Goal: Task Accomplishment & Management: Manage account settings

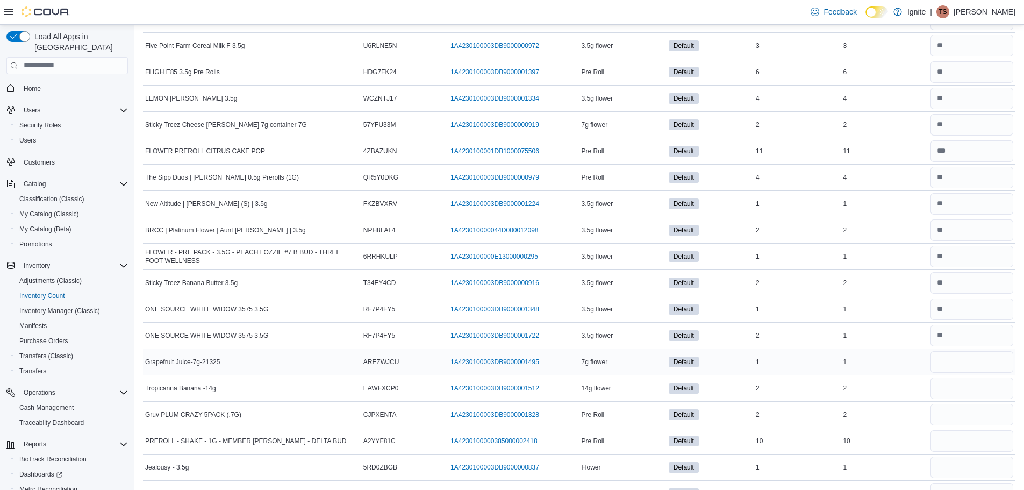
scroll to position [54, 0]
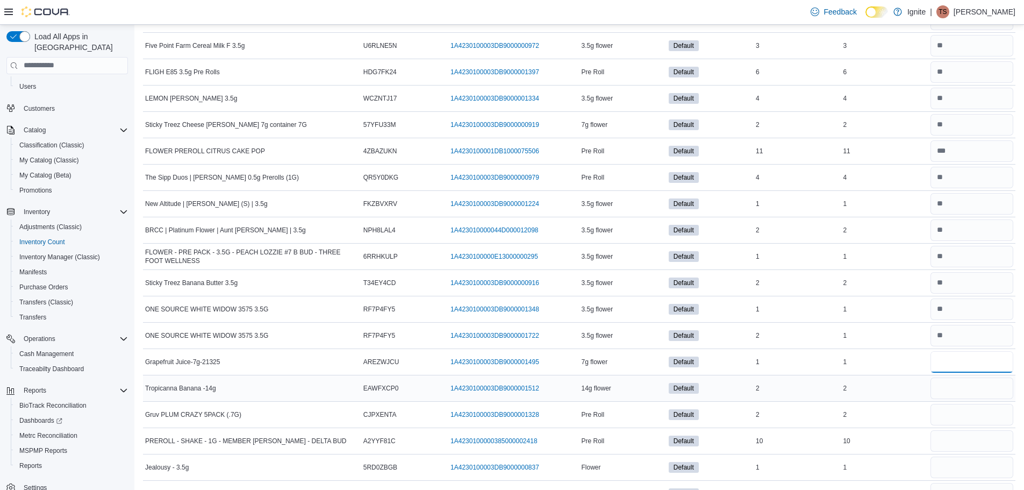
type input "*"
click at [977, 389] on input "number" at bounding box center [972, 388] width 83 height 22
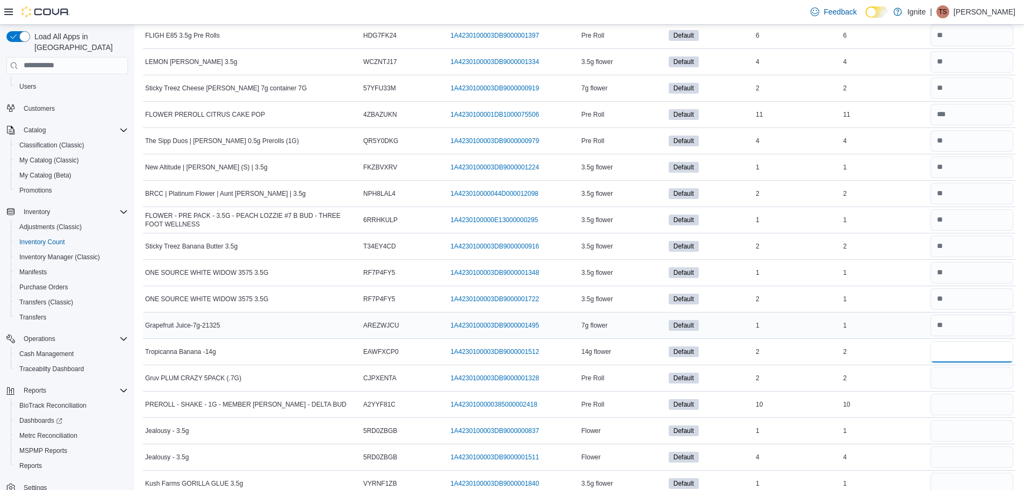
scroll to position [1398, 0]
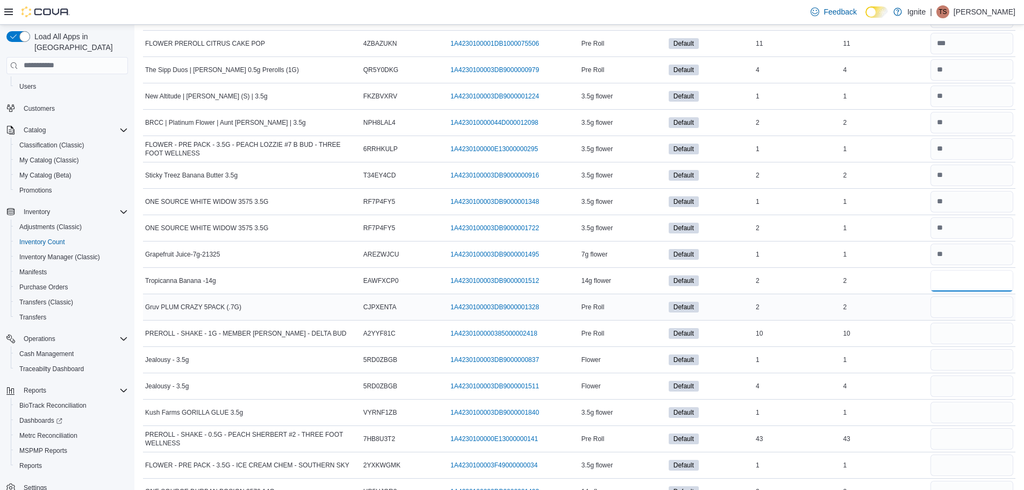
type input "*"
click at [952, 308] on input "number" at bounding box center [972, 307] width 83 height 22
type input "*"
click at [951, 334] on input "number" at bounding box center [972, 334] width 83 height 22
type input "*"
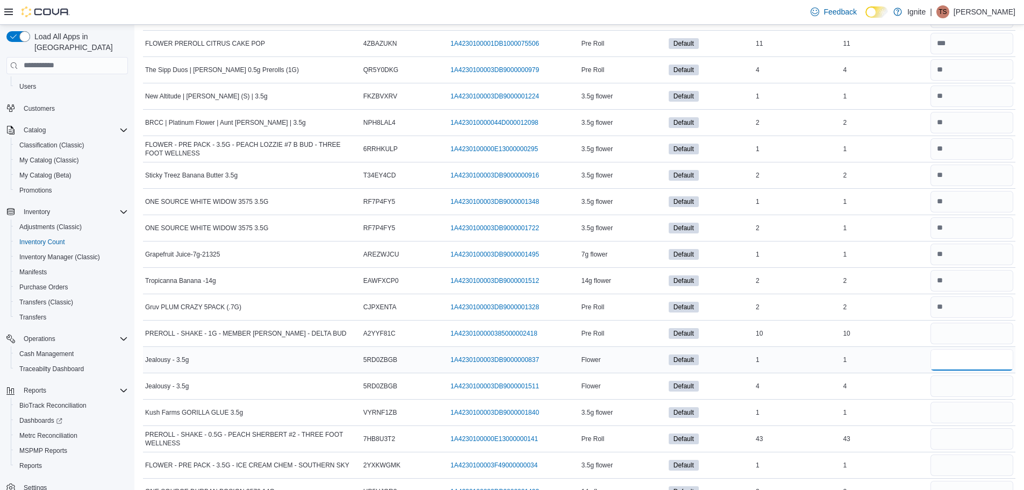
click at [984, 355] on input "number" at bounding box center [972, 360] width 83 height 22
type input "*"
click at [989, 380] on input "number" at bounding box center [972, 386] width 83 height 22
type input "*"
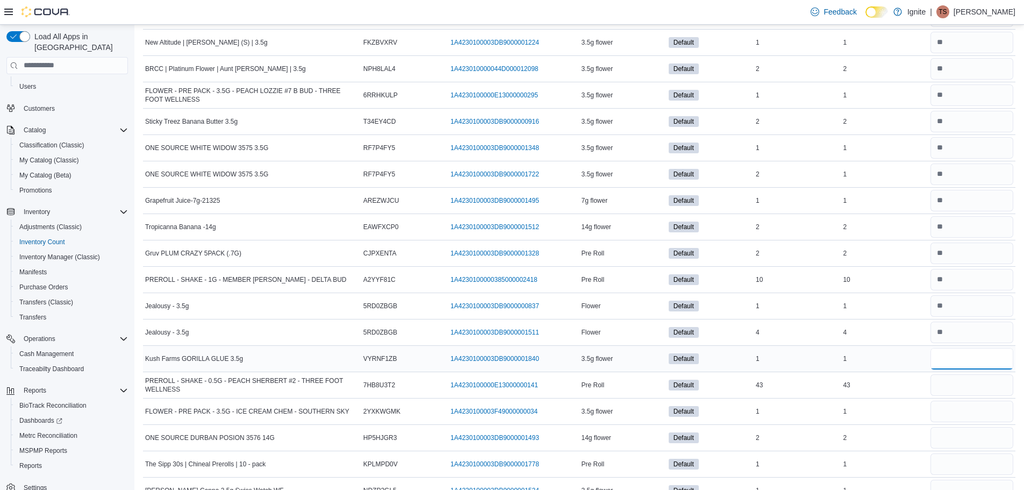
click at [976, 359] on input "number" at bounding box center [972, 359] width 83 height 22
type input "*"
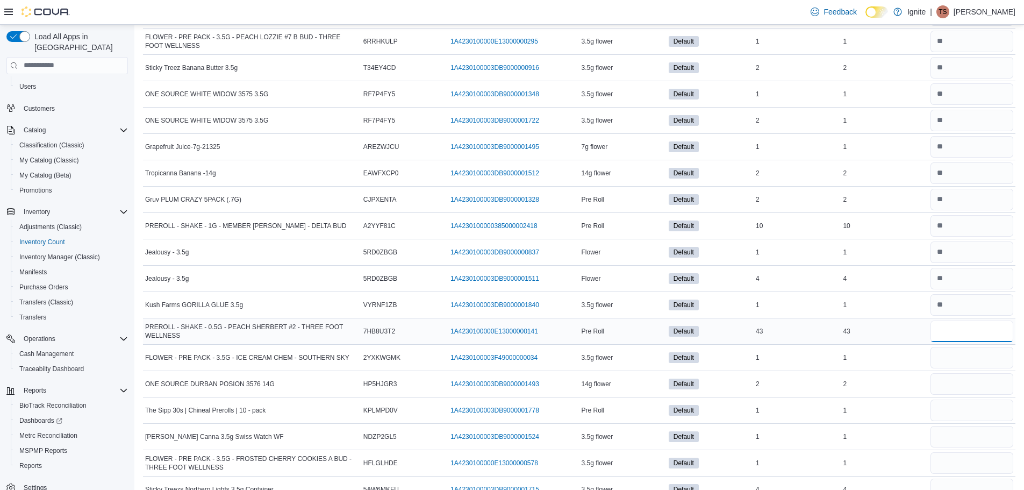
click at [971, 332] on input "number" at bounding box center [972, 331] width 83 height 22
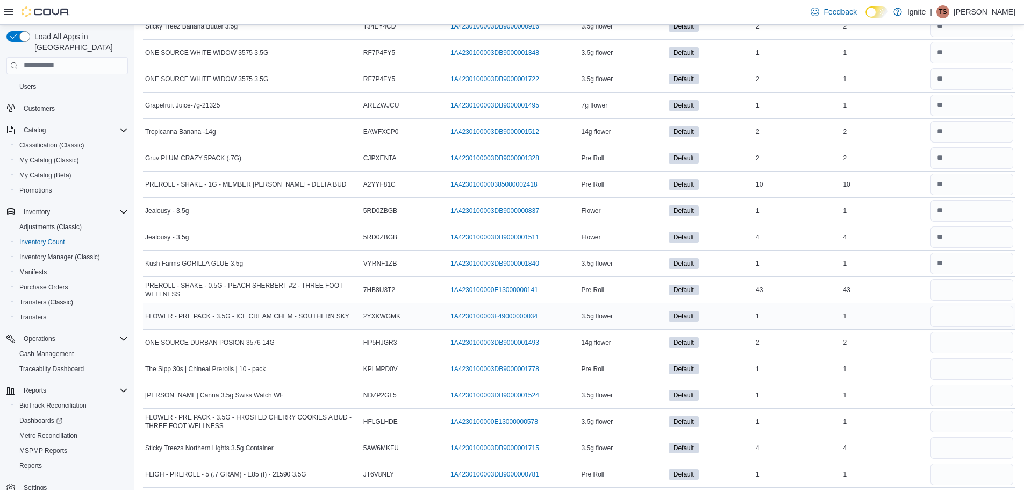
scroll to position [1613, 0]
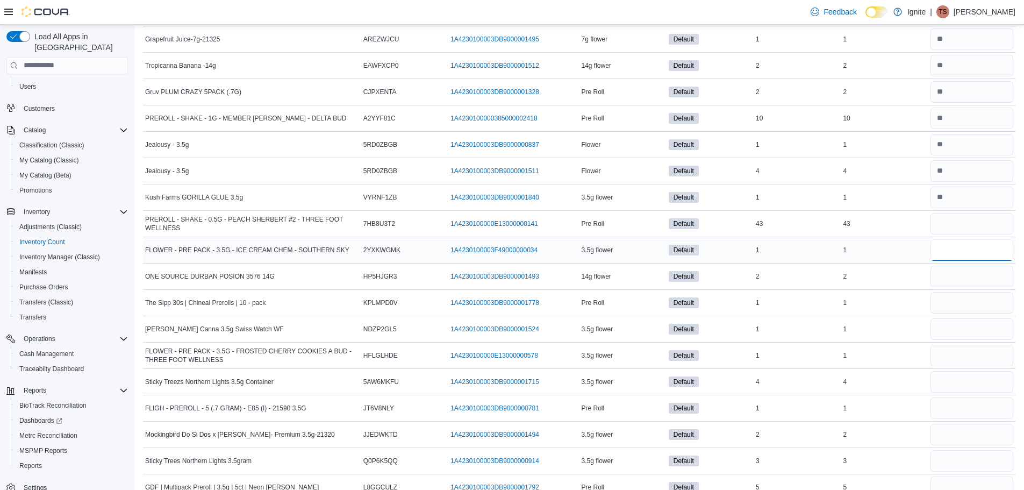
click at [956, 253] on input "number" at bounding box center [972, 250] width 83 height 22
click at [986, 273] on input "number" at bounding box center [972, 277] width 83 height 22
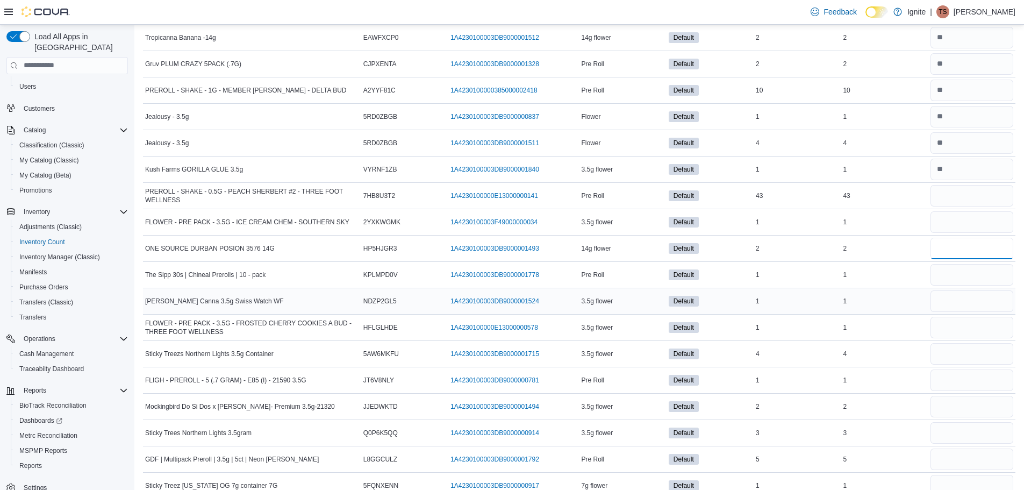
scroll to position [1667, 0]
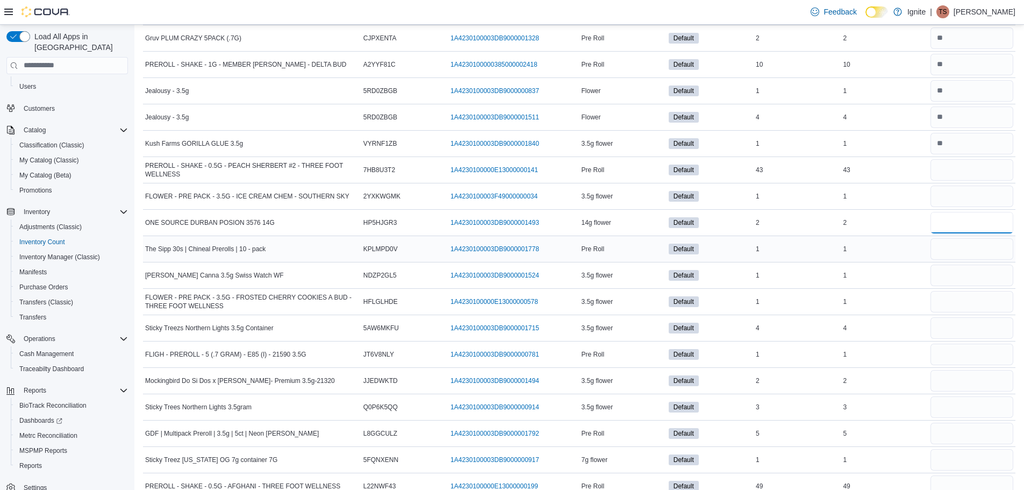
type input "*"
click at [967, 250] on input "number" at bounding box center [972, 249] width 83 height 22
type input "*"
click at [970, 265] on input "number" at bounding box center [972, 276] width 83 height 22
type input "*"
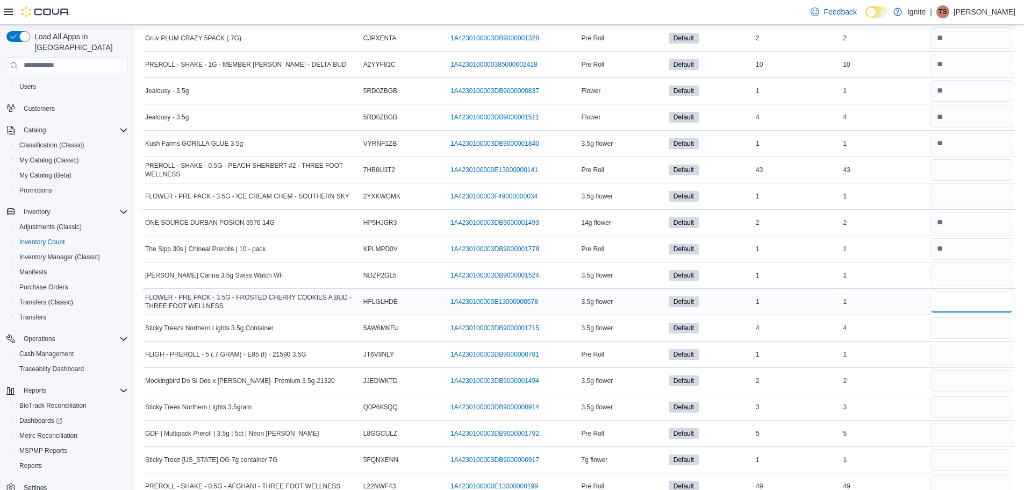
click at [963, 291] on input "number" at bounding box center [972, 302] width 83 height 22
type input "*"
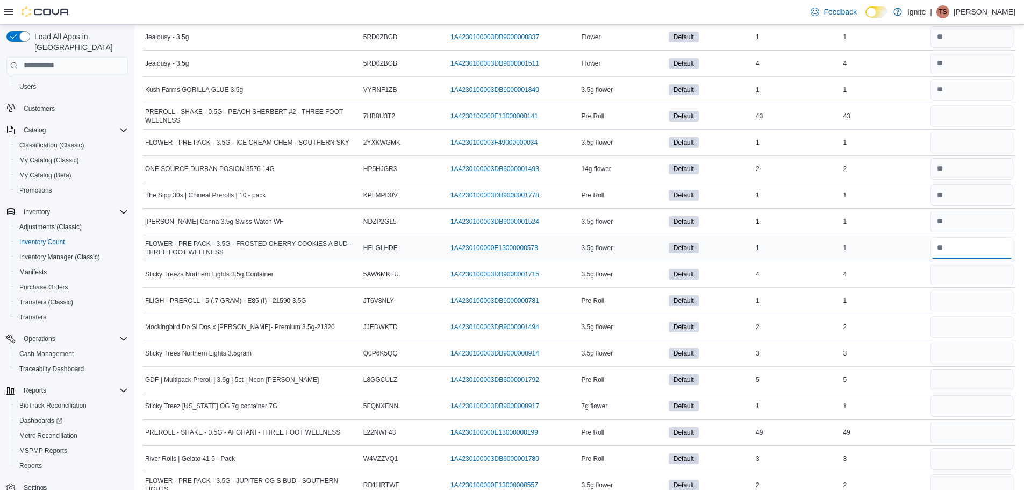
click at [964, 254] on input "number" at bounding box center [972, 248] width 83 height 22
click at [962, 249] on input "number" at bounding box center [972, 248] width 83 height 22
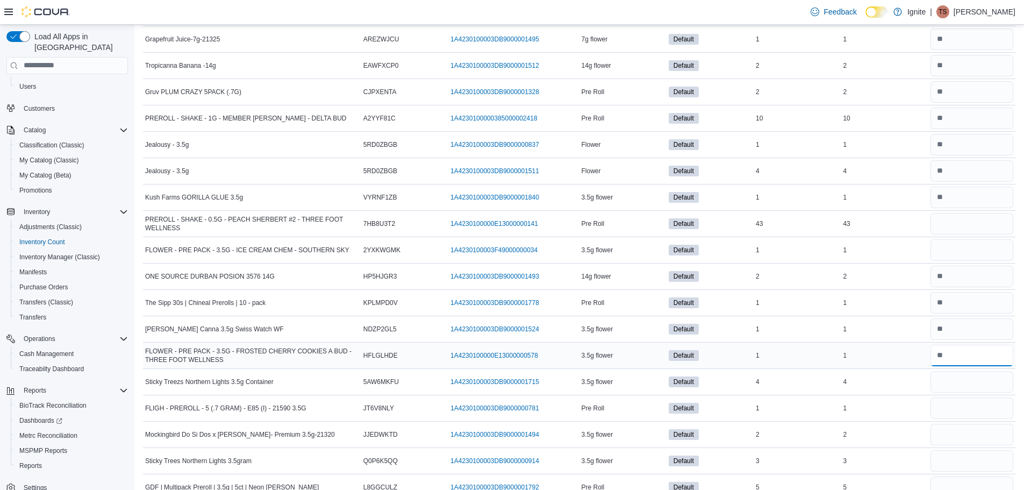
drag, startPoint x: 964, startPoint y: 353, endPoint x: 917, endPoint y: 364, distance: 48.6
drag, startPoint x: 946, startPoint y: 353, endPoint x: 990, endPoint y: 353, distance: 44.6
click at [994, 352] on input "number" at bounding box center [972, 356] width 83 height 22
drag, startPoint x: 990, startPoint y: 353, endPoint x: 984, endPoint y: 353, distance: 5.9
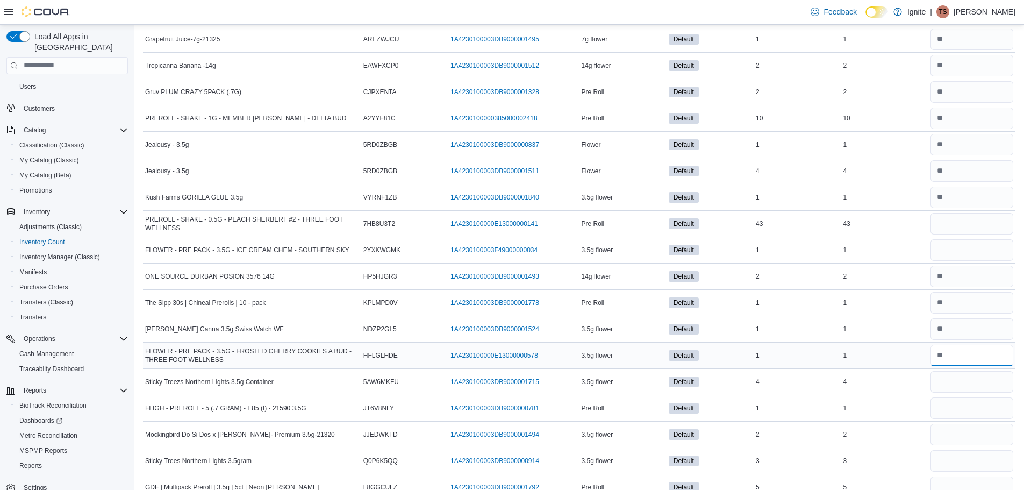
click at [989, 360] on input "number" at bounding box center [972, 356] width 83 height 22
drag, startPoint x: 982, startPoint y: 351, endPoint x: 975, endPoint y: 351, distance: 7.5
click at [981, 352] on input "number" at bounding box center [972, 356] width 83 height 22
click at [969, 358] on input "number" at bounding box center [972, 356] width 83 height 22
drag, startPoint x: 966, startPoint y: 358, endPoint x: 949, endPoint y: 361, distance: 17.5
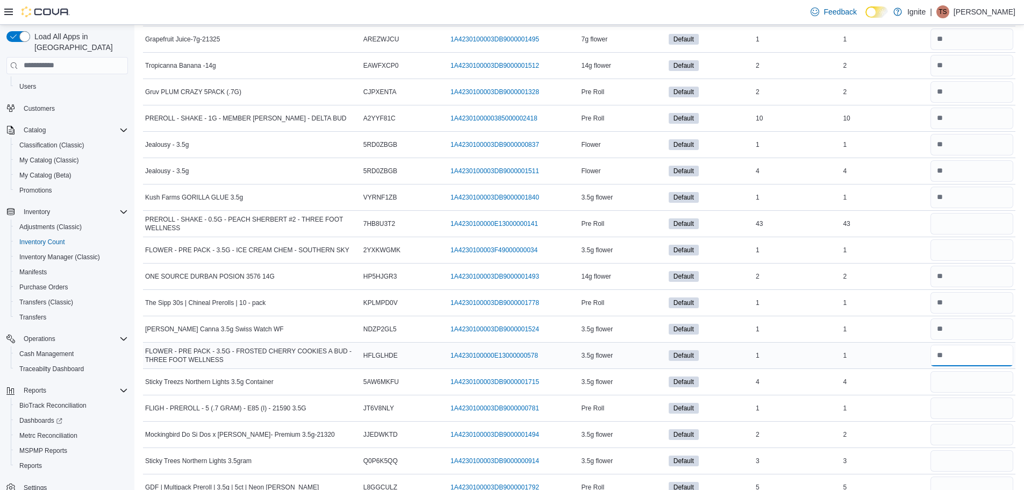
click at [959, 364] on input "number" at bounding box center [972, 356] width 83 height 22
click at [940, 366] on div at bounding box center [972, 355] width 87 height 26
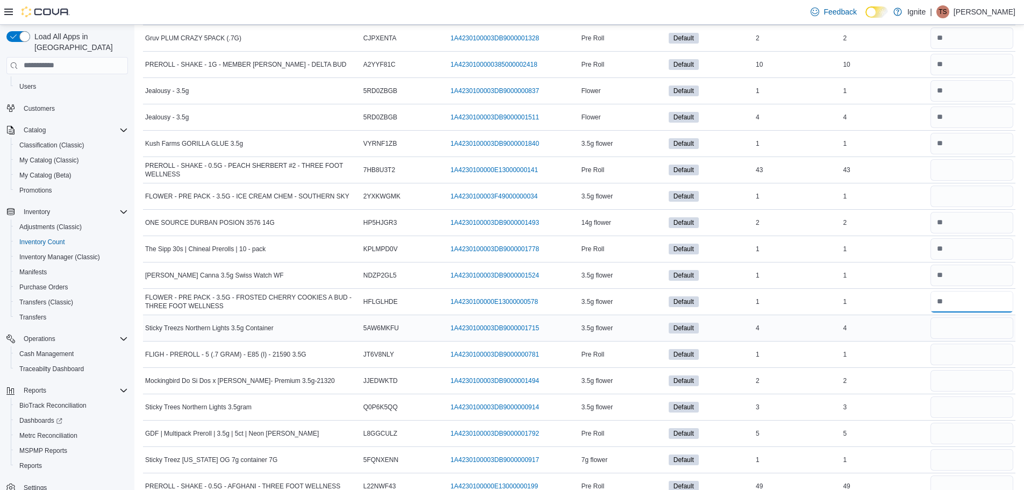
type input "*"
click at [978, 327] on input "number" at bounding box center [972, 328] width 83 height 22
type input "*"
click at [968, 353] on input "number" at bounding box center [972, 355] width 83 height 22
type input "*"
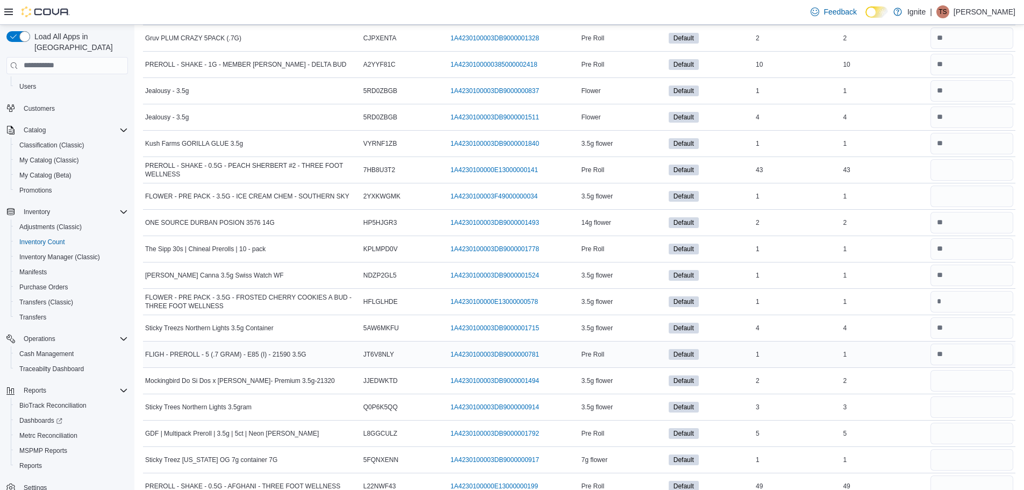
scroll to position [1720, 0]
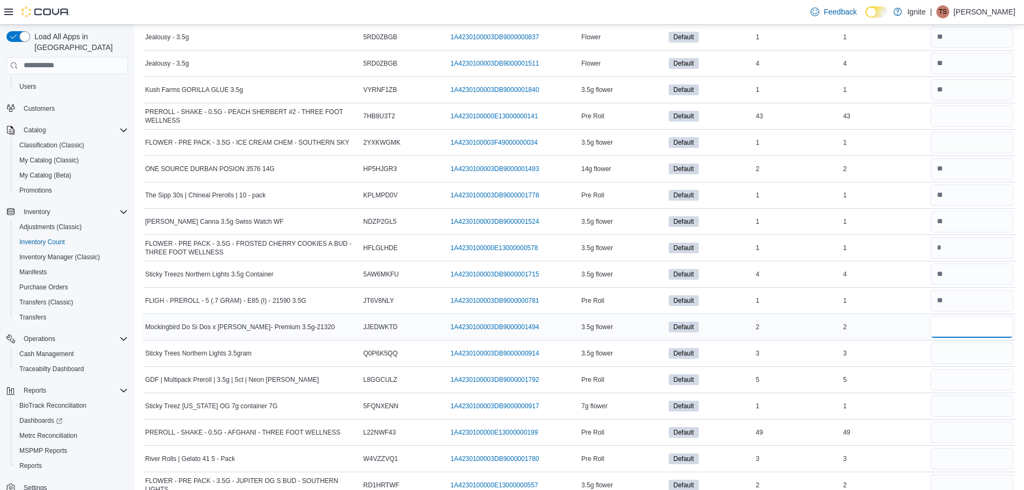
click at [981, 325] on input "number" at bounding box center [972, 327] width 83 height 22
type input "*"
click at [973, 352] on input "number" at bounding box center [972, 353] width 83 height 22
type input "*"
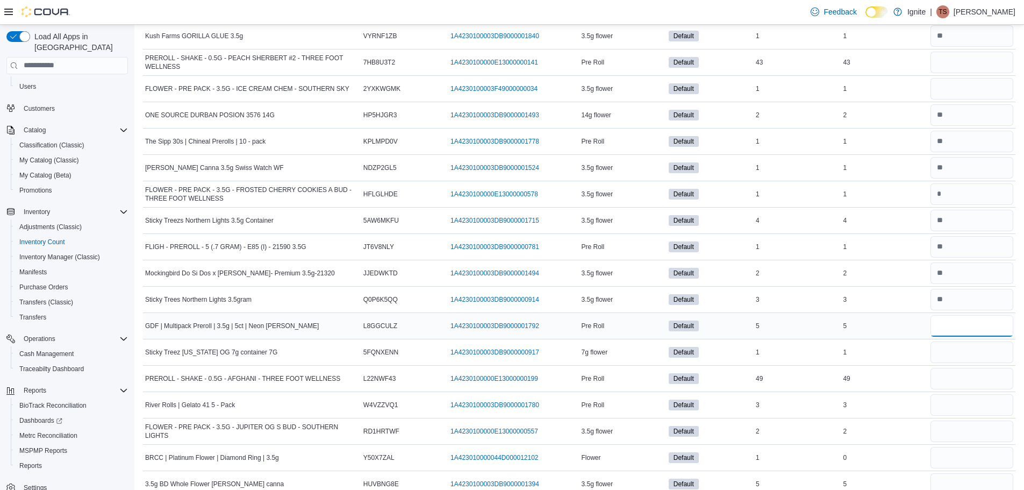
click at [967, 331] on input "number" at bounding box center [972, 326] width 83 height 22
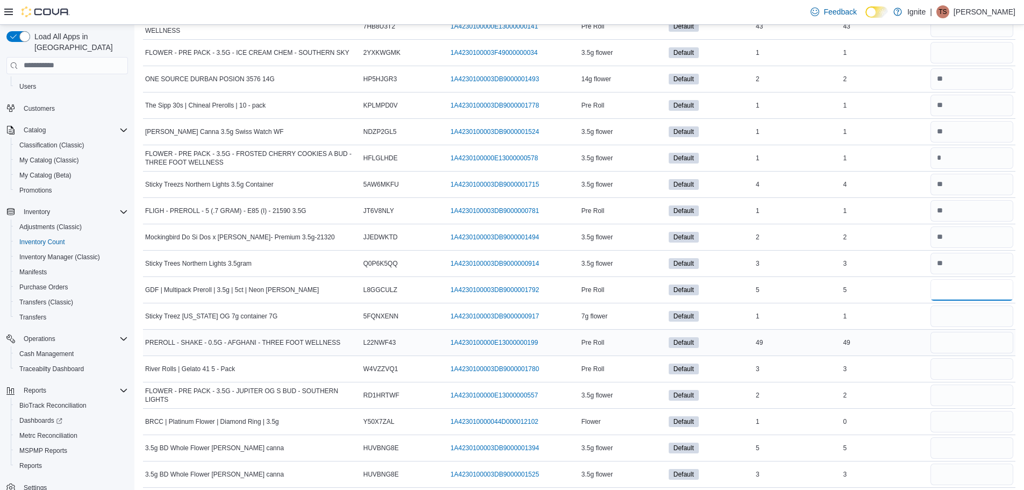
scroll to position [1828, 0]
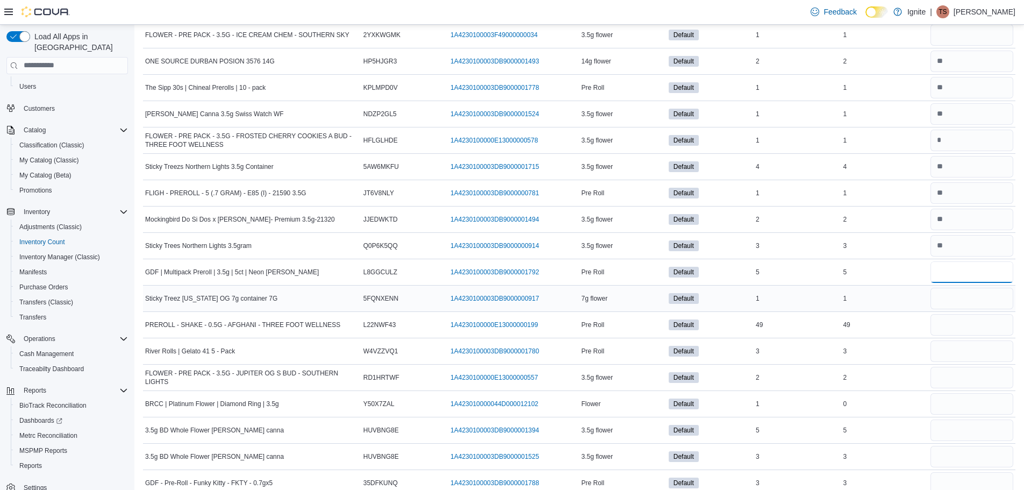
type input "*"
click at [951, 289] on input "number" at bounding box center [972, 299] width 83 height 22
type input "*"
click at [952, 327] on input "number" at bounding box center [972, 325] width 83 height 22
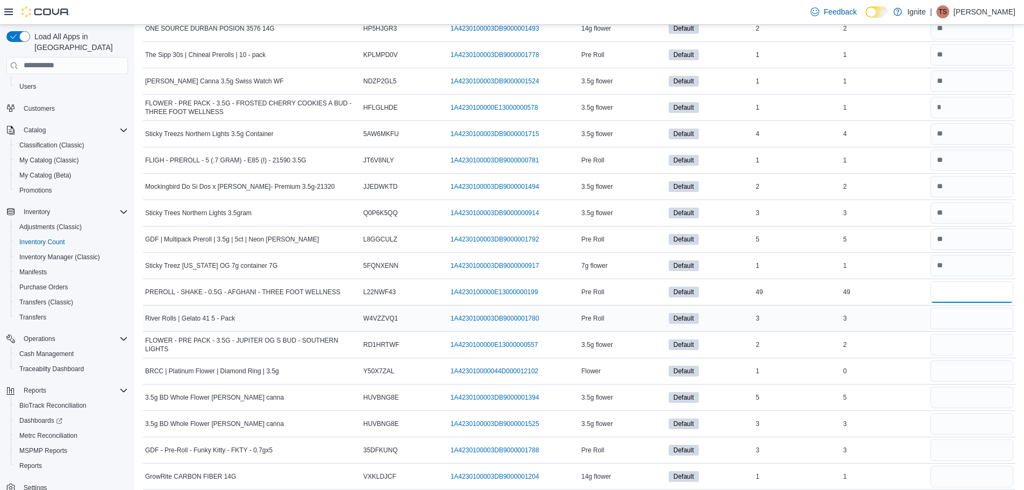
scroll to position [1936, 0]
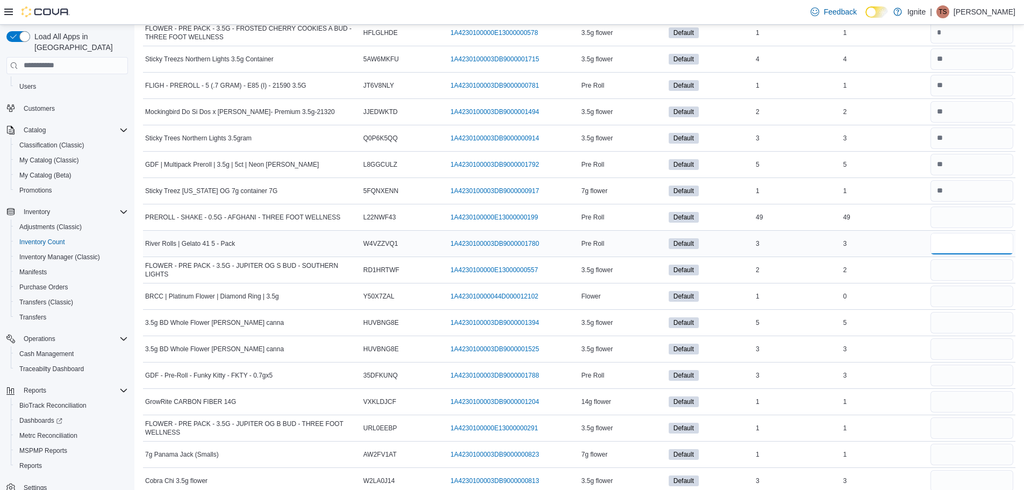
click at [969, 244] on input "number" at bounding box center [972, 244] width 83 height 22
type input "*"
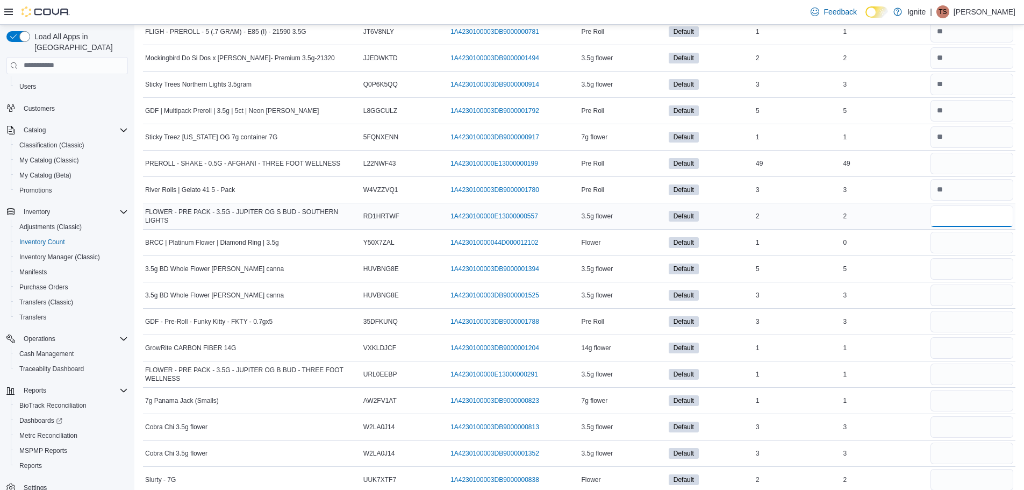
click at [947, 213] on input "number" at bounding box center [972, 216] width 83 height 22
type input "*"
click at [946, 247] on input "number" at bounding box center [972, 243] width 83 height 22
type input "*"
click at [969, 265] on input "number" at bounding box center [972, 269] width 83 height 22
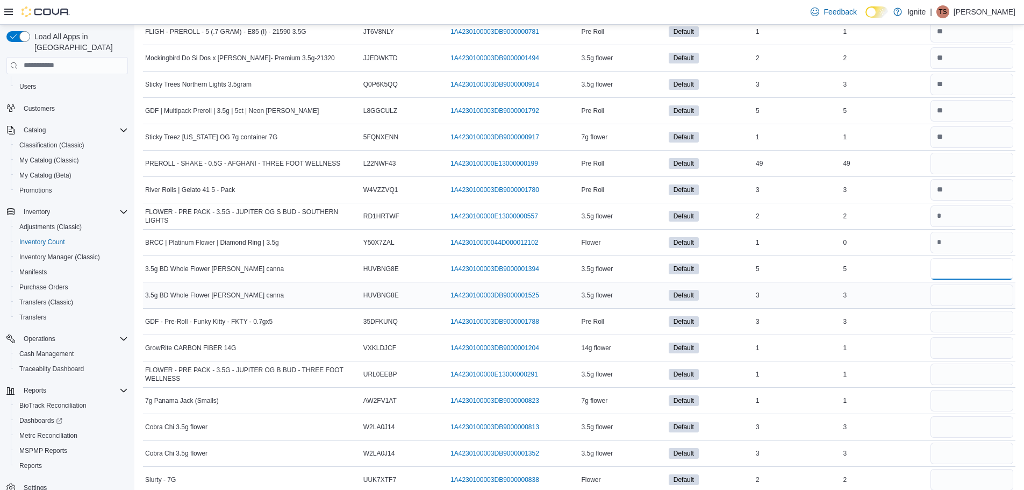
type input "*"
click at [968, 292] on input "number" at bounding box center [972, 295] width 83 height 22
type input "*"
click at [958, 324] on input "number" at bounding box center [972, 322] width 83 height 22
type input "*"
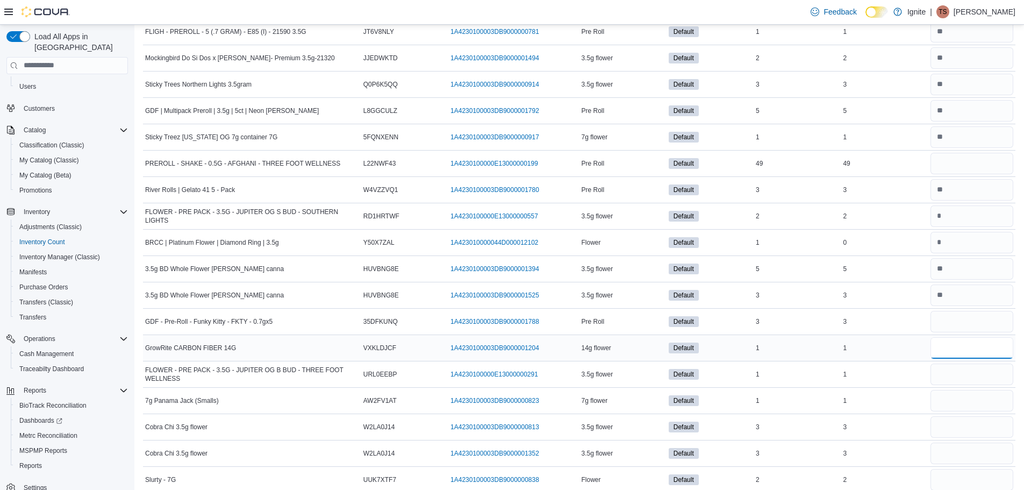
click at [954, 340] on input "number" at bounding box center [972, 348] width 83 height 22
type input "*"
click at [955, 378] on input "number" at bounding box center [972, 374] width 83 height 22
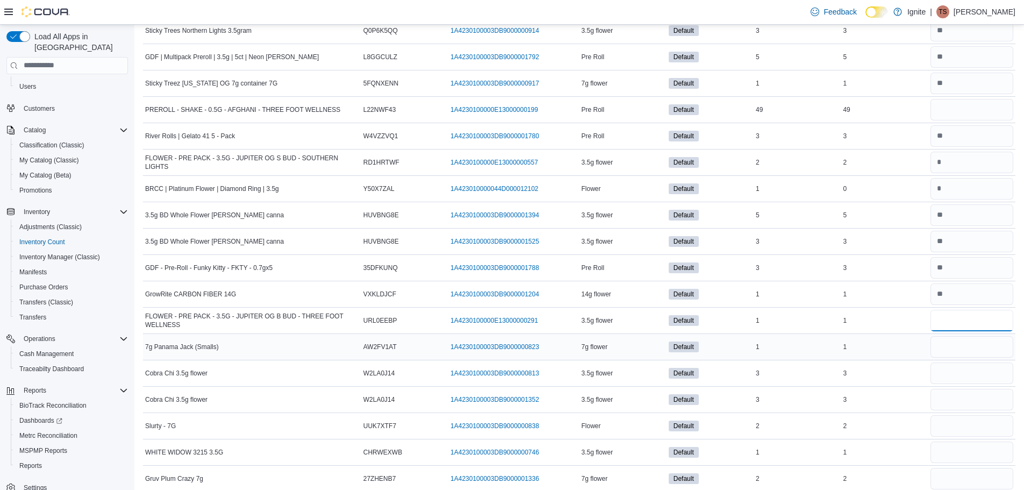
type input "*"
click at [977, 342] on input "number" at bounding box center [972, 347] width 83 height 22
type input "*"
click at [982, 375] on input "number" at bounding box center [972, 373] width 83 height 22
type input "*"
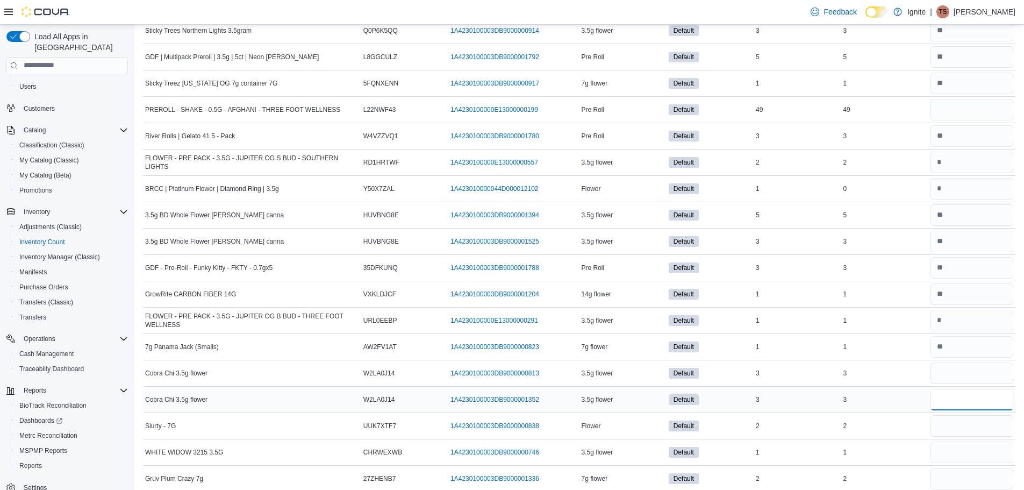
click at [972, 397] on input "number" at bounding box center [972, 400] width 83 height 22
type input "*"
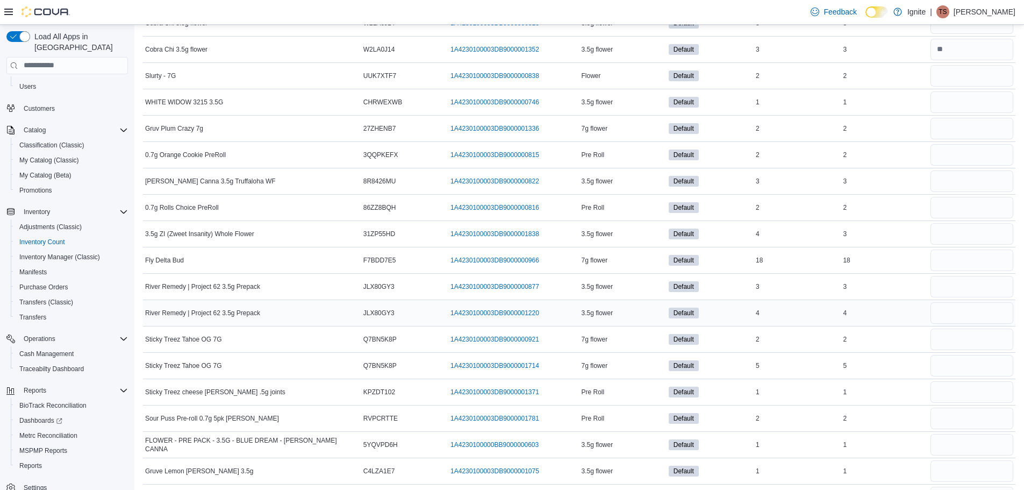
scroll to position [2419, 0]
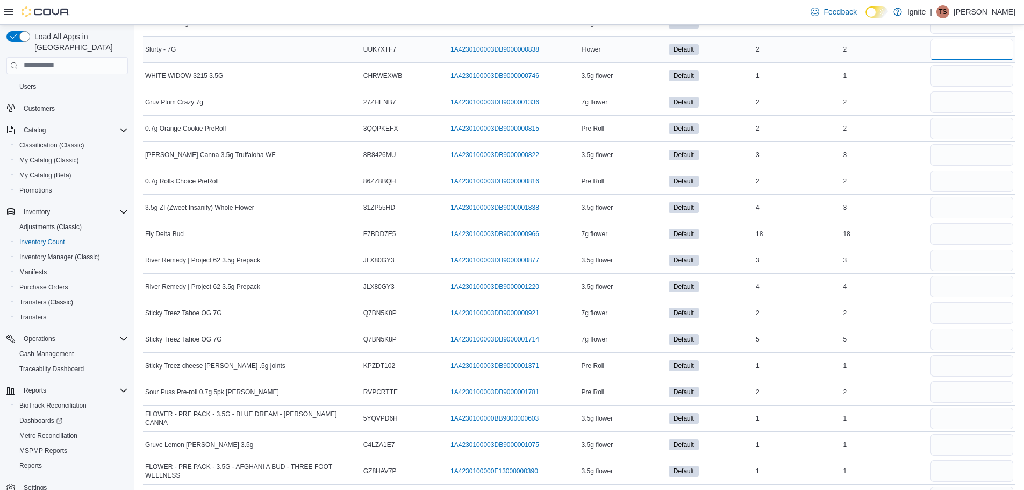
click at [958, 47] on input "number" at bounding box center [972, 50] width 83 height 22
type input "*"
click at [949, 76] on input "number" at bounding box center [972, 76] width 83 height 22
type input "*"
click at [952, 106] on input "number" at bounding box center [972, 102] width 83 height 22
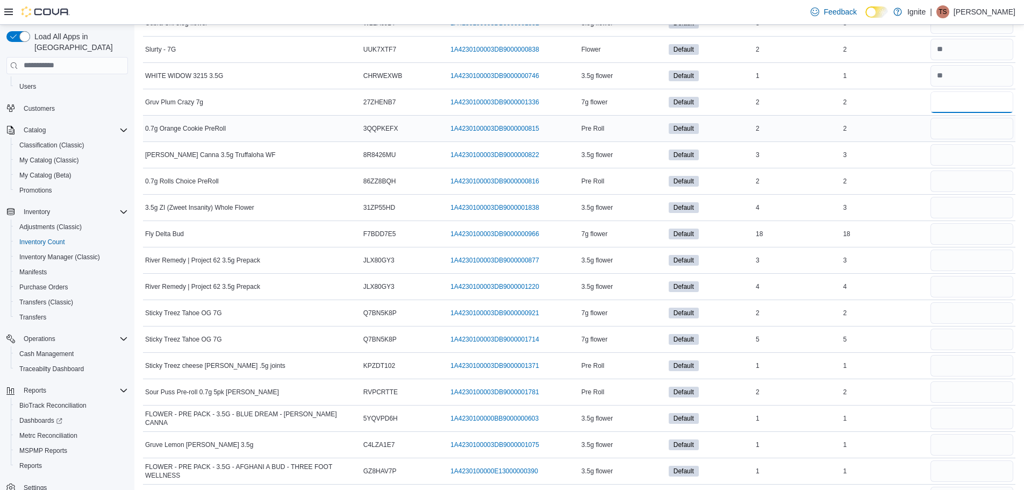
type input "*"
click at [962, 125] on input "number" at bounding box center [972, 129] width 83 height 22
type input "*"
click at [951, 153] on input "number" at bounding box center [972, 155] width 83 height 22
type input "*"
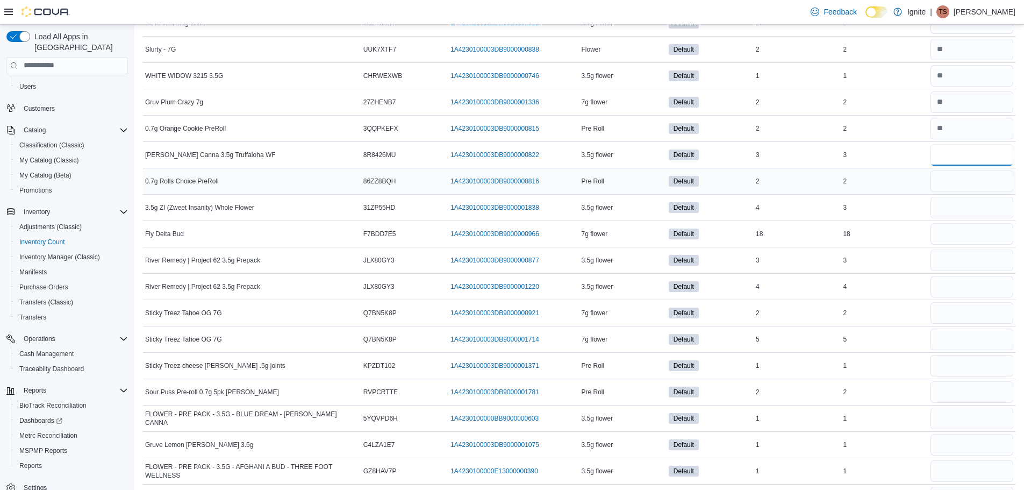
type input "*"
click at [958, 184] on input "number" at bounding box center [972, 181] width 83 height 22
type input "*"
click at [962, 205] on input "number" at bounding box center [972, 208] width 83 height 22
type input "*"
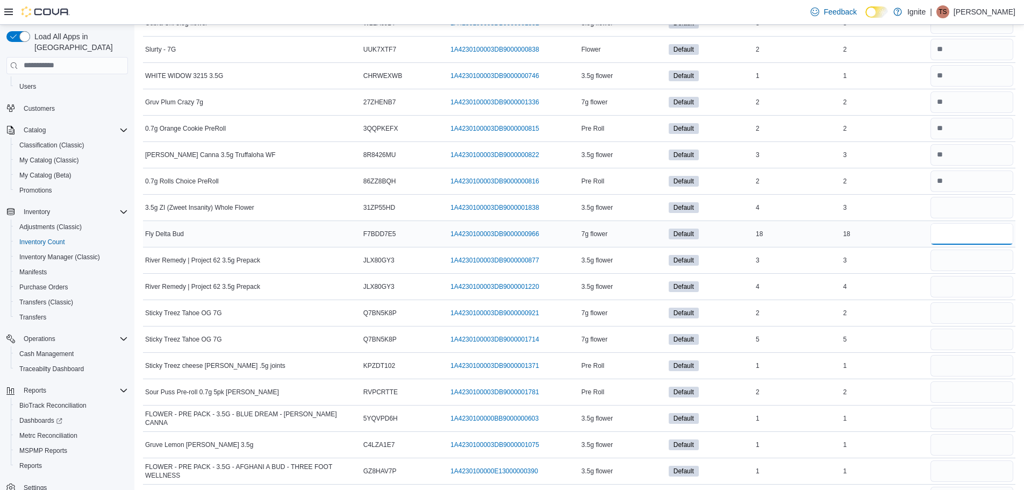
click at [963, 226] on input "number" at bounding box center [972, 234] width 83 height 22
click at [952, 258] on input "number" at bounding box center [972, 260] width 83 height 22
click at [954, 265] on input "number" at bounding box center [972, 260] width 83 height 22
type input "*"
click at [948, 284] on input "number" at bounding box center [972, 287] width 83 height 22
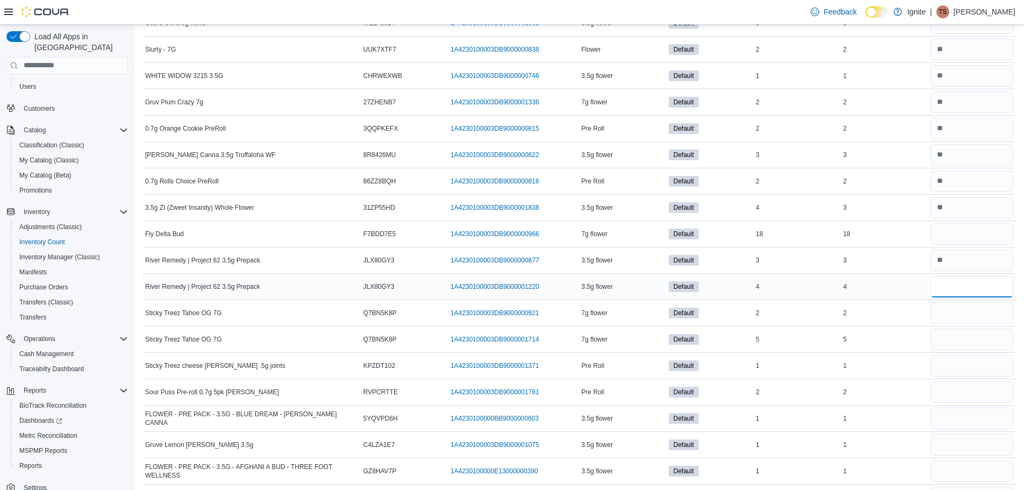
type input "*"
click at [946, 316] on input "number" at bounding box center [972, 313] width 83 height 22
type input "*"
click at [963, 337] on input "number" at bounding box center [972, 339] width 83 height 22
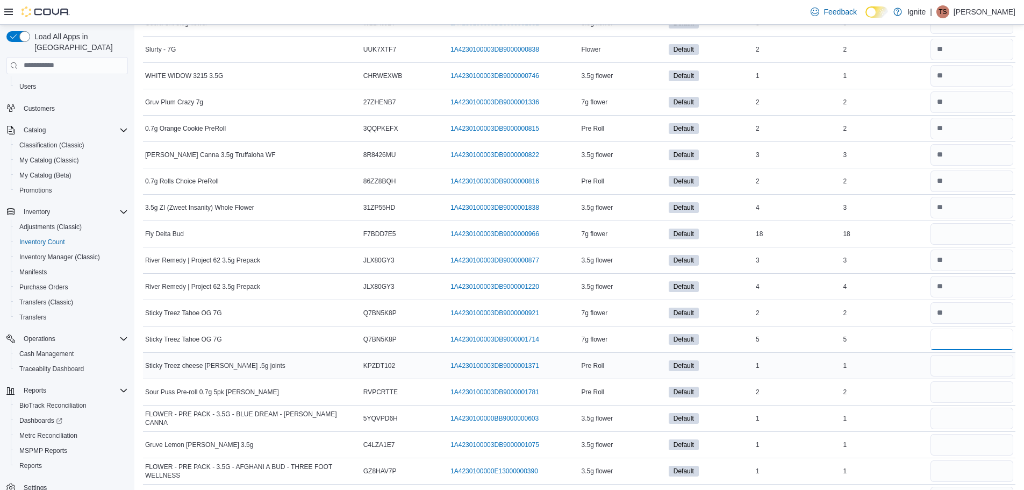
type input "*"
click at [966, 357] on input "number" at bounding box center [972, 366] width 83 height 22
type input "*"
click at [966, 395] on input "number" at bounding box center [972, 392] width 83 height 22
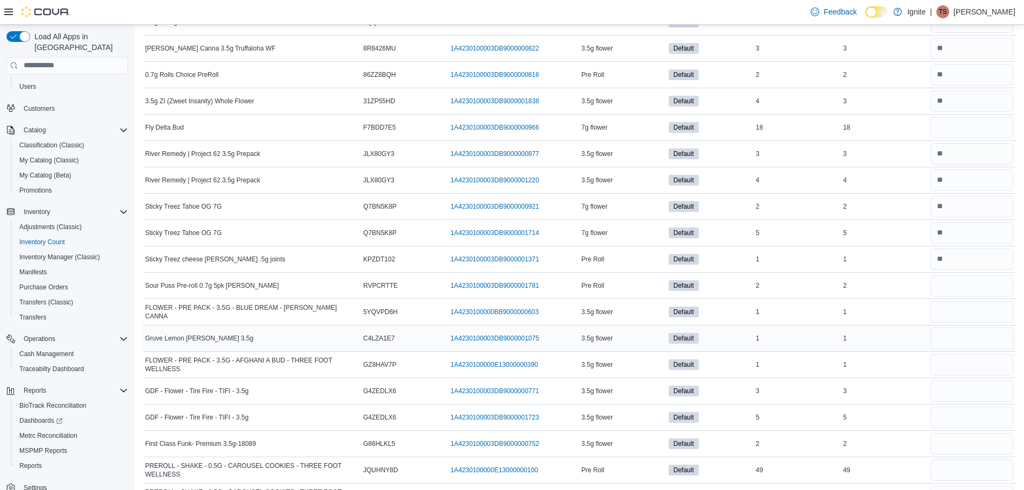
scroll to position [2527, 0]
click at [970, 287] on input "number" at bounding box center [972, 285] width 83 height 22
type input "*"
click at [960, 316] on input "number" at bounding box center [972, 311] width 83 height 22
type input "*"
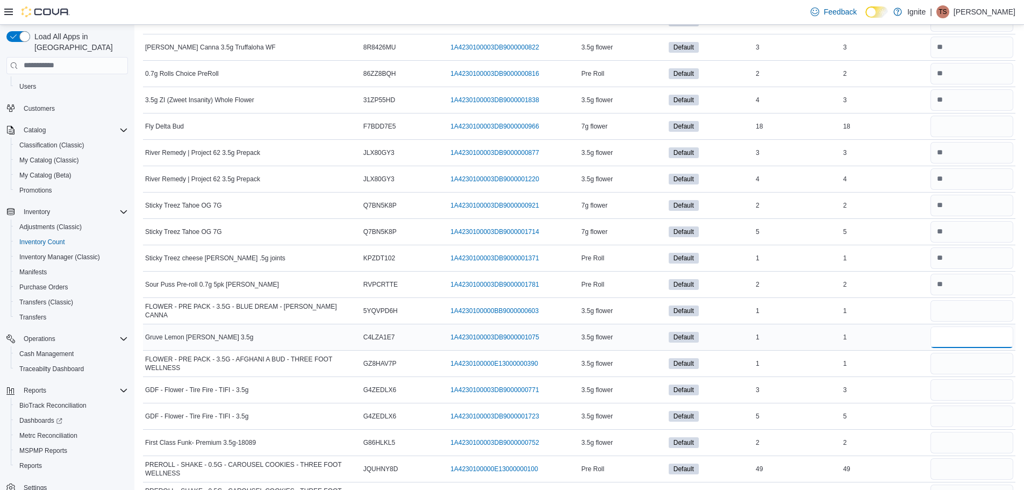
click at [960, 333] on input "number" at bounding box center [972, 337] width 83 height 22
type input "*"
click at [963, 355] on input "number" at bounding box center [972, 364] width 83 height 22
type input "*"
drag, startPoint x: 962, startPoint y: 349, endPoint x: 896, endPoint y: 357, distance: 66.6
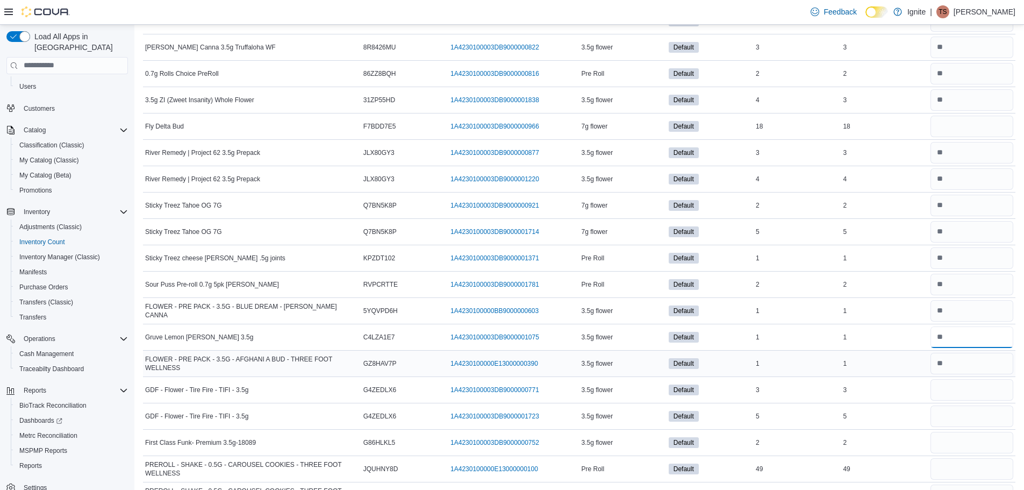
click at [959, 333] on input "number" at bounding box center [972, 337] width 83 height 22
drag, startPoint x: 955, startPoint y: 341, endPoint x: 985, endPoint y: 340, distance: 30.1
click at [985, 340] on input "number" at bounding box center [972, 337] width 83 height 22
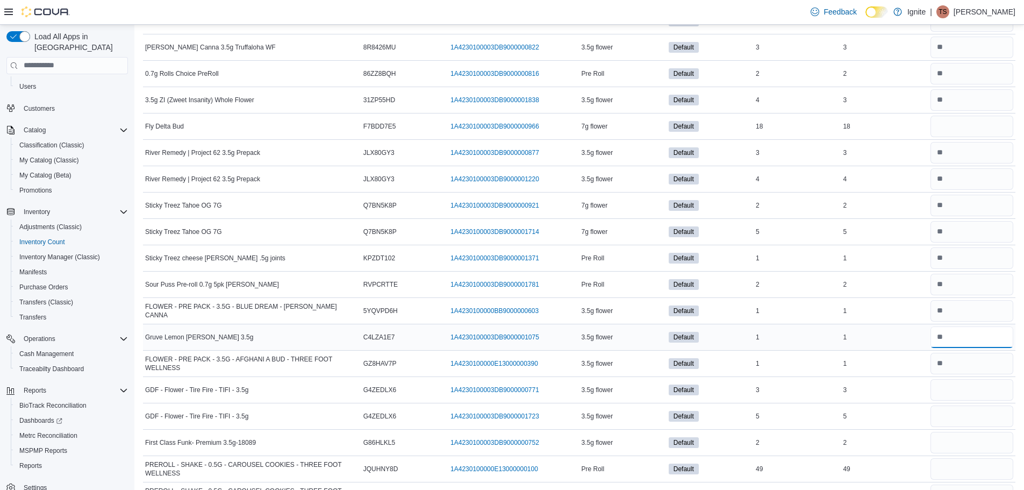
click at [985, 340] on input "number" at bounding box center [972, 337] width 83 height 22
type input "*"
click at [965, 366] on input "number" at bounding box center [972, 364] width 83 height 22
type input "*"
click at [954, 388] on input "number" at bounding box center [972, 390] width 83 height 22
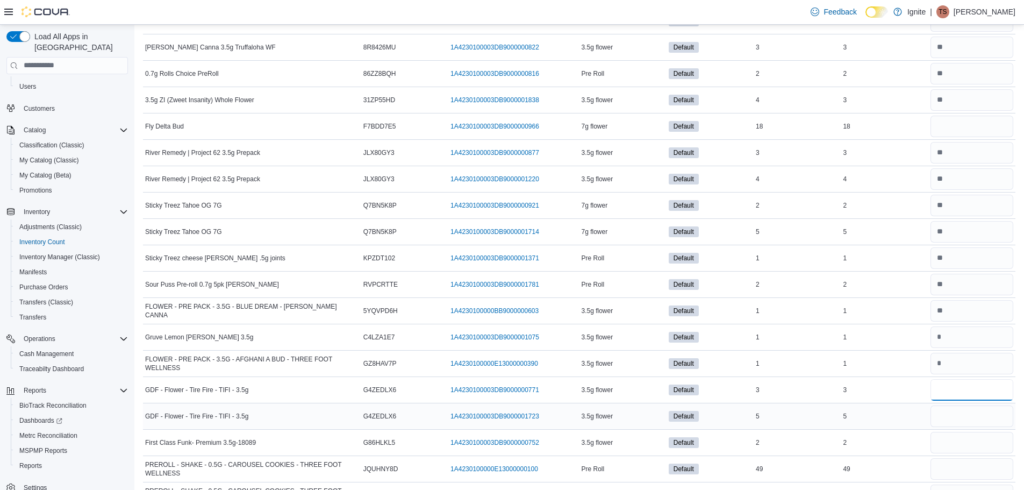
type input "*"
click at [961, 422] on input "number" at bounding box center [972, 416] width 83 height 22
type input "*"
click at [962, 440] on input "number" at bounding box center [972, 443] width 83 height 22
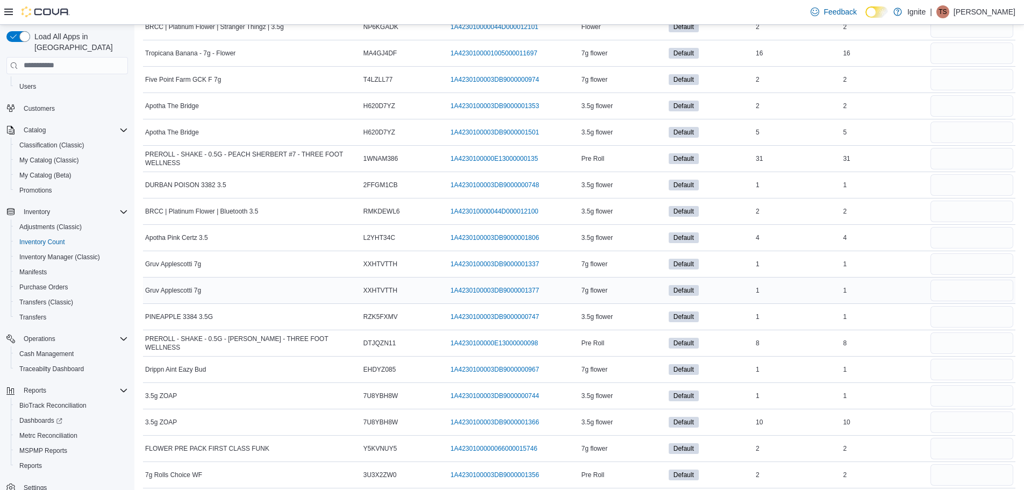
scroll to position [4188, 0]
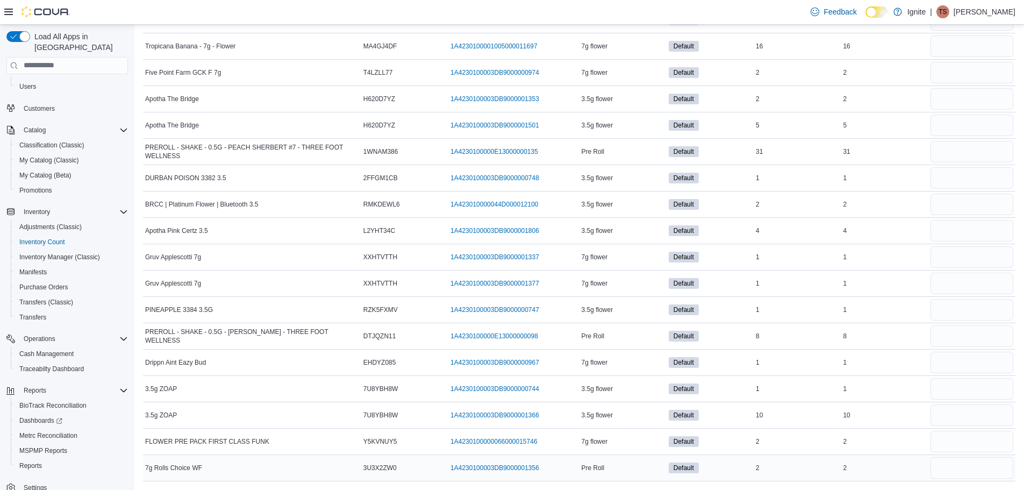
type input "*"
click at [975, 468] on input "number" at bounding box center [972, 468] width 83 height 22
type input "*"
click at [949, 434] on input "number" at bounding box center [972, 442] width 83 height 22
type input "*"
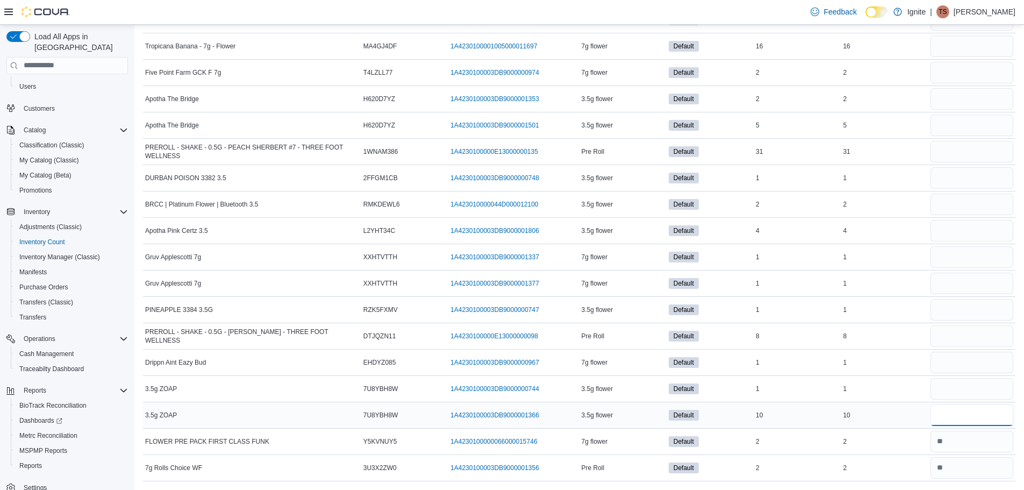
click at [953, 418] on input "number" at bounding box center [972, 415] width 83 height 22
type input "**"
click at [950, 384] on input "number" at bounding box center [972, 389] width 83 height 22
type input "*"
click at [952, 360] on input "number" at bounding box center [972, 363] width 83 height 22
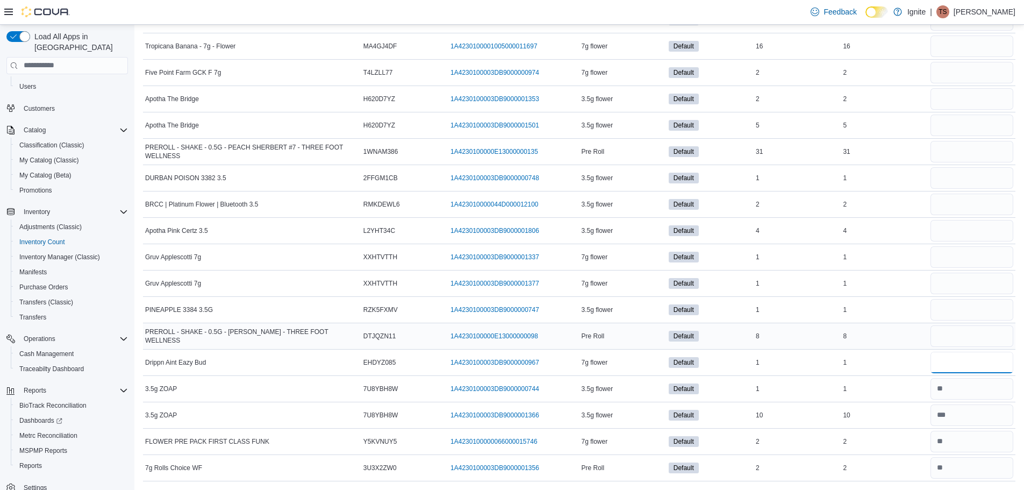
type input "*"
click at [966, 341] on input "number" at bounding box center [972, 336] width 83 height 22
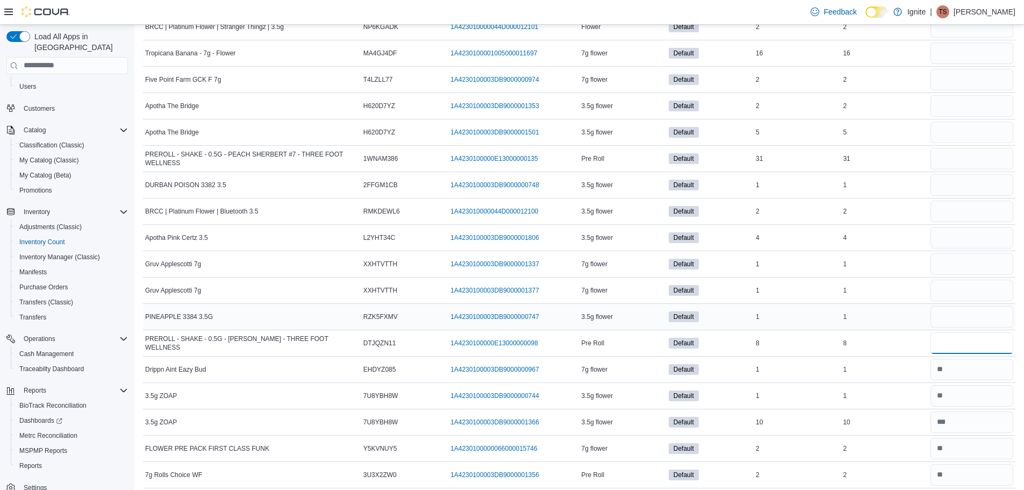
scroll to position [4134, 0]
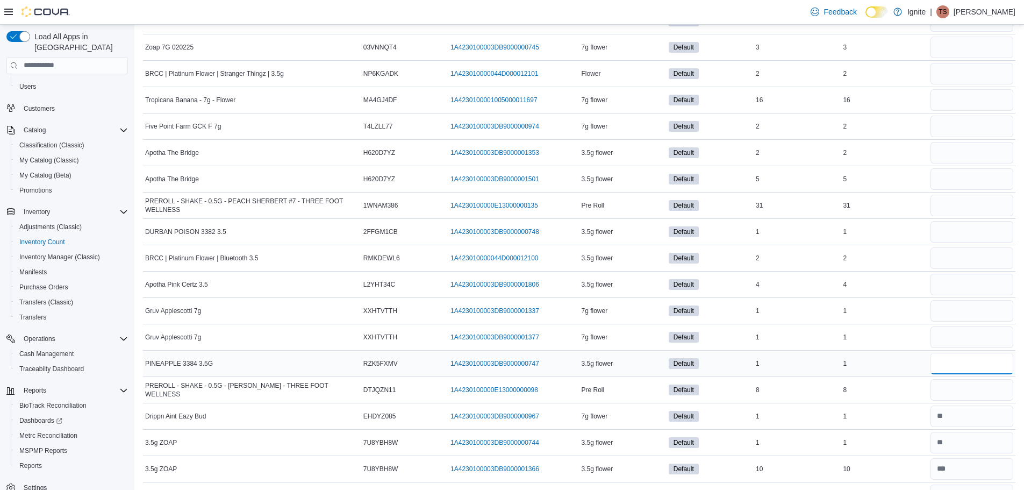
click at [969, 368] on input "number" at bounding box center [972, 364] width 83 height 22
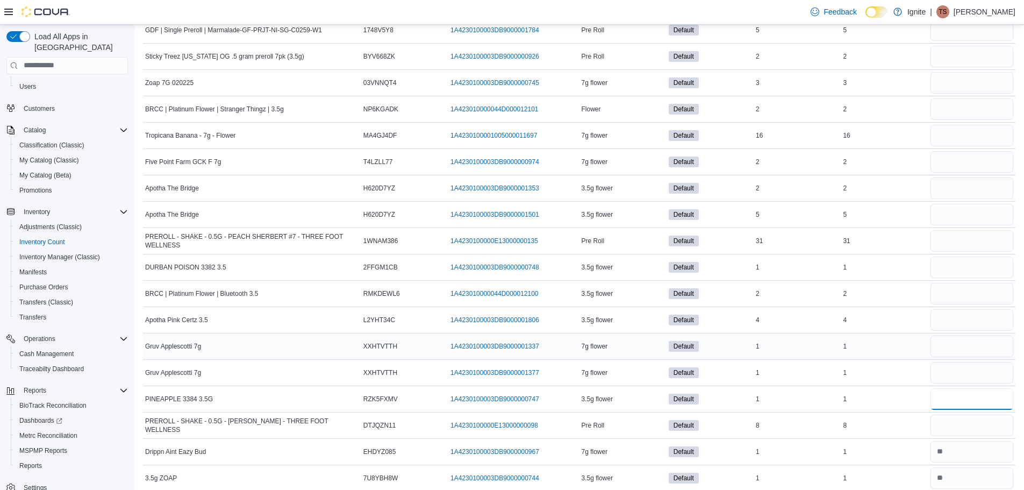
scroll to position [4080, 0]
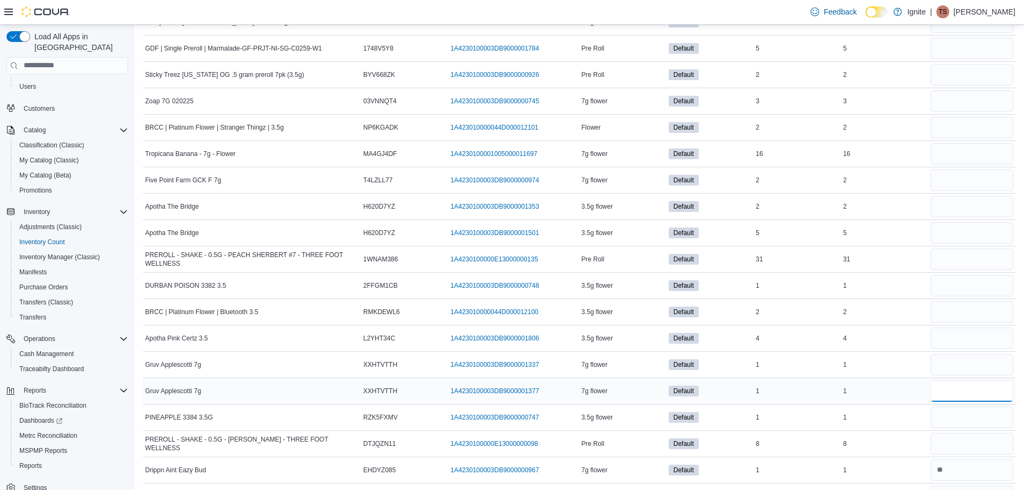
click at [960, 395] on input "number" at bounding box center [972, 391] width 83 height 22
type input "*"
click at [946, 370] on input "number" at bounding box center [972, 365] width 83 height 22
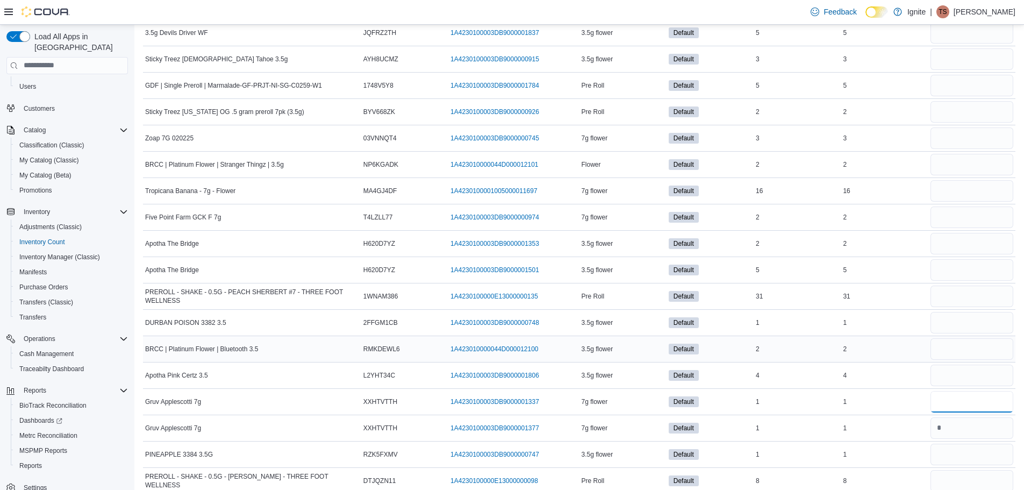
scroll to position [4026, 0]
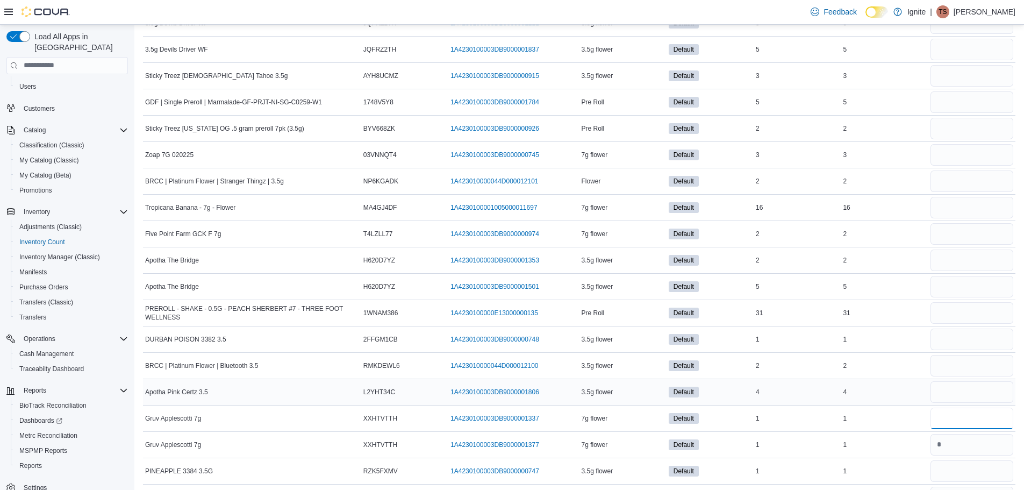
type input "*"
click at [952, 393] on input "number" at bounding box center [972, 392] width 83 height 22
type input "*"
click at [949, 366] on input "number" at bounding box center [972, 366] width 83 height 22
type input "*"
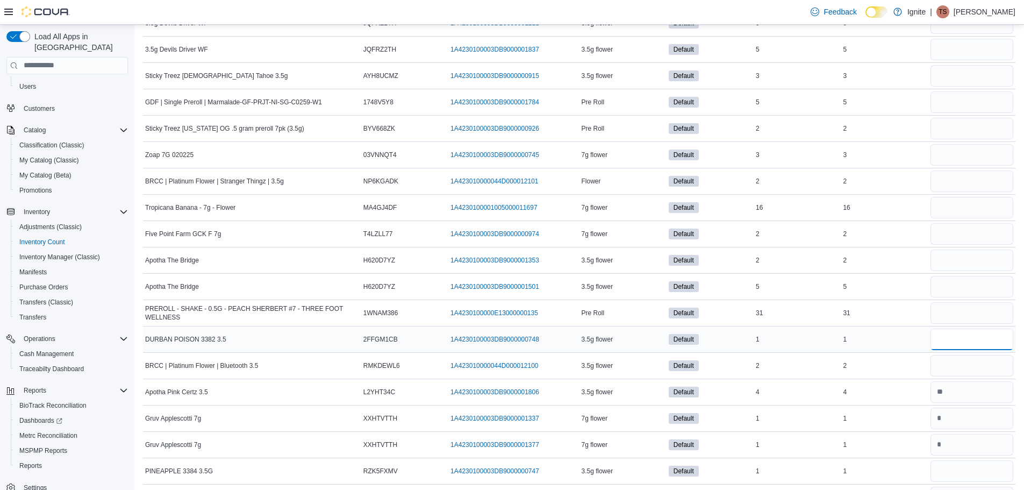
click at [965, 345] on input "number" at bounding box center [972, 339] width 83 height 22
type input "*"
click at [953, 308] on input "number" at bounding box center [972, 313] width 83 height 22
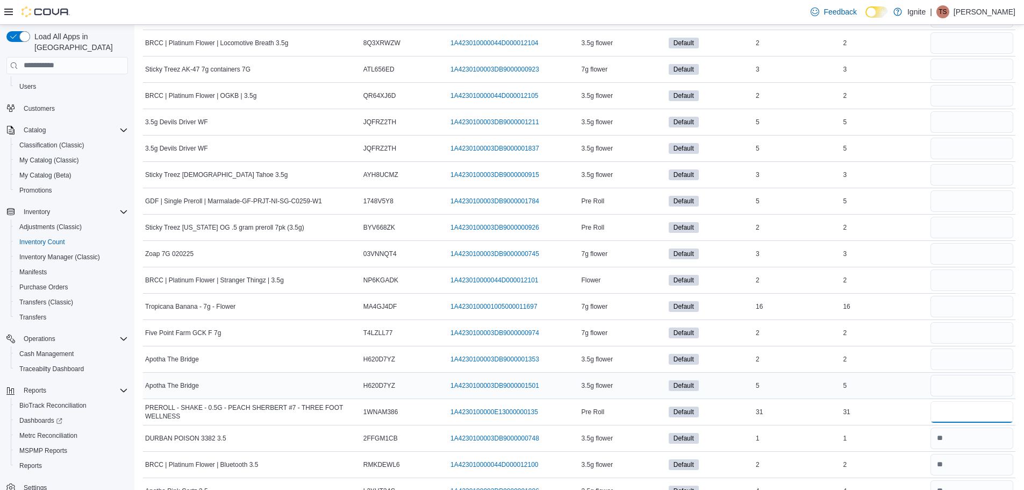
scroll to position [3919, 0]
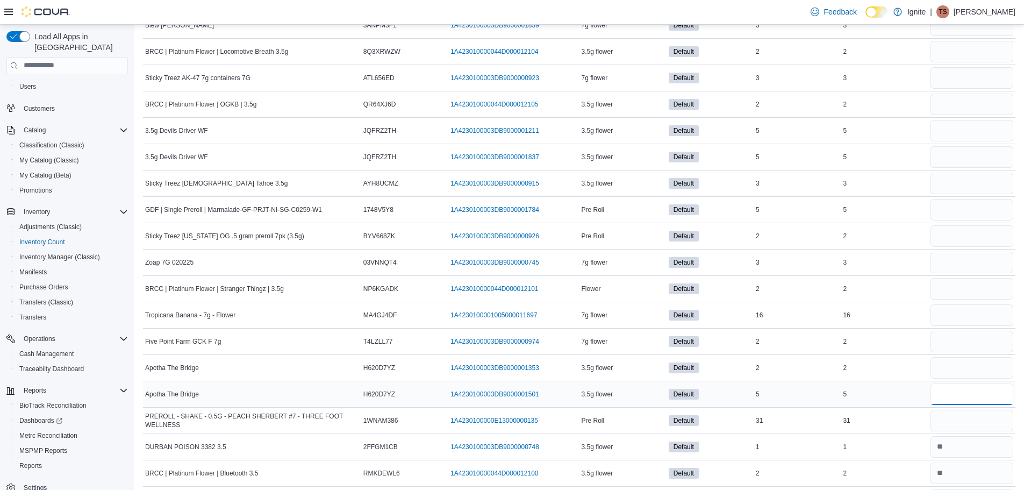
click at [949, 389] on input "number" at bounding box center [972, 394] width 83 height 22
type input "*"
click at [960, 370] on input "number" at bounding box center [972, 368] width 83 height 22
type input "*"
click at [967, 345] on input "number" at bounding box center [972, 342] width 83 height 22
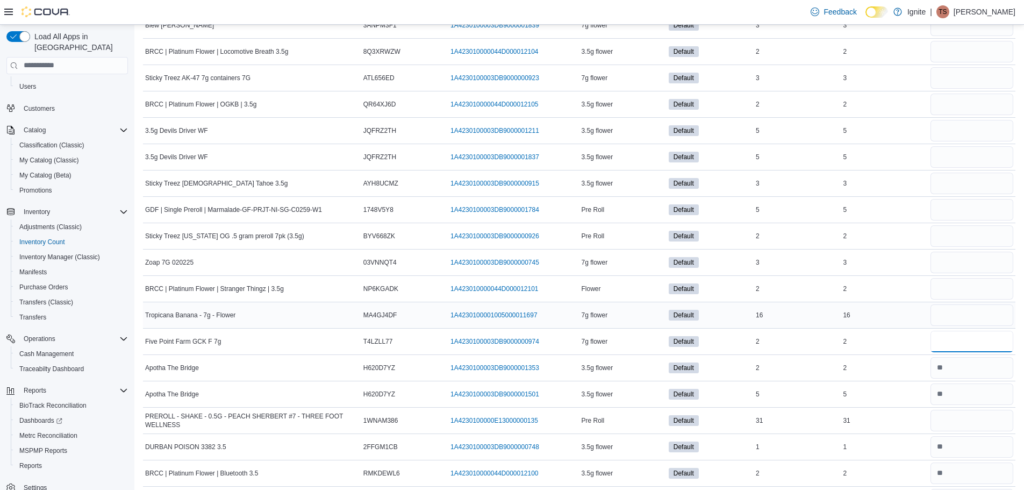
type input "*"
click at [974, 317] on input "number" at bounding box center [972, 315] width 83 height 22
type input "**"
click at [965, 298] on input "number" at bounding box center [972, 289] width 83 height 22
type input "*"
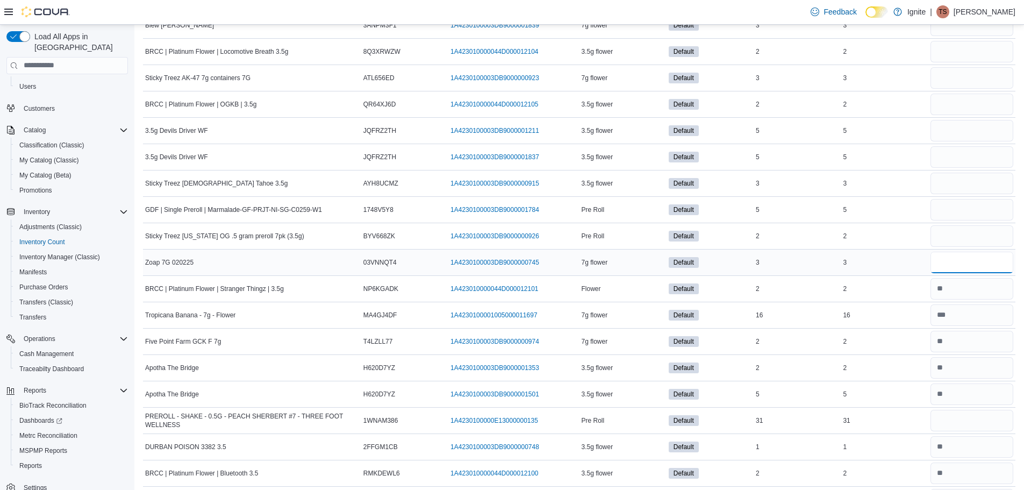
click at [959, 262] on input "number" at bounding box center [972, 263] width 83 height 22
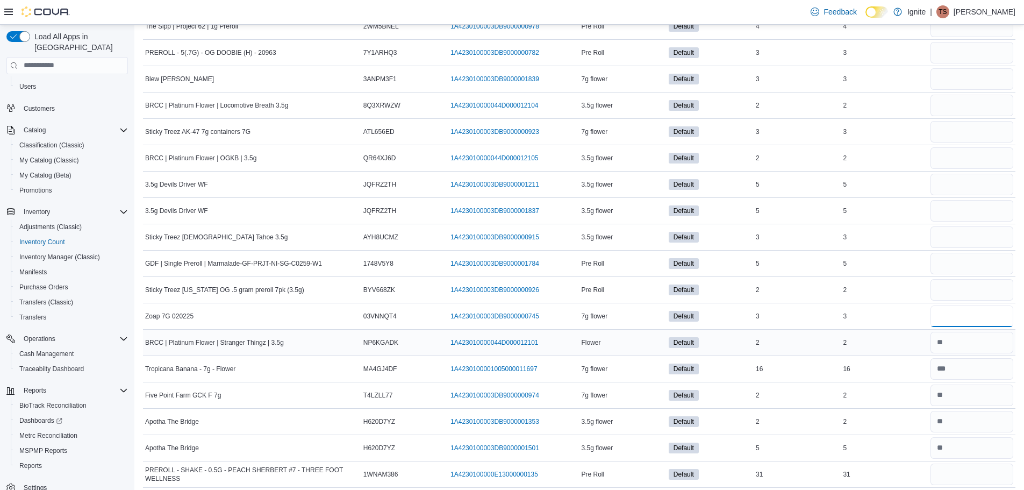
type input "*"
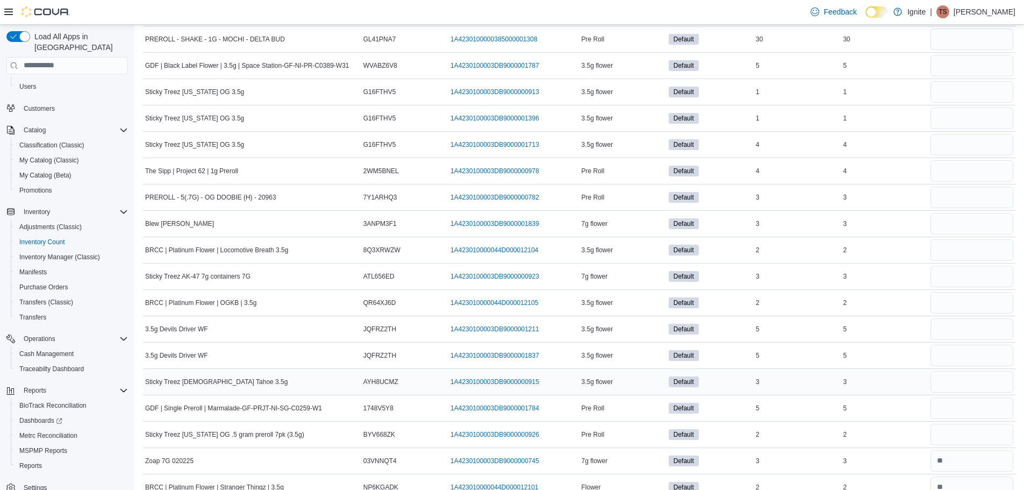
scroll to position [3704, 0]
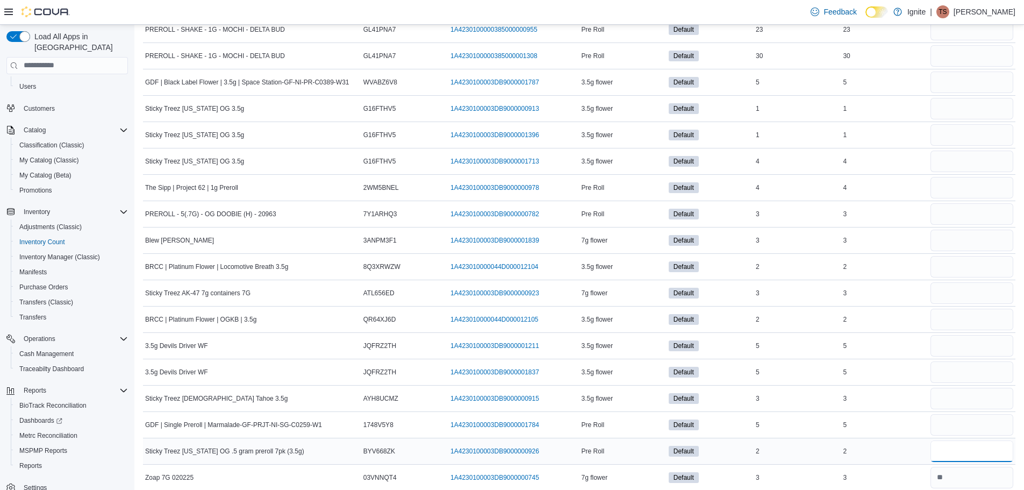
click at [954, 440] on input "number" at bounding box center [972, 451] width 83 height 22
type input "*"
click at [960, 417] on input "number" at bounding box center [972, 425] width 83 height 22
type input "*"
click at [962, 398] on input "number" at bounding box center [972, 399] width 83 height 22
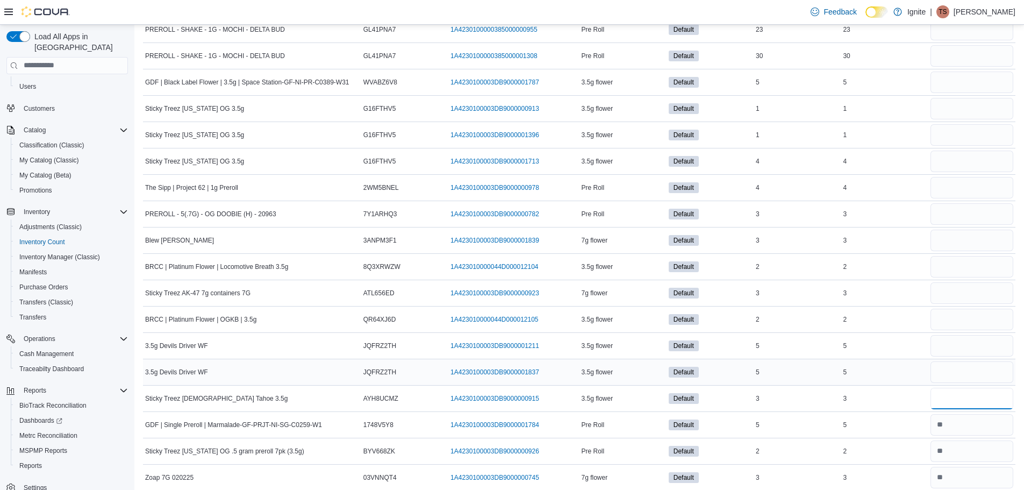
type input "*"
click at [966, 374] on input "number" at bounding box center [972, 372] width 83 height 22
type input "*"
click at [967, 347] on input "number" at bounding box center [972, 346] width 83 height 22
type input "*"
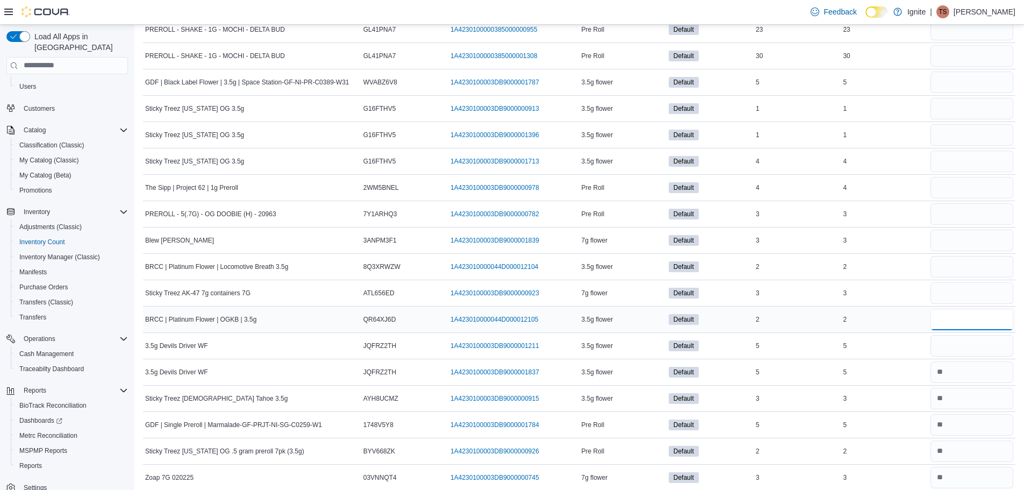
click at [955, 322] on input "number" at bounding box center [972, 320] width 83 height 22
type input "*"
click at [958, 296] on input "number" at bounding box center [972, 293] width 83 height 22
type input "*"
click at [956, 269] on input "number" at bounding box center [972, 267] width 83 height 22
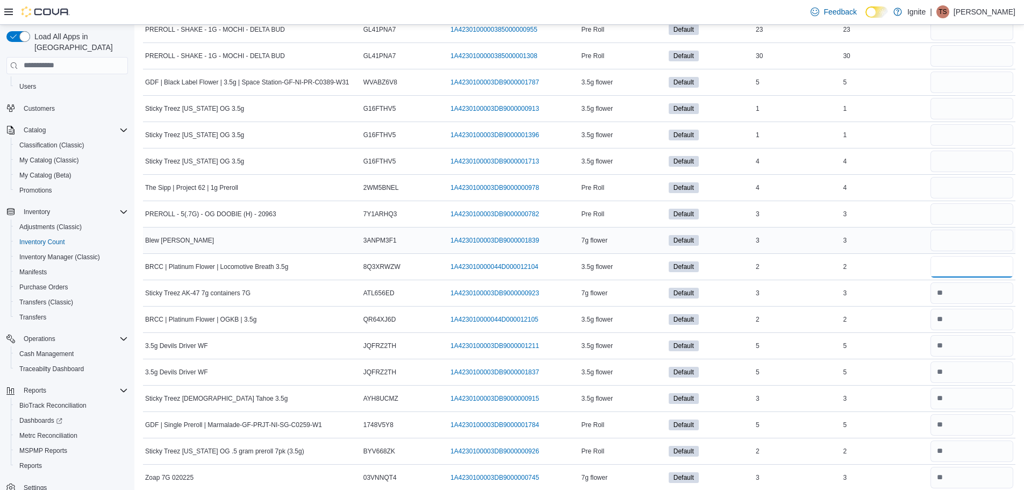
type input "*"
click at [969, 237] on input "number" at bounding box center [972, 241] width 83 height 22
type input "*"
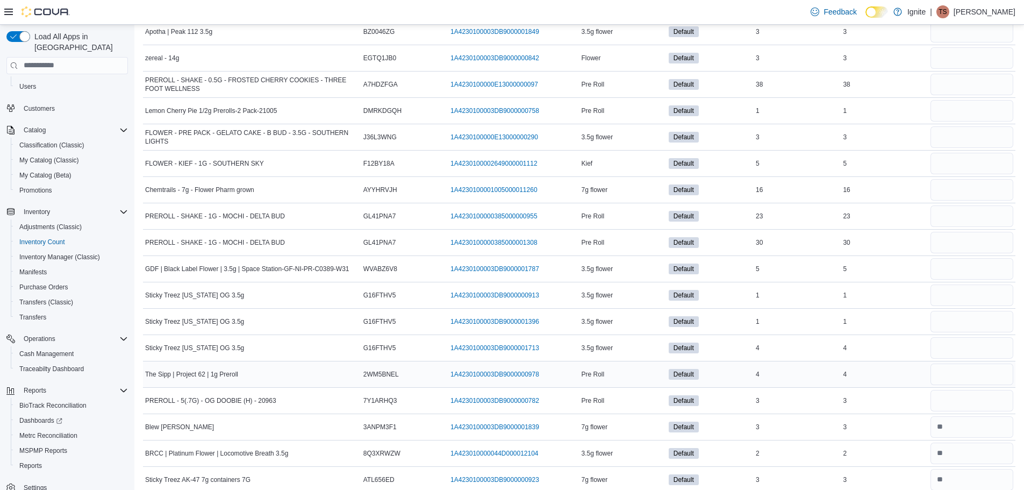
scroll to position [3489, 0]
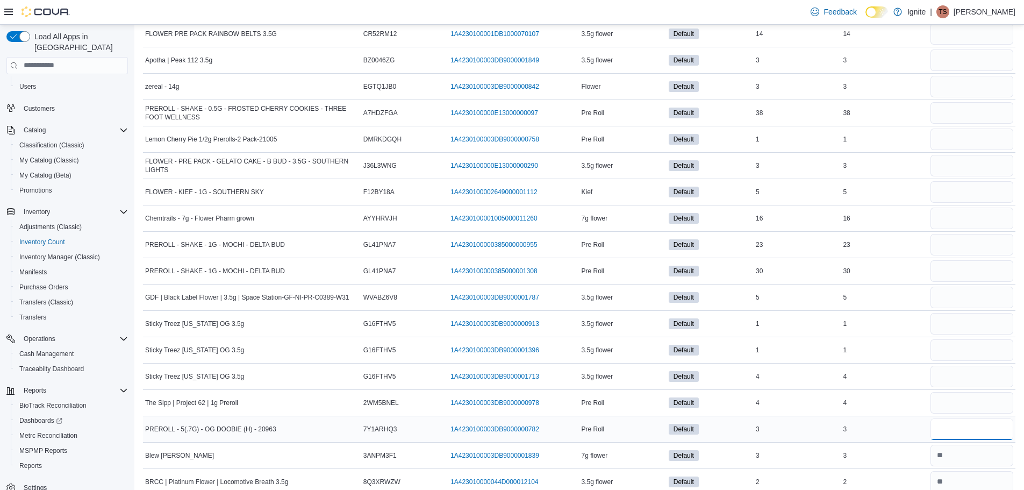
click at [955, 426] on input "number" at bounding box center [972, 429] width 83 height 22
type input "*"
click at [954, 402] on input "number" at bounding box center [972, 403] width 83 height 22
type input "*"
click at [958, 369] on input "number" at bounding box center [972, 377] width 83 height 22
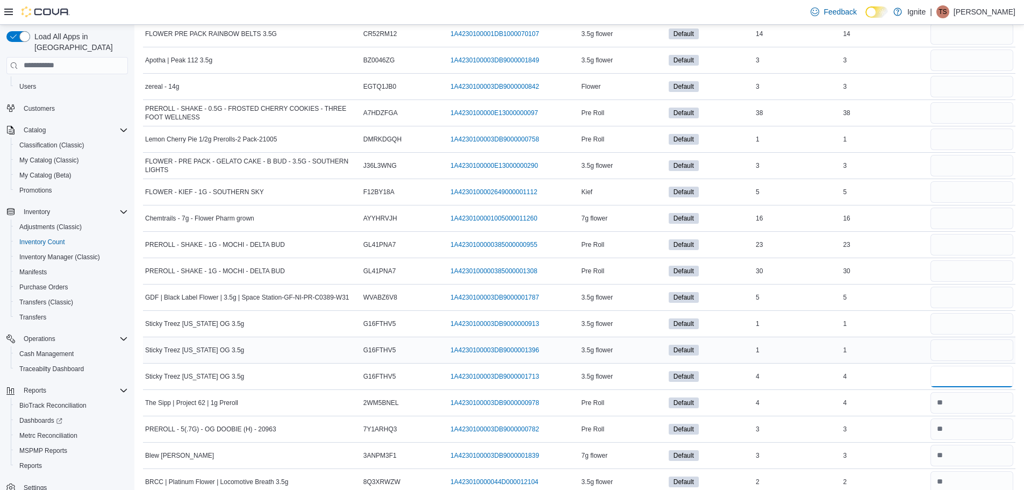
type input "*"
click at [961, 352] on input "number" at bounding box center [972, 350] width 83 height 22
type input "*"
click at [955, 329] on input "number" at bounding box center [972, 324] width 83 height 22
type input "*"
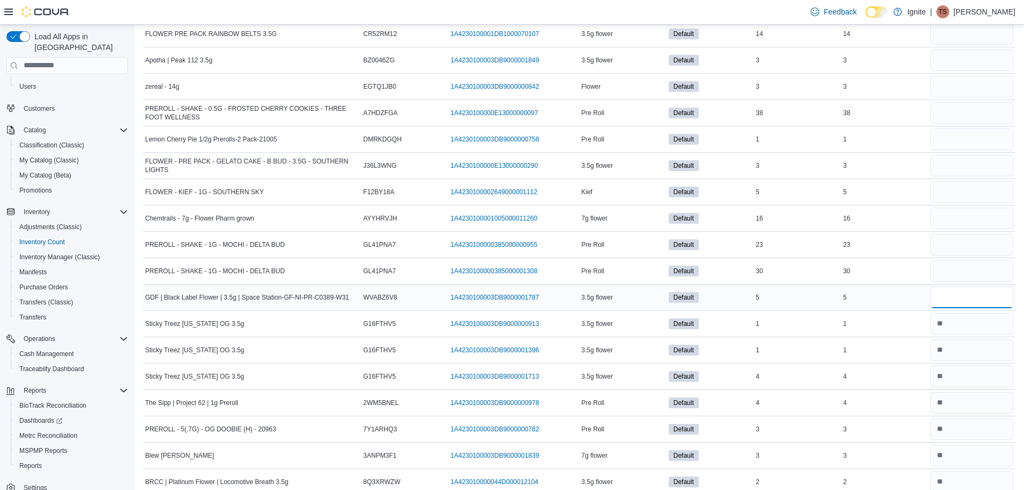
click at [951, 303] on input "number" at bounding box center [972, 298] width 83 height 22
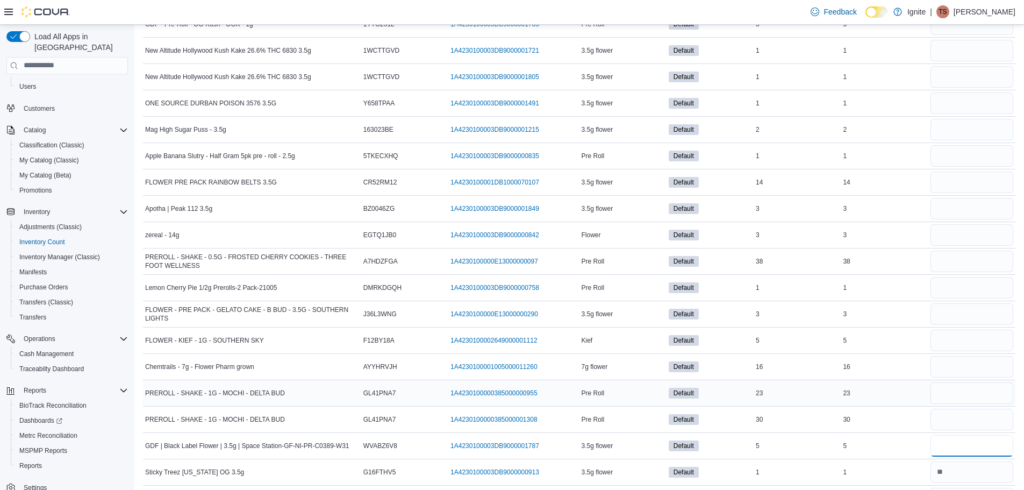
scroll to position [3327, 0]
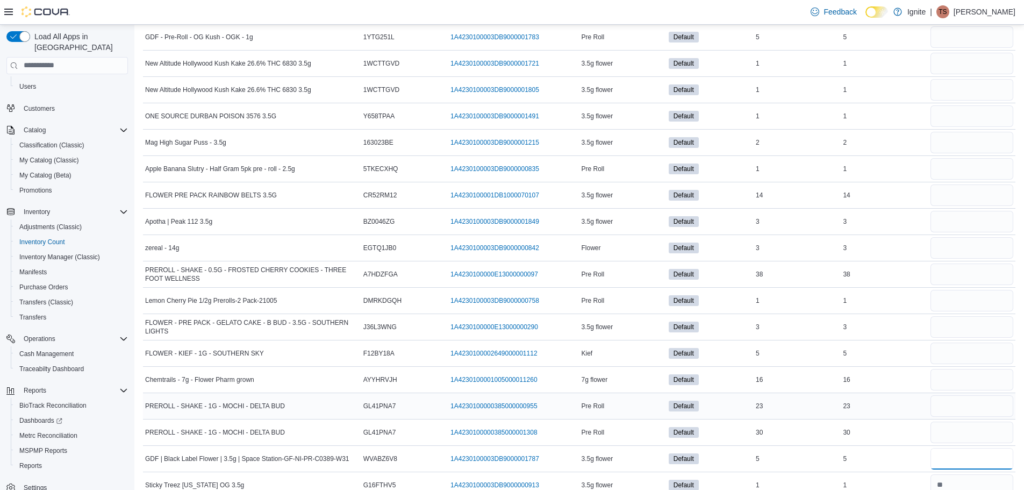
type input "*"
click at [955, 418] on div at bounding box center [972, 406] width 87 height 26
click at [948, 425] on input "number" at bounding box center [972, 433] width 83 height 22
click at [951, 410] on input "number" at bounding box center [972, 406] width 83 height 22
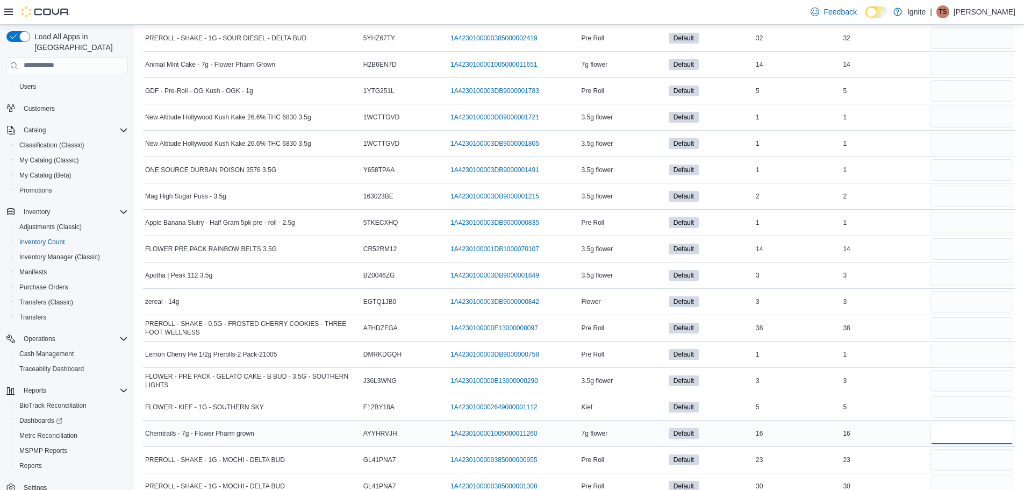
click at [955, 431] on input "number" at bounding box center [972, 434] width 83 height 22
type input "**"
click at [950, 409] on input "number" at bounding box center [972, 407] width 83 height 22
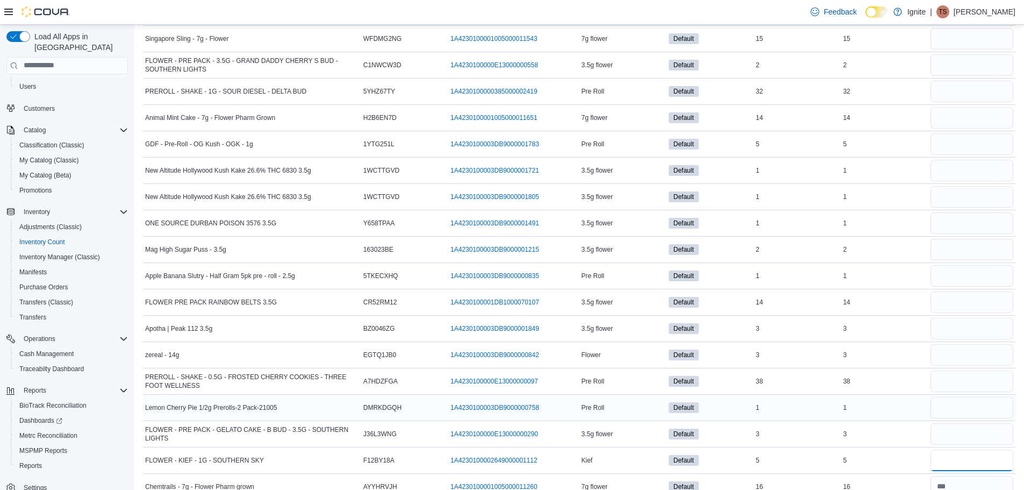
scroll to position [3220, 0]
type input "*"
click at [942, 428] on input "number" at bounding box center [972, 435] width 83 height 22
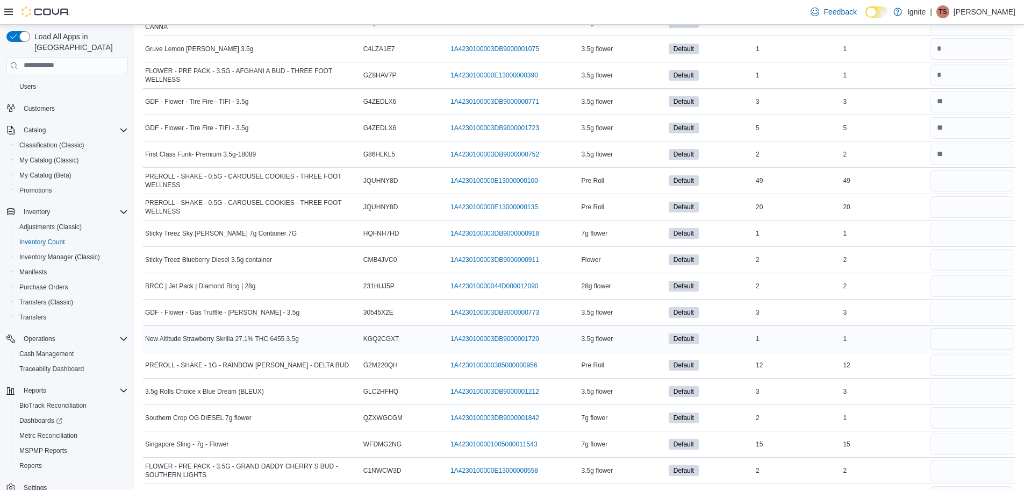
scroll to position [2844, 0]
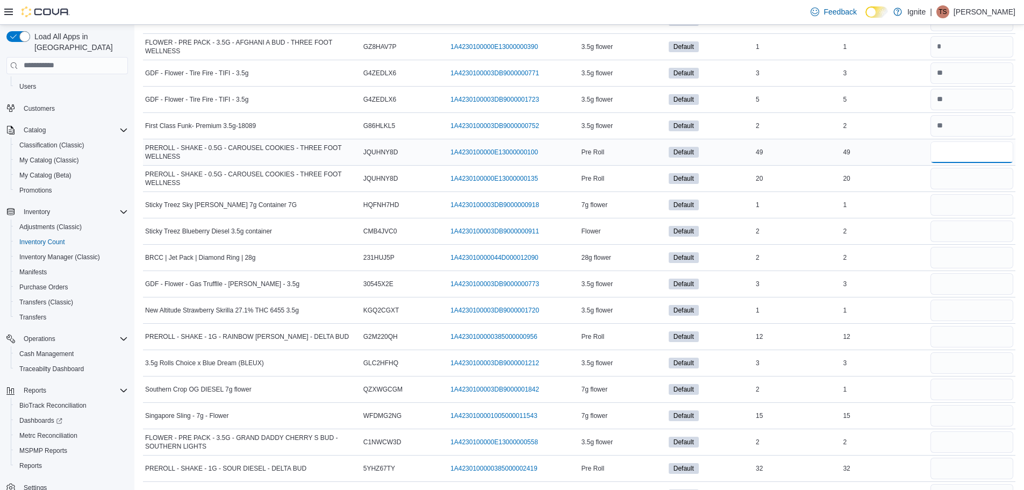
click at [1007, 155] on input "number" at bounding box center [972, 152] width 83 height 22
click at [956, 175] on input "number" at bounding box center [972, 179] width 83 height 22
click at [958, 205] on input "number" at bounding box center [972, 205] width 83 height 22
type input "*"
click at [952, 227] on input "number" at bounding box center [972, 231] width 83 height 22
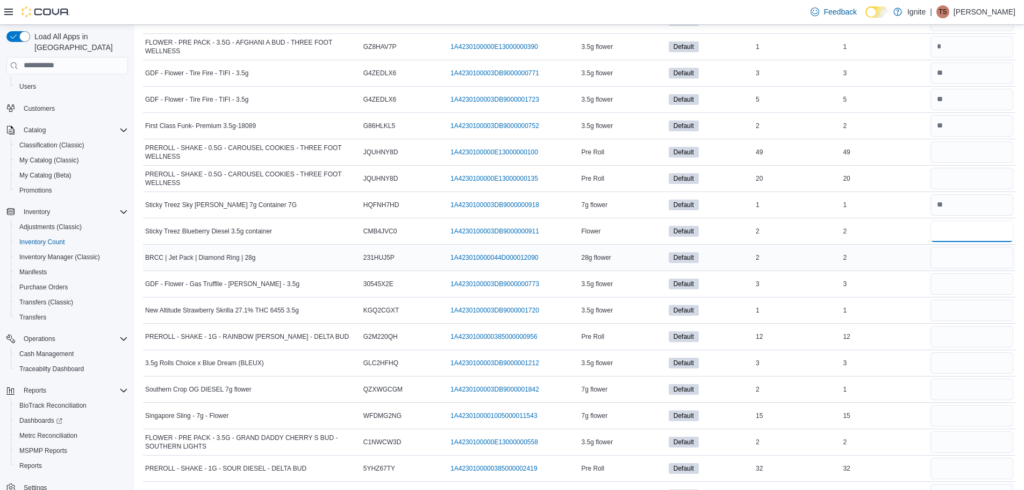
type input "*"
click at [959, 256] on input "number" at bounding box center [972, 258] width 83 height 22
type input "*"
click at [953, 292] on input "number" at bounding box center [972, 284] width 83 height 22
type input "*"
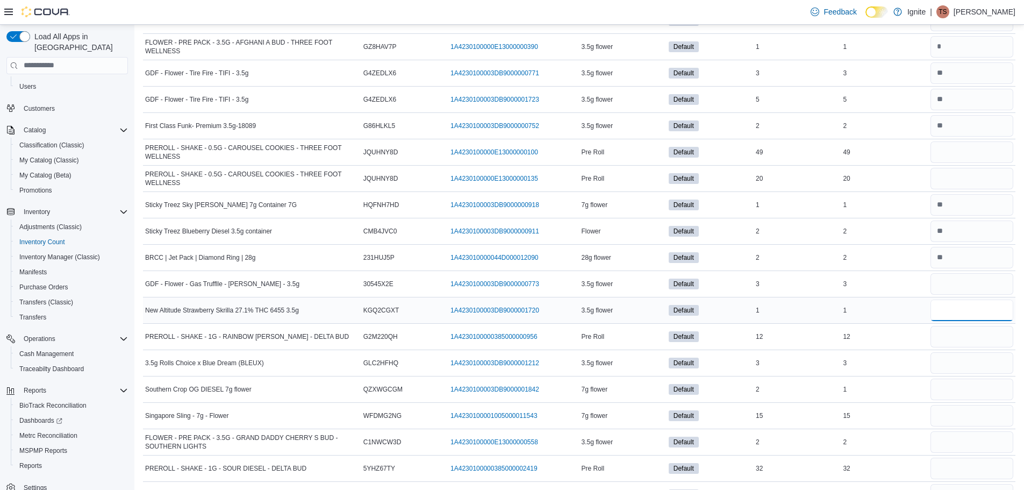
click at [955, 313] on input "number" at bounding box center [972, 310] width 83 height 22
type input "*"
click at [967, 330] on input "number" at bounding box center [972, 337] width 83 height 22
type input "**"
click at [972, 361] on input "number" at bounding box center [972, 363] width 83 height 22
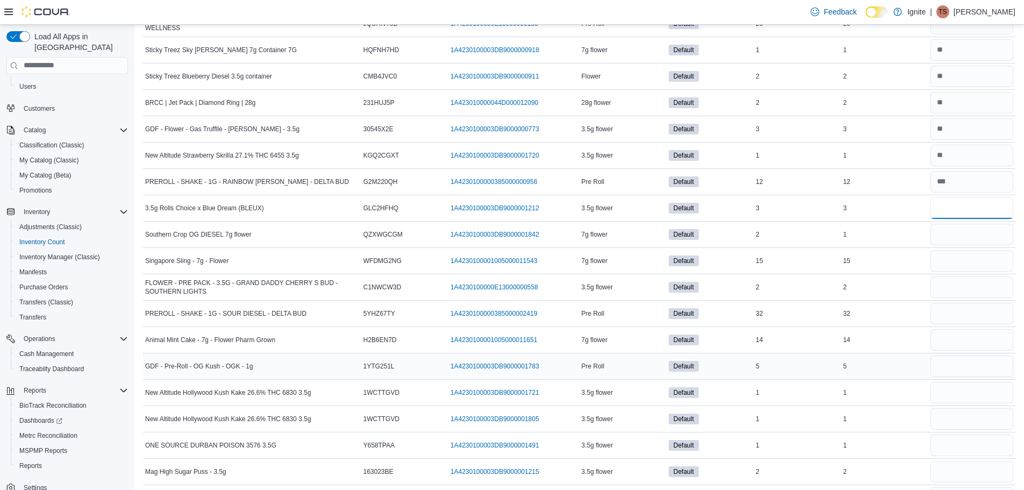
scroll to position [3005, 0]
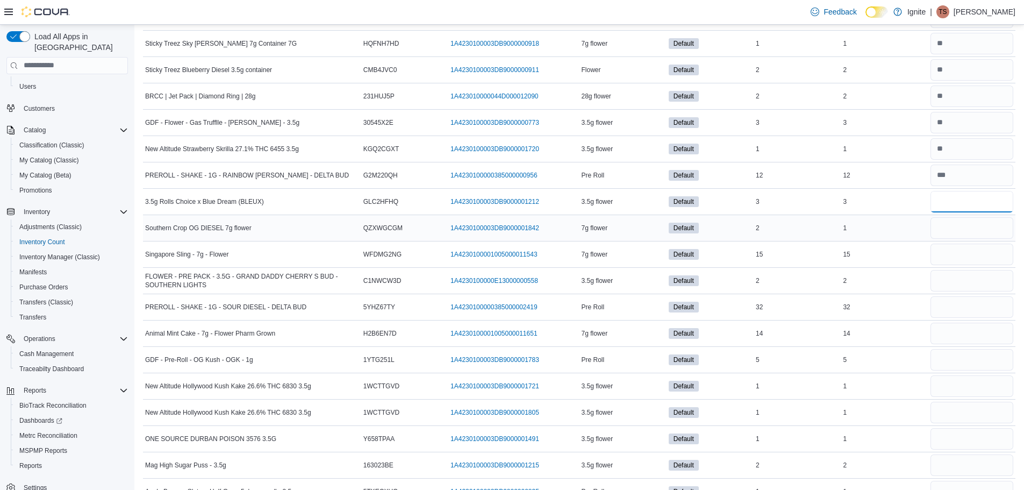
type input "*"
click at [943, 225] on input "number" at bounding box center [972, 228] width 83 height 22
type input "*"
click at [982, 253] on input "number" at bounding box center [972, 255] width 83 height 22
type input "**"
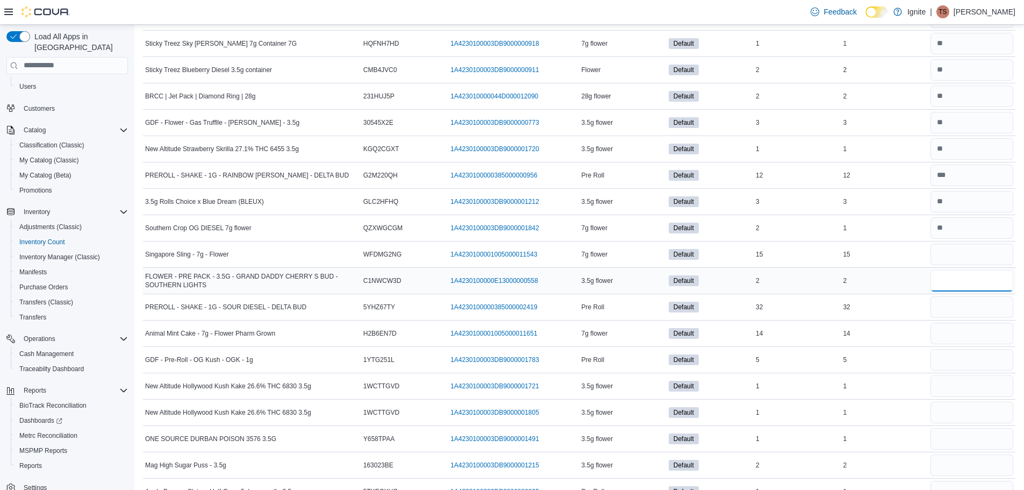
click at [970, 284] on input "number" at bounding box center [972, 281] width 83 height 22
type input "*"
click at [974, 315] on input "number" at bounding box center [972, 307] width 83 height 22
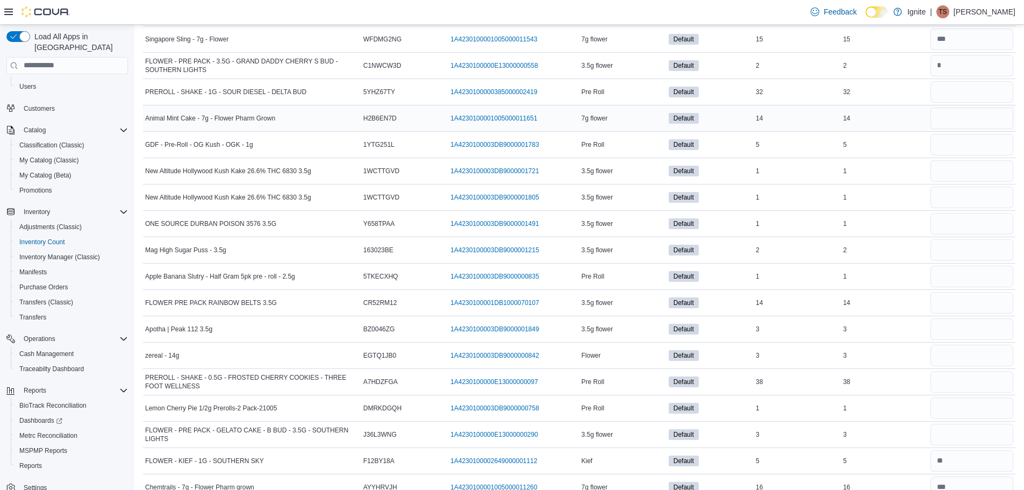
scroll to position [3274, 0]
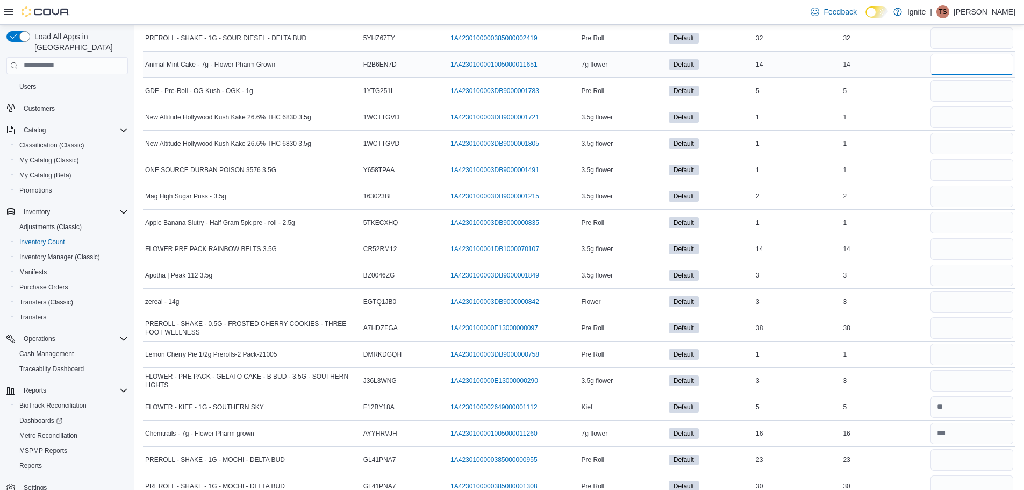
click at [954, 69] on input "number" at bounding box center [972, 65] width 83 height 22
type input "**"
click at [968, 81] on input "number" at bounding box center [972, 91] width 83 height 22
type input "*"
click at [967, 116] on input "number" at bounding box center [972, 117] width 83 height 22
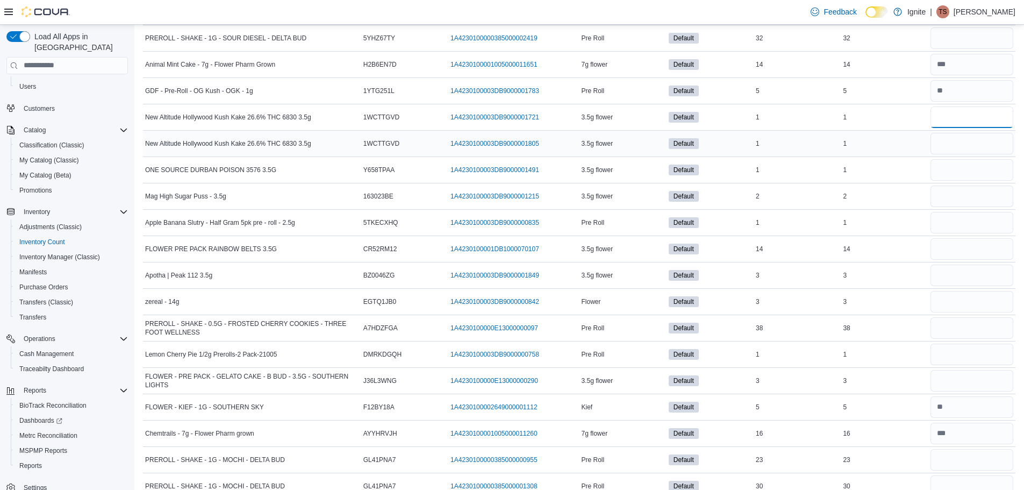
type input "*"
click at [966, 144] on input "number" at bounding box center [972, 144] width 83 height 22
type input "*"
click at [972, 173] on input "number" at bounding box center [972, 170] width 83 height 22
type input "*"
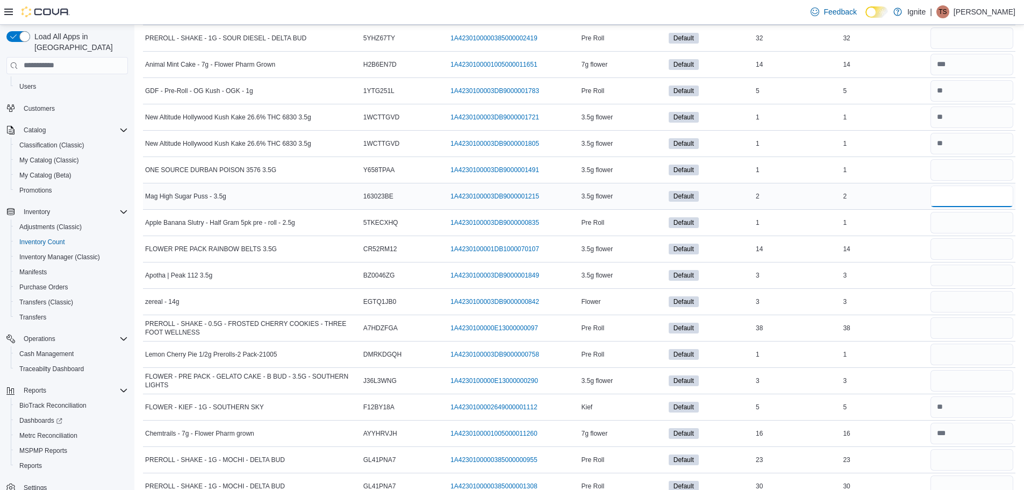
click at [970, 196] on input "number" at bounding box center [972, 196] width 83 height 22
type input "*"
click at [963, 220] on input "number" at bounding box center [972, 223] width 83 height 22
click at [957, 244] on input "number" at bounding box center [972, 249] width 83 height 22
click at [964, 269] on input "number" at bounding box center [972, 276] width 83 height 22
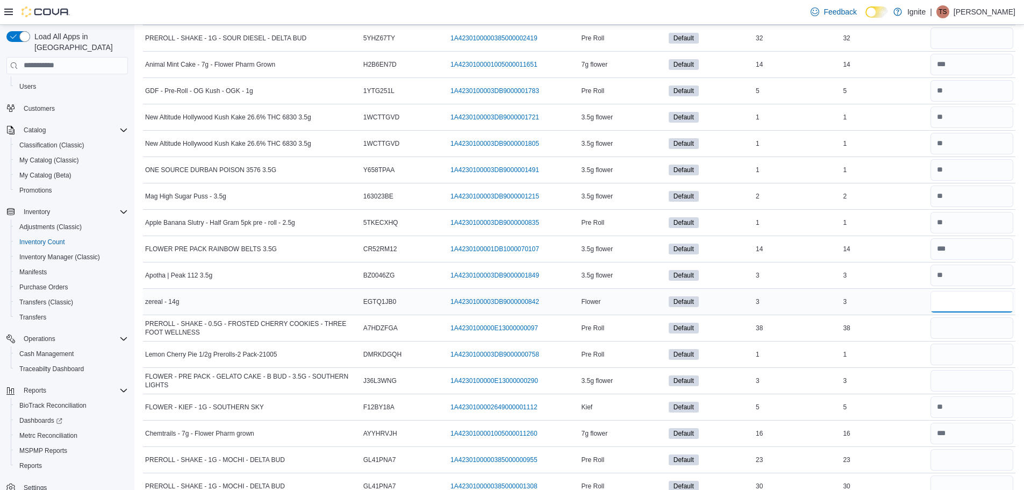
click at [964, 302] on input "number" at bounding box center [972, 302] width 83 height 22
click at [974, 334] on input "number" at bounding box center [972, 328] width 83 height 22
click at [970, 355] on input "number" at bounding box center [972, 355] width 83 height 22
click at [961, 374] on input "number" at bounding box center [972, 381] width 83 height 22
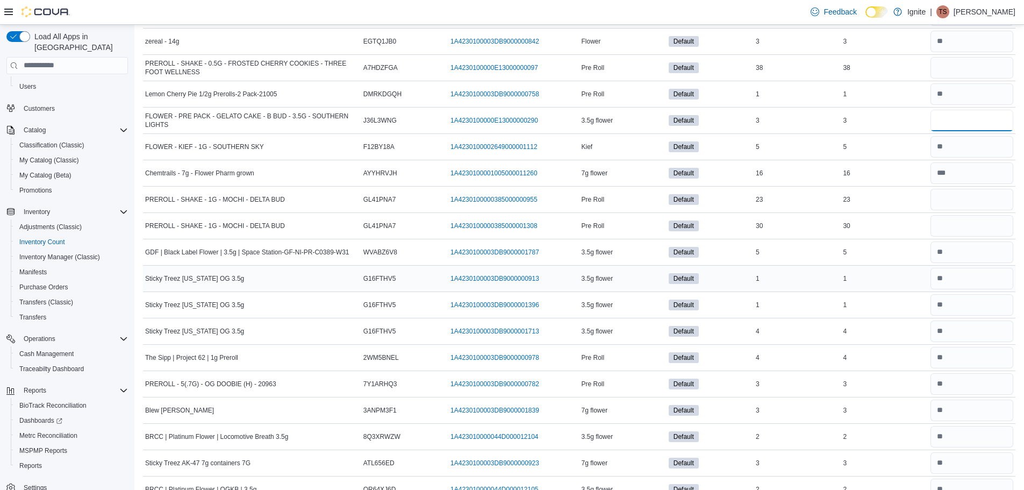
scroll to position [3489, 0]
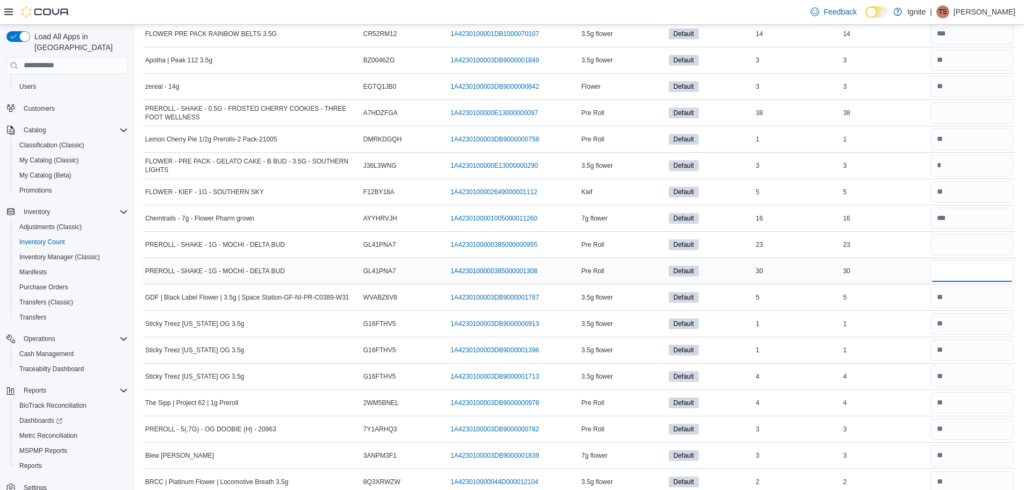
drag, startPoint x: 984, startPoint y: 271, endPoint x: 979, endPoint y: 272, distance: 5.4
click at [979, 272] on input "number" at bounding box center [972, 271] width 83 height 22
drag, startPoint x: 971, startPoint y: 267, endPoint x: 924, endPoint y: 270, distance: 47.5
click at [924, 270] on tr "PREROLL - SHAKE - 1G - MOCHI - DELTA BUD Catalog SKU GL41PNA7 Package Number 1A…" at bounding box center [579, 271] width 873 height 26
click at [962, 269] on input "number" at bounding box center [972, 271] width 83 height 22
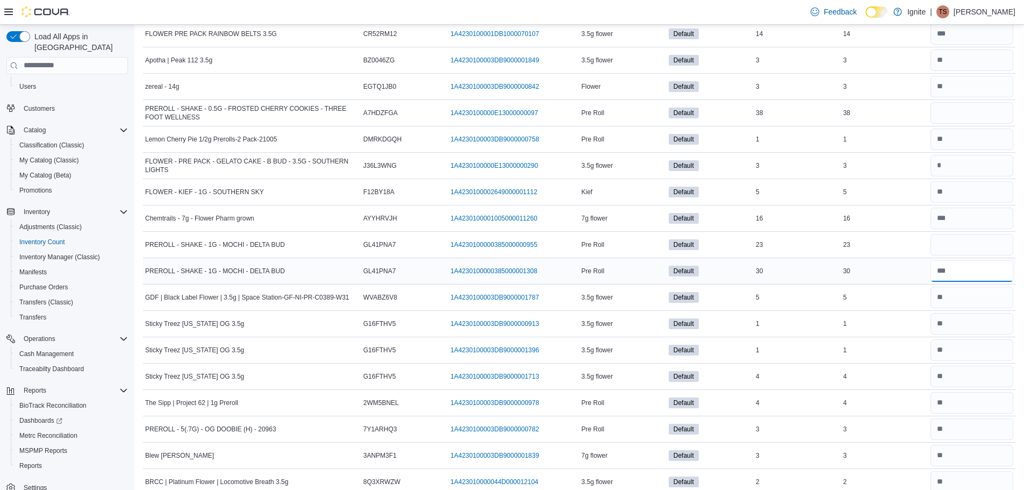
click at [958, 272] on input "number" at bounding box center [972, 271] width 83 height 22
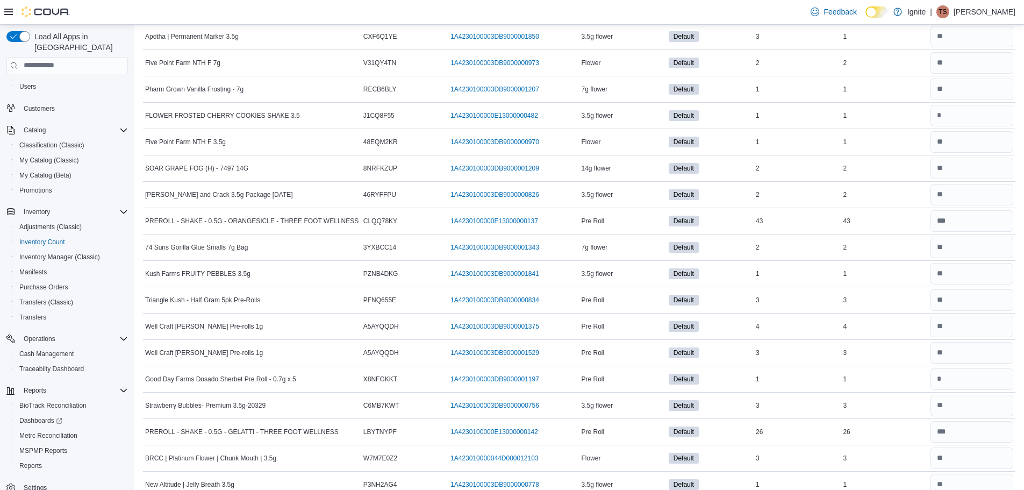
scroll to position [0, 0]
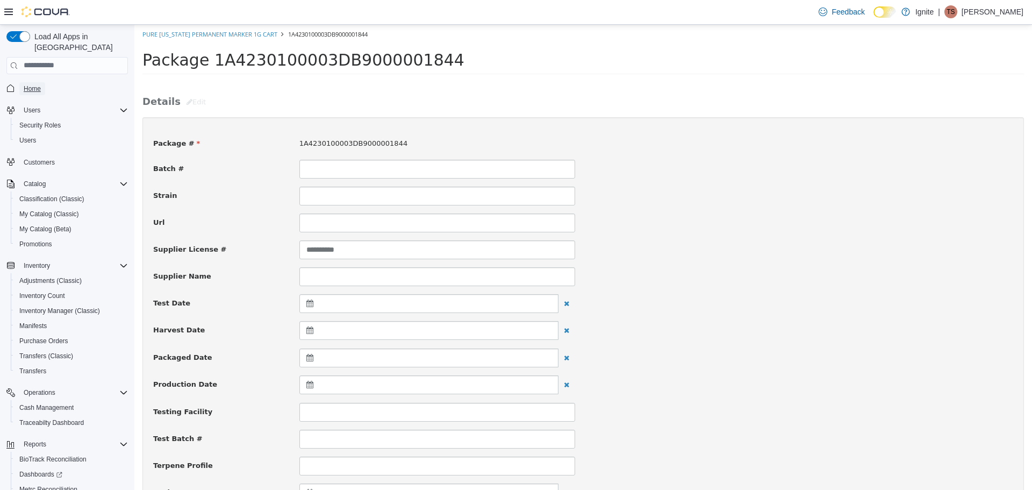
click at [39, 83] on span "Home" at bounding box center [32, 88] width 17 height 13
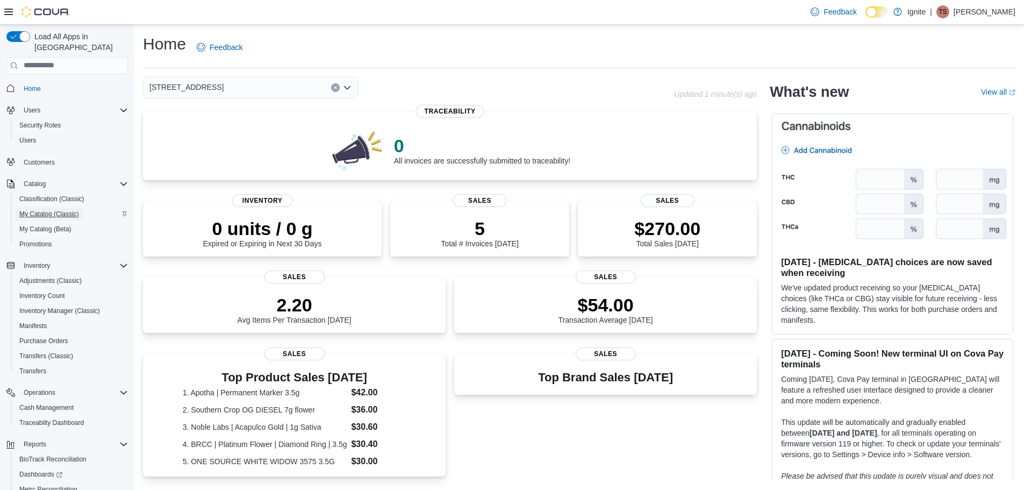
click at [45, 210] on span "My Catalog (Classic)" at bounding box center [49, 214] width 60 height 9
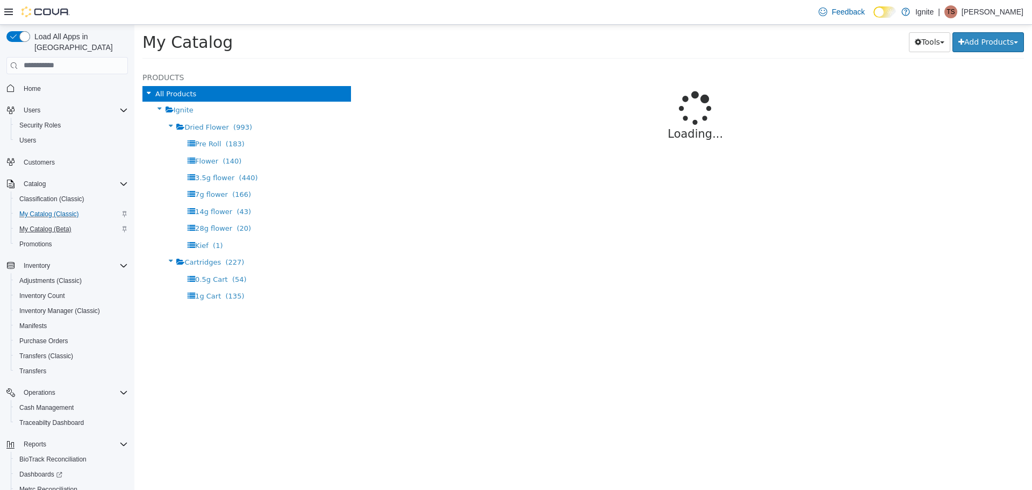
select select "**********"
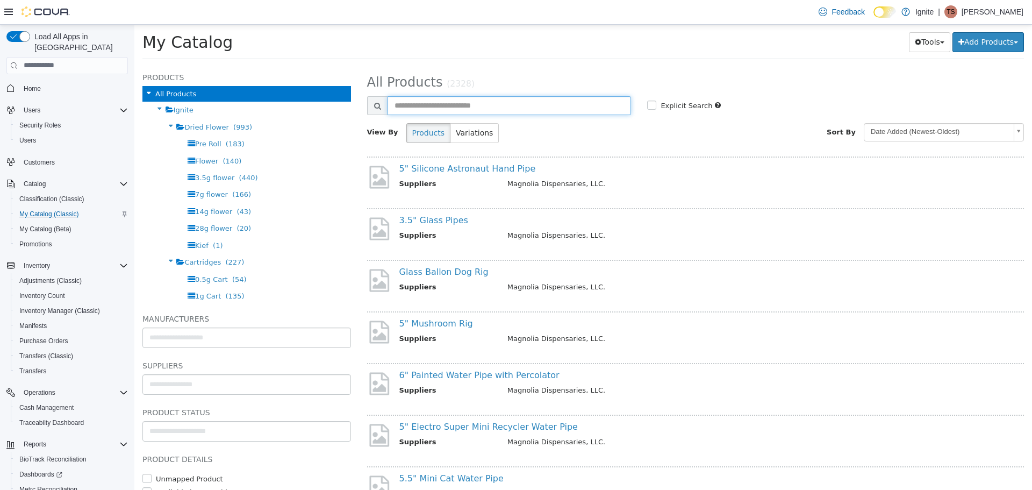
click at [462, 98] on input "text" at bounding box center [510, 105] width 244 height 19
type input "**********"
select select "**********"
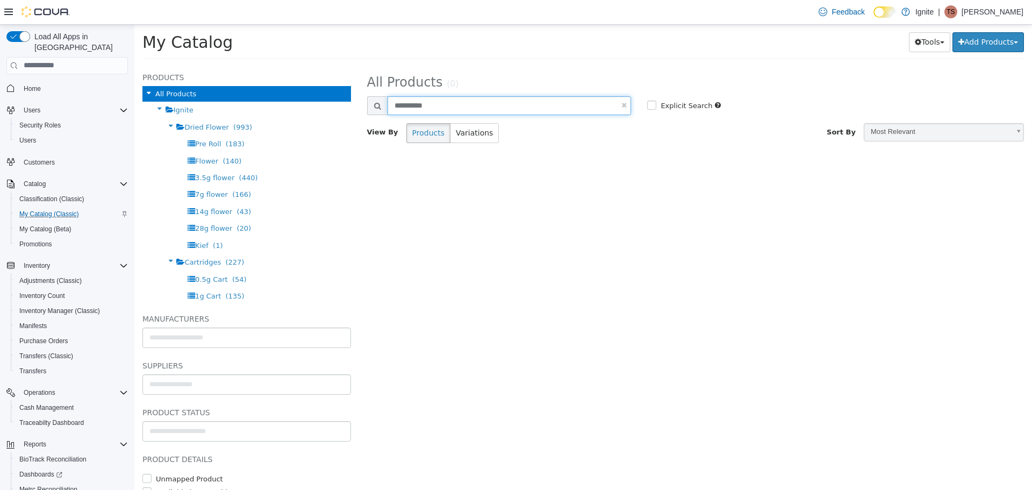
click at [423, 111] on input "**********" at bounding box center [510, 105] width 244 height 19
click at [425, 109] on input "**********" at bounding box center [510, 105] width 244 height 19
type input "**********"
select select "**********"
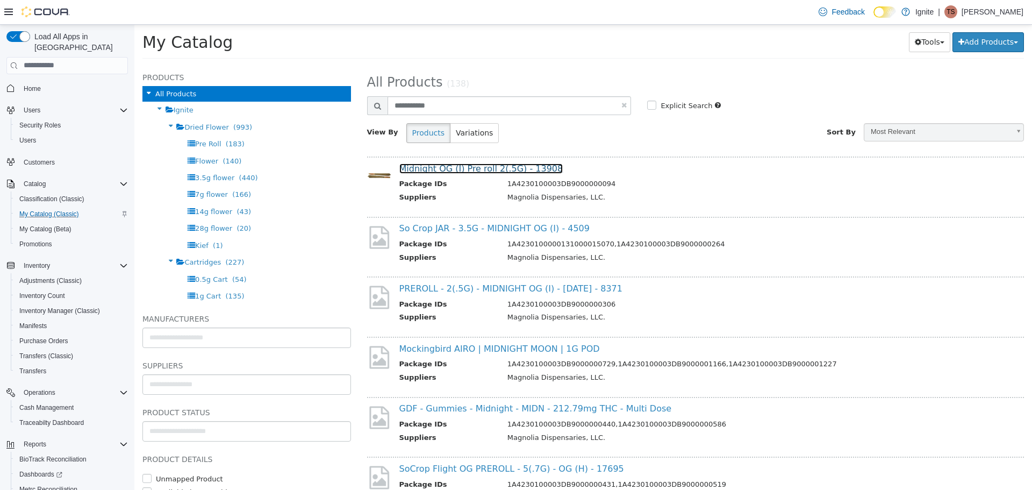
click at [503, 165] on link "Midnight OG (I) Pre roll 2(.5G) - 13908" at bounding box center [481, 168] width 164 height 10
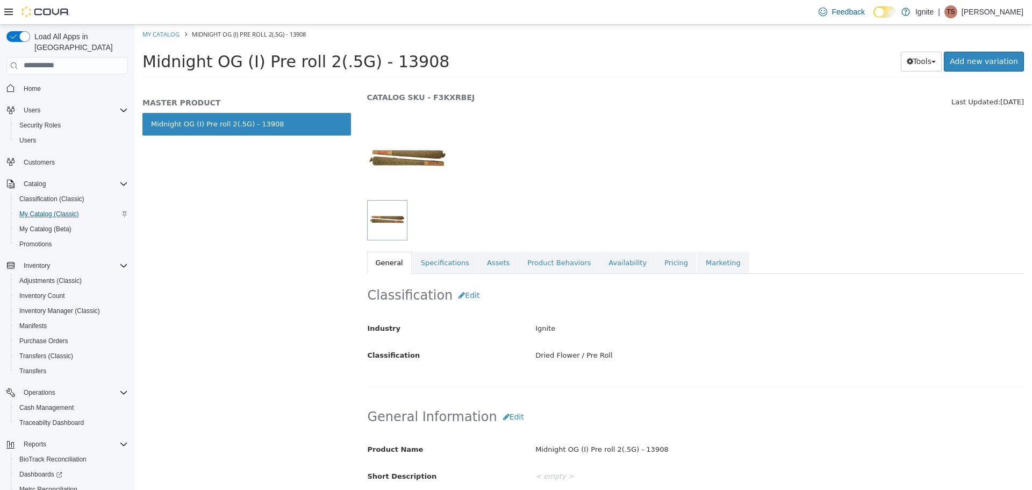
scroll to position [54, 0]
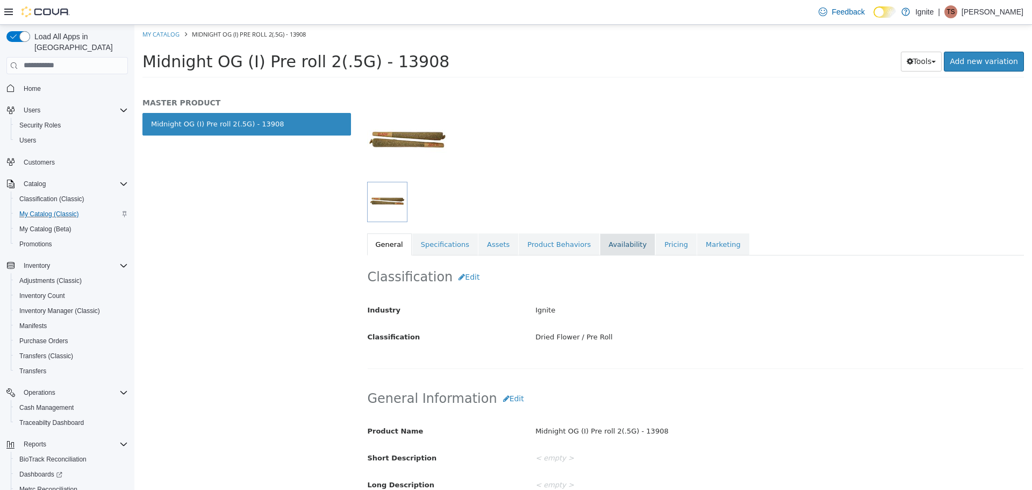
click at [618, 254] on link "Availability" at bounding box center [627, 244] width 55 height 23
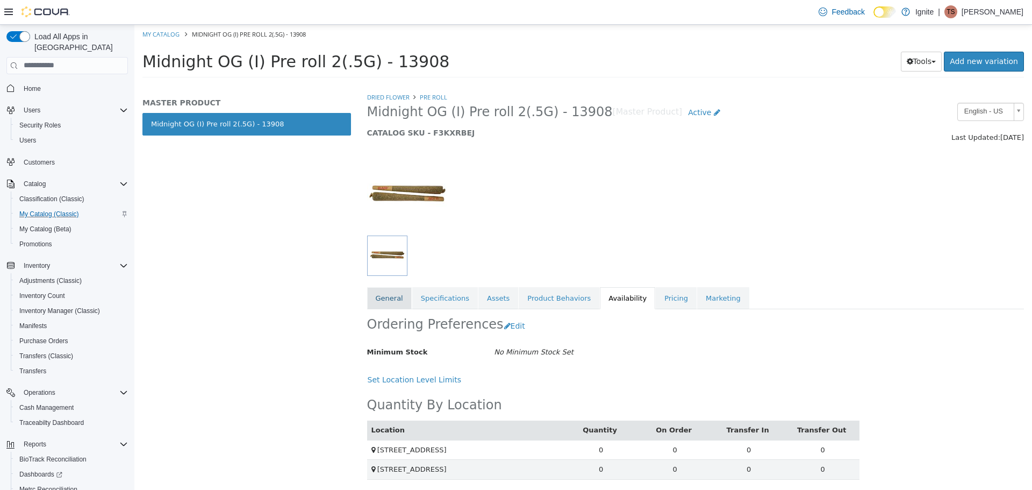
click at [385, 294] on link "General" at bounding box center [389, 298] width 45 height 23
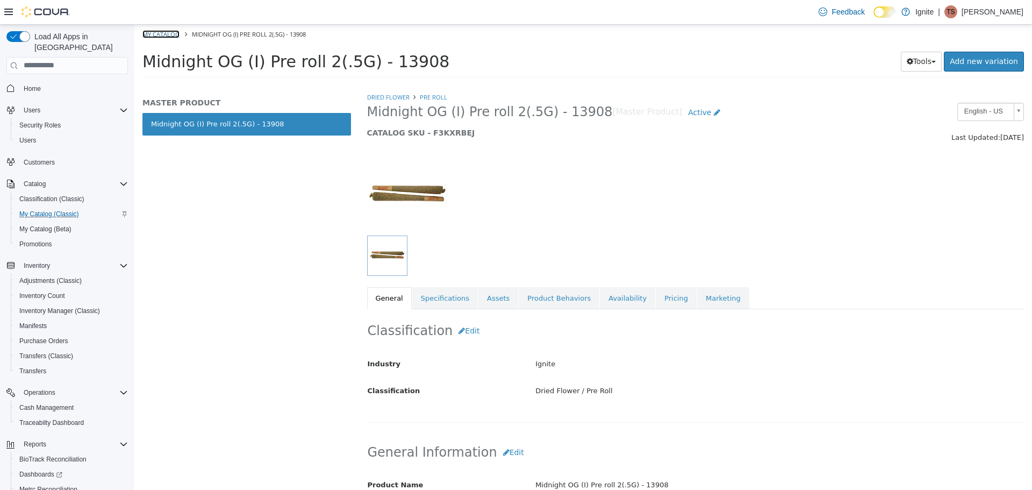
click at [147, 33] on link "My Catalog" at bounding box center [160, 34] width 37 height 8
select select "**********"
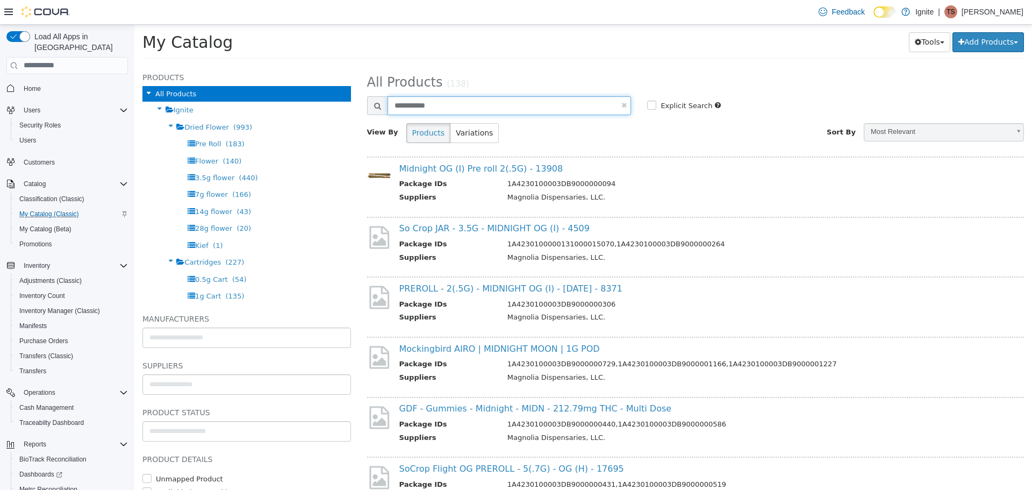
drag, startPoint x: 466, startPoint y: 105, endPoint x: 371, endPoint y: 116, distance: 95.2
click at [371, 116] on div "**********" at bounding box center [696, 106] width 674 height 21
type input "**********"
select select "**********"
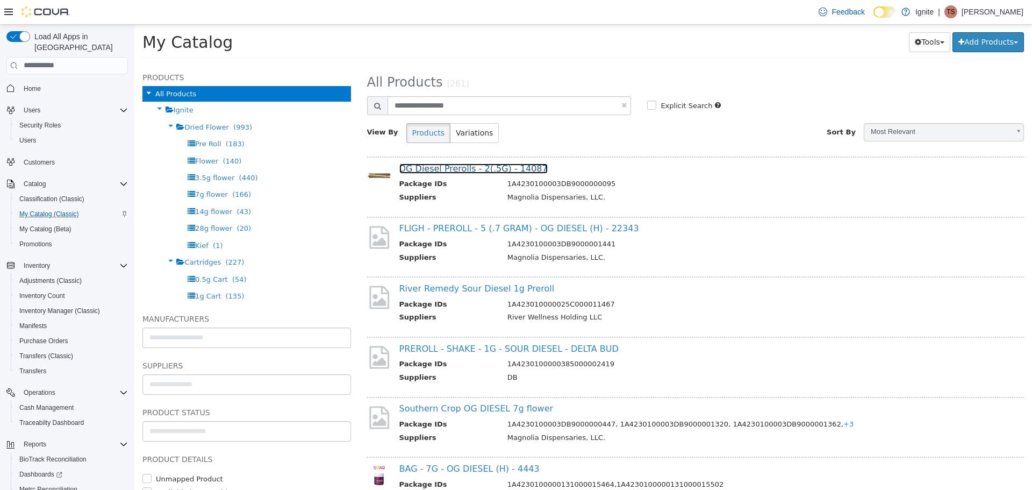
click at [498, 173] on link "OG Diesel Prerolls - 2(.5G) - 14087" at bounding box center [473, 168] width 148 height 10
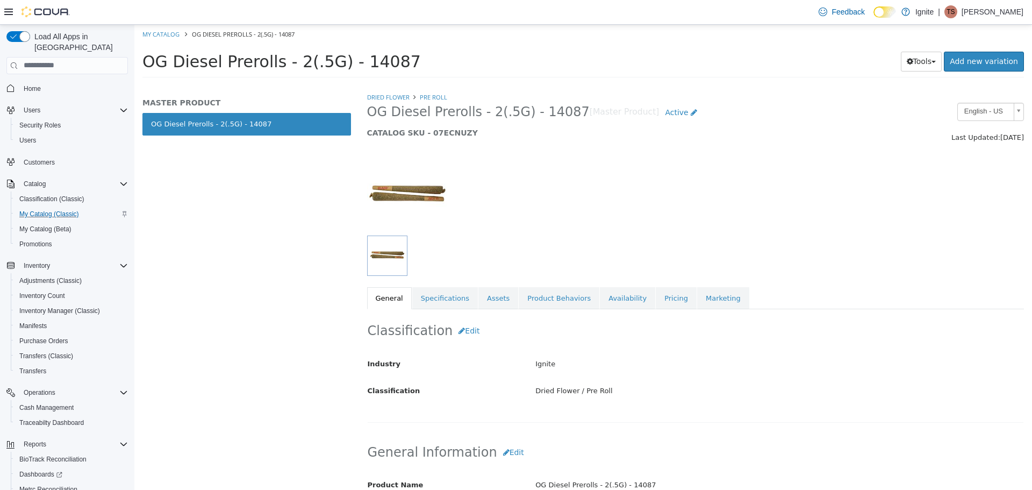
click at [609, 311] on div "Classification Edit Industry Ignite Classification Dried Flower / Pre Roll Canc…" at bounding box center [696, 365] width 658 height 113
click at [609, 299] on link "Availability" at bounding box center [627, 298] width 55 height 23
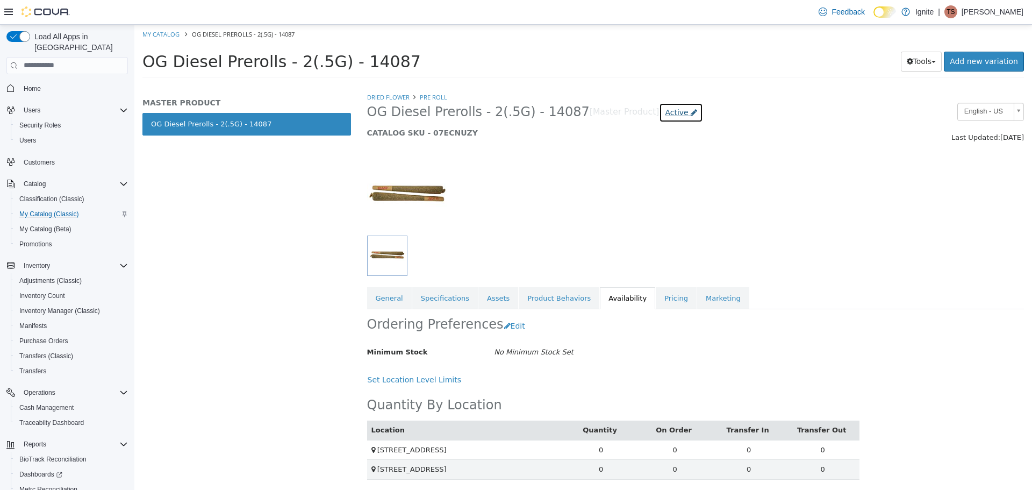
click at [659, 117] on link "Active" at bounding box center [681, 112] width 44 height 20
click at [172, 34] on link "My Catalog" at bounding box center [160, 34] width 37 height 8
select select "**********"
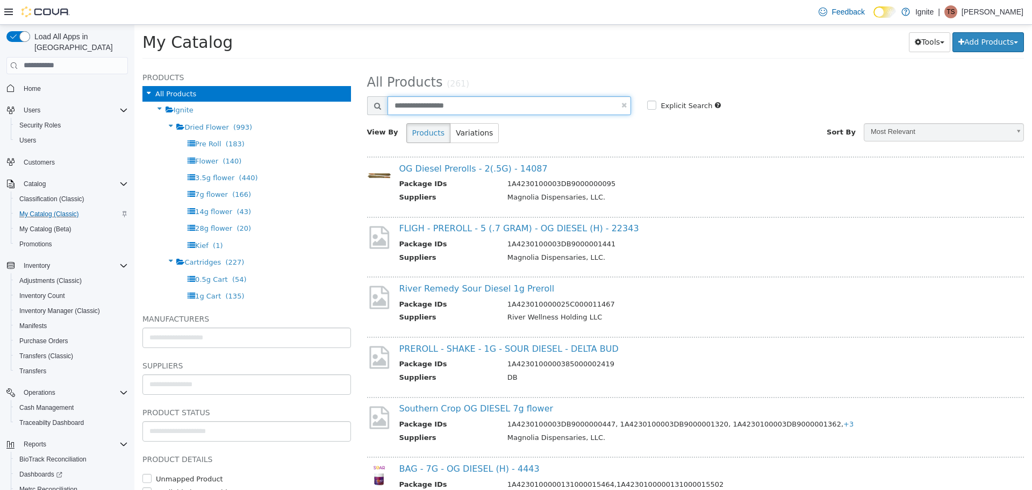
drag, startPoint x: 514, startPoint y: 101, endPoint x: 380, endPoint y: 124, distance: 136.3
click at [380, 124] on div "**********" at bounding box center [696, 110] width 658 height 80
type input "**********"
select select "**********"
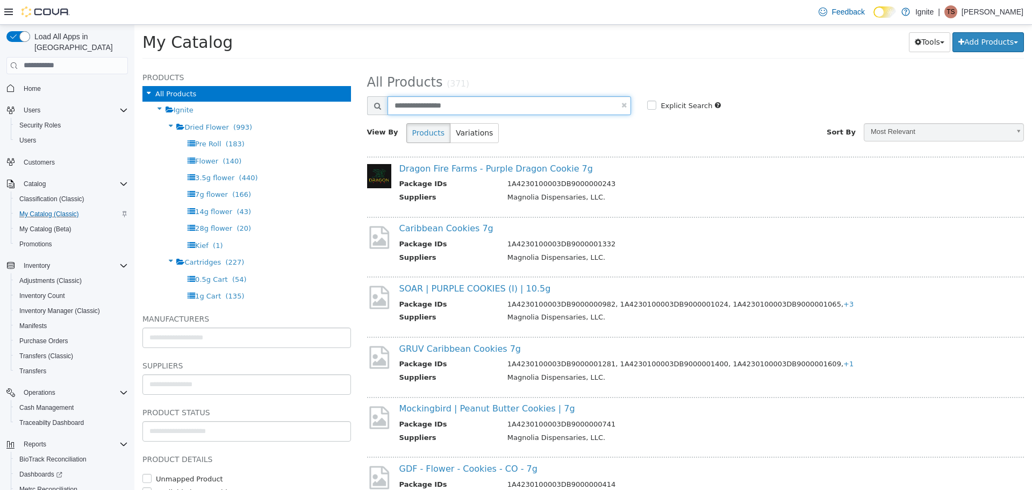
click at [481, 101] on input "**********" at bounding box center [510, 105] width 244 height 19
type input "**********"
select select "**********"
drag, startPoint x: 492, startPoint y: 113, endPoint x: 377, endPoint y: 123, distance: 115.5
click at [372, 120] on div "**********" at bounding box center [696, 110] width 658 height 80
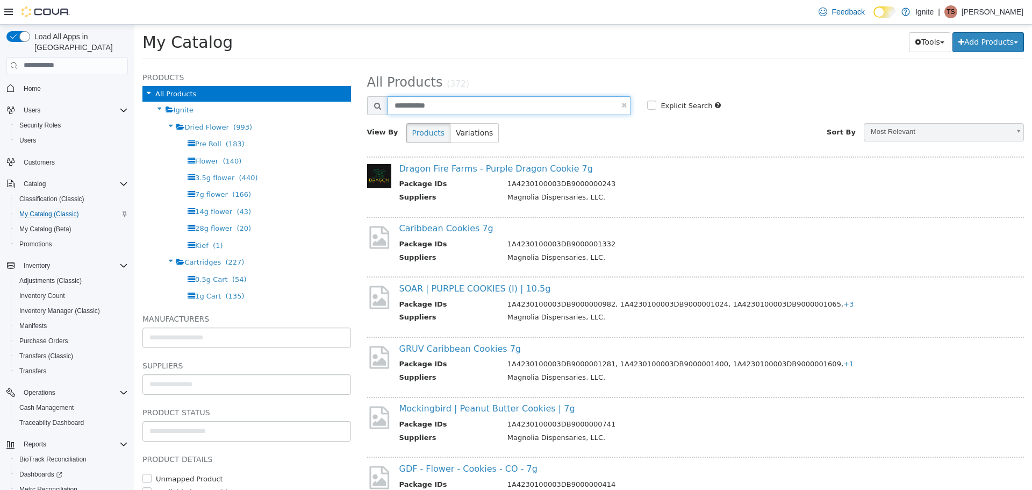
type input "**********"
select select "**********"
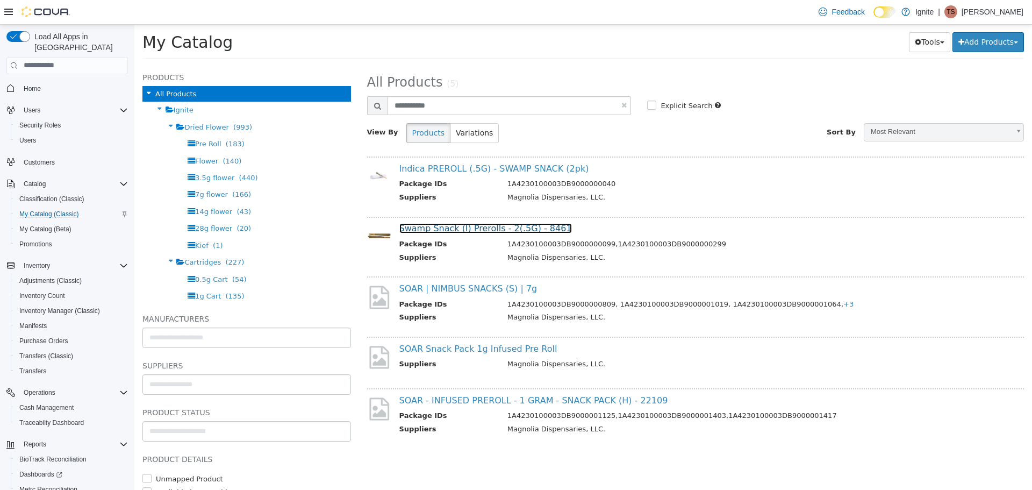
click at [523, 229] on link "Swamp Snack (I) Prerolls - 2(.5G) - 8461" at bounding box center [485, 228] width 173 height 10
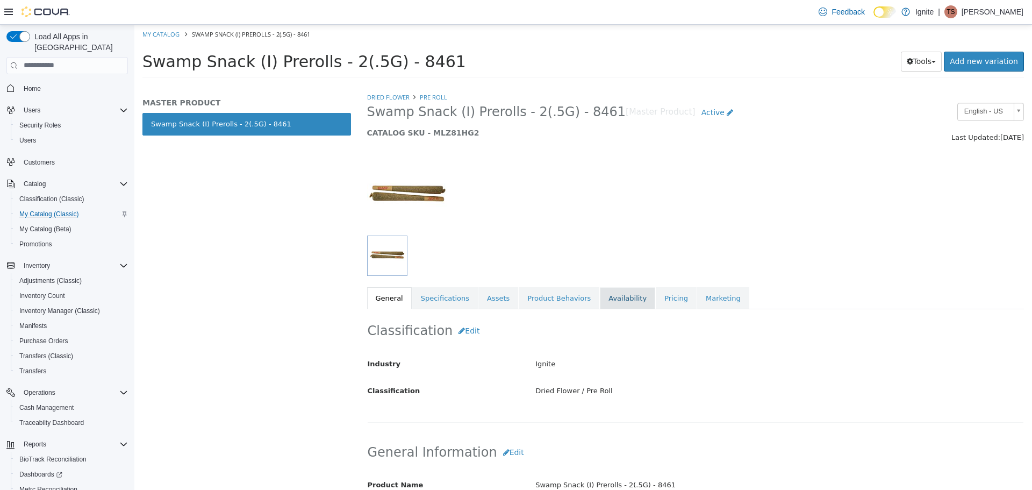
click at [611, 291] on link "Availability" at bounding box center [627, 298] width 55 height 23
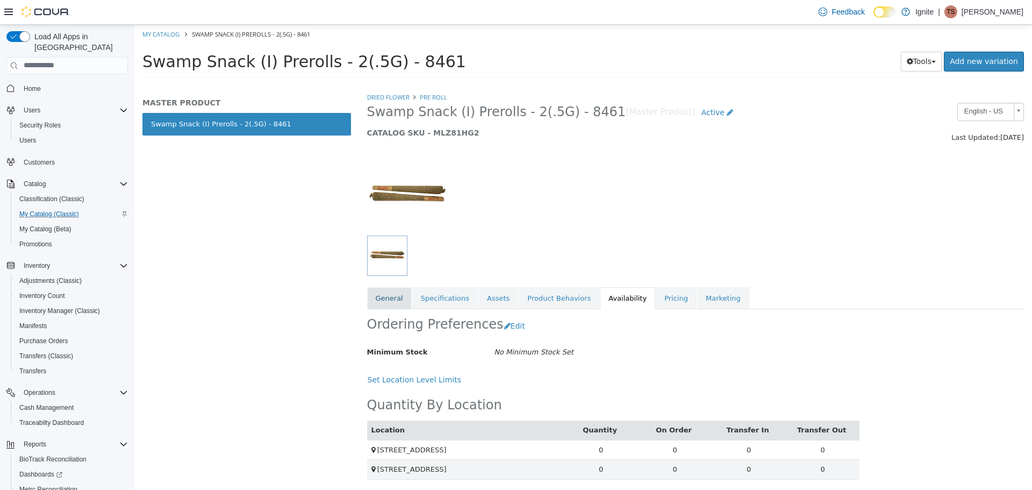
click at [395, 295] on link "General" at bounding box center [389, 298] width 45 height 23
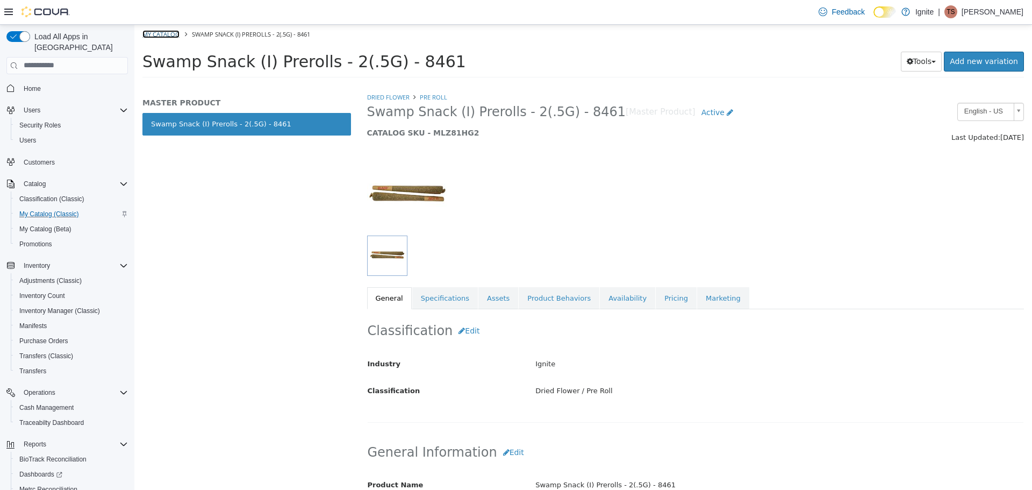
click at [158, 30] on link "My Catalog" at bounding box center [160, 34] width 37 height 8
select select "**********"
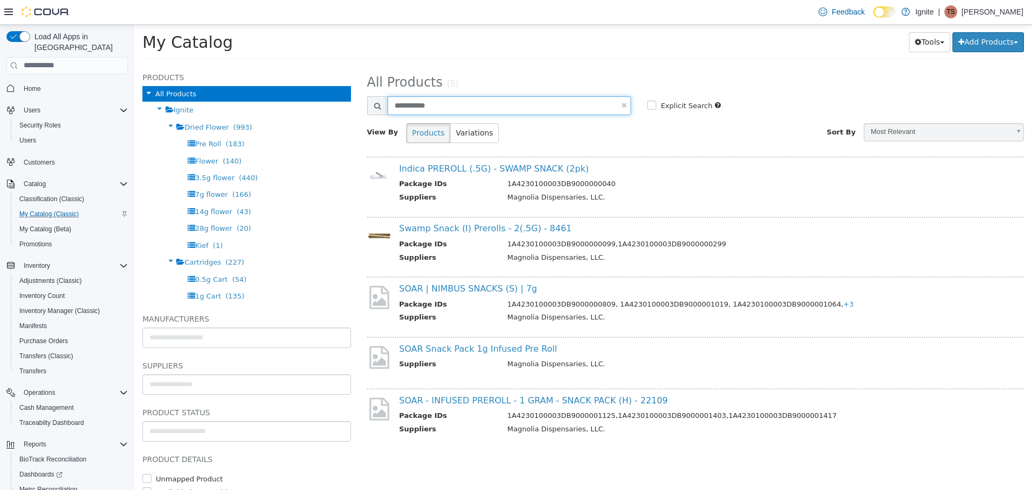
drag, startPoint x: 533, startPoint y: 112, endPoint x: 343, endPoint y: 134, distance: 191.6
click at [343, 65] on div "**********" at bounding box center [583, 65] width 898 height 0
type input "**********"
select select "**********"
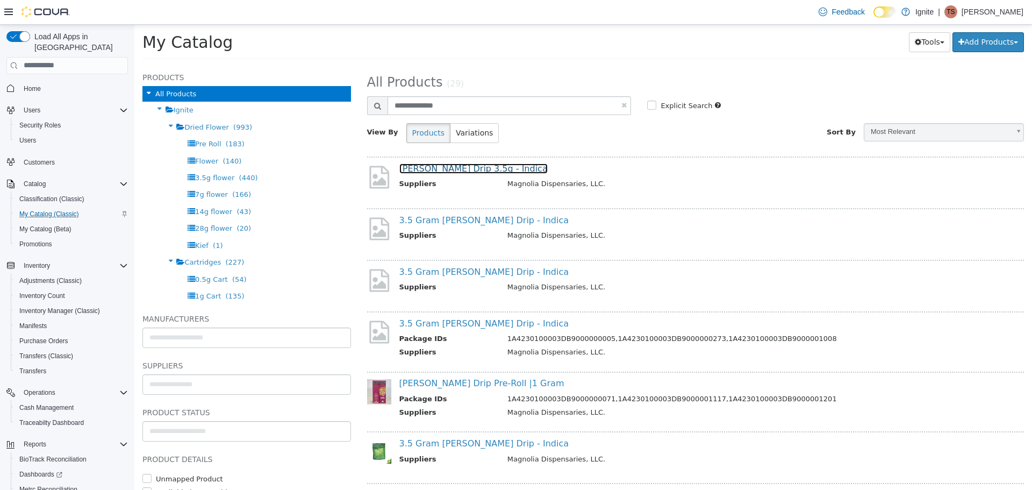
click at [478, 173] on link "[PERSON_NAME] Drip 3.5g - Indica" at bounding box center [473, 168] width 148 height 10
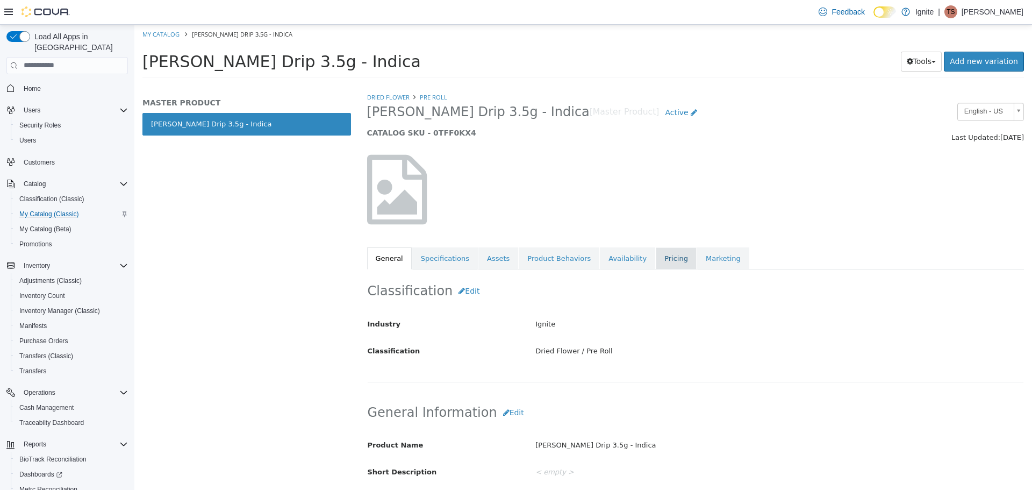
click at [656, 260] on link "Pricing" at bounding box center [676, 258] width 41 height 23
click at [613, 259] on link "Availability" at bounding box center [627, 258] width 55 height 23
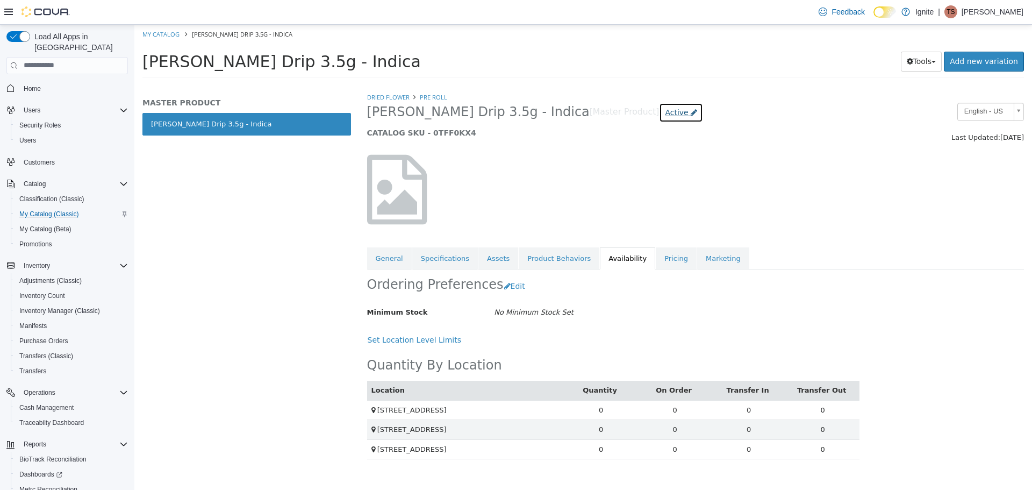
click at [691, 110] on icon at bounding box center [694, 112] width 6 height 8
click at [159, 35] on link "My Catalog" at bounding box center [160, 34] width 37 height 8
select select "**********"
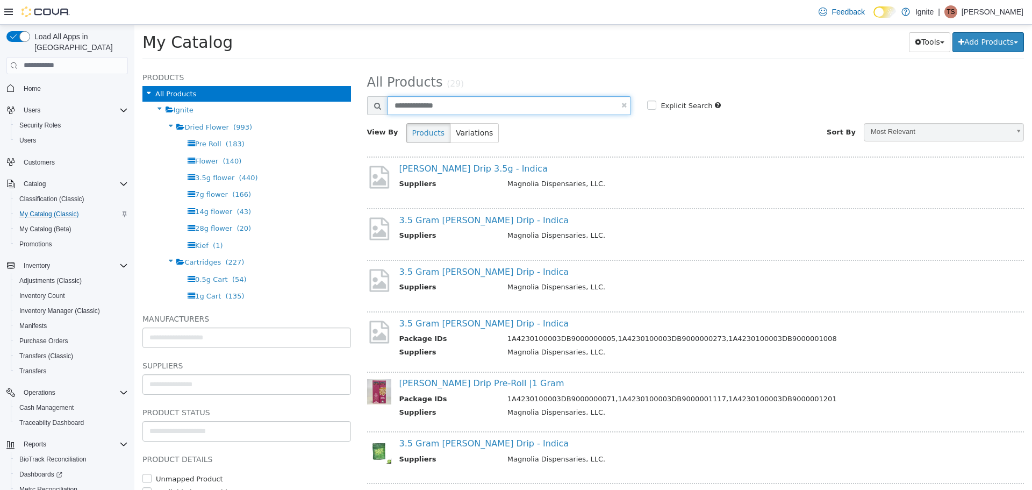
drag, startPoint x: 464, startPoint y: 101, endPoint x: 361, endPoint y: 122, distance: 104.7
click at [361, 122] on div "**********" at bounding box center [696, 277] width 674 height 425
type input "**********"
select select "**********"
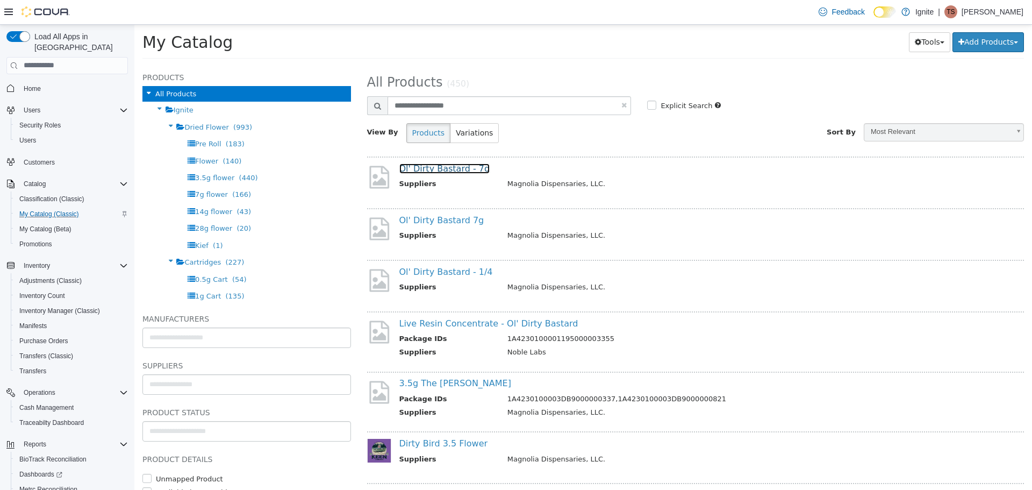
click at [460, 169] on link "Ol' Dirty Bastard - 7g" at bounding box center [444, 168] width 91 height 10
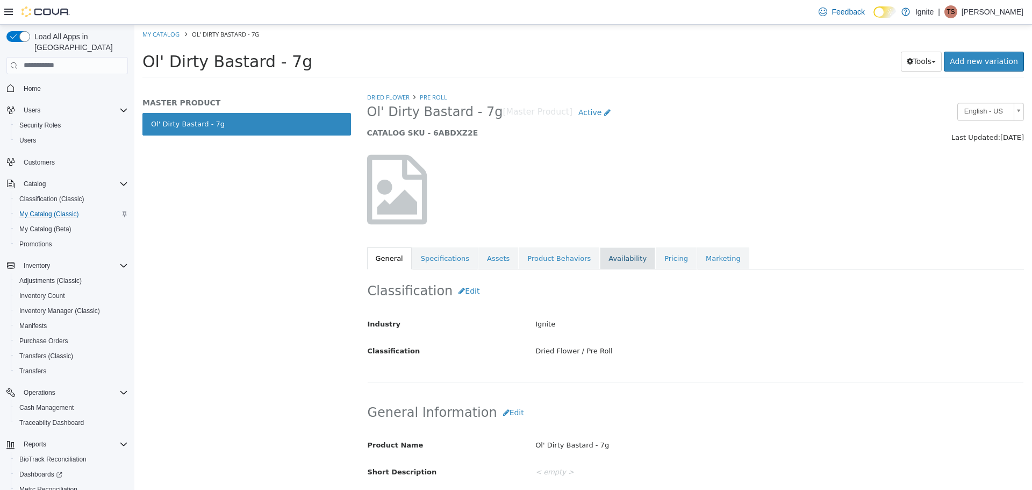
click at [617, 250] on link "Availability" at bounding box center [627, 258] width 55 height 23
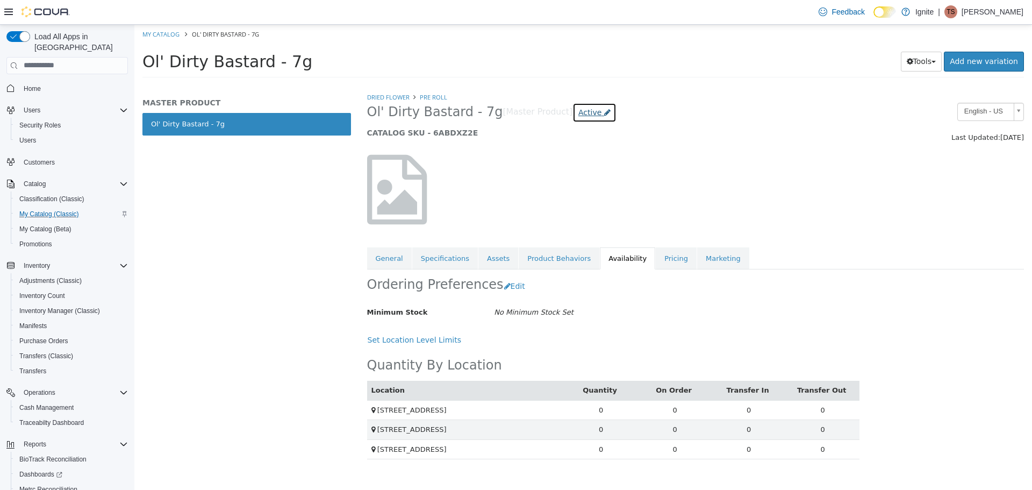
click at [578, 115] on span "Active" at bounding box center [589, 112] width 23 height 9
click at [397, 262] on link "General" at bounding box center [389, 258] width 45 height 23
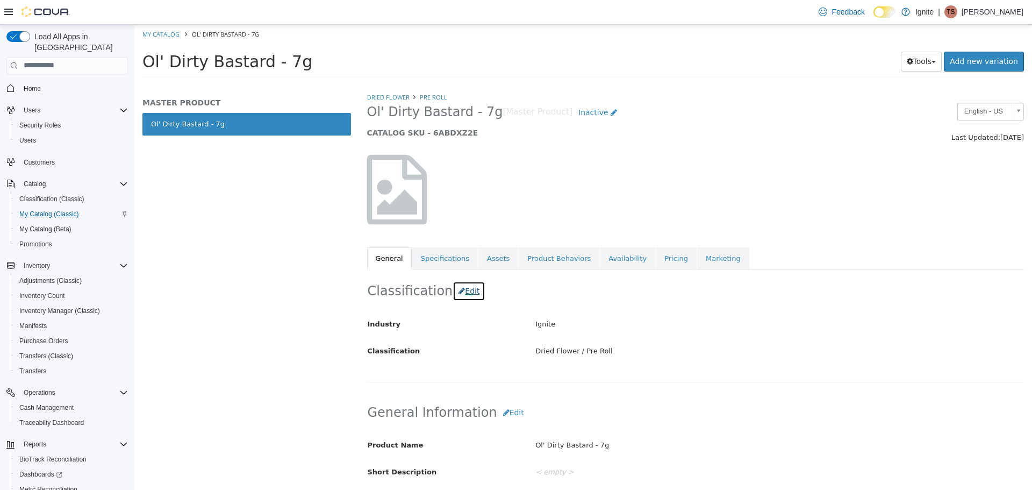
click at [466, 294] on button "Edit" at bounding box center [469, 291] width 33 height 20
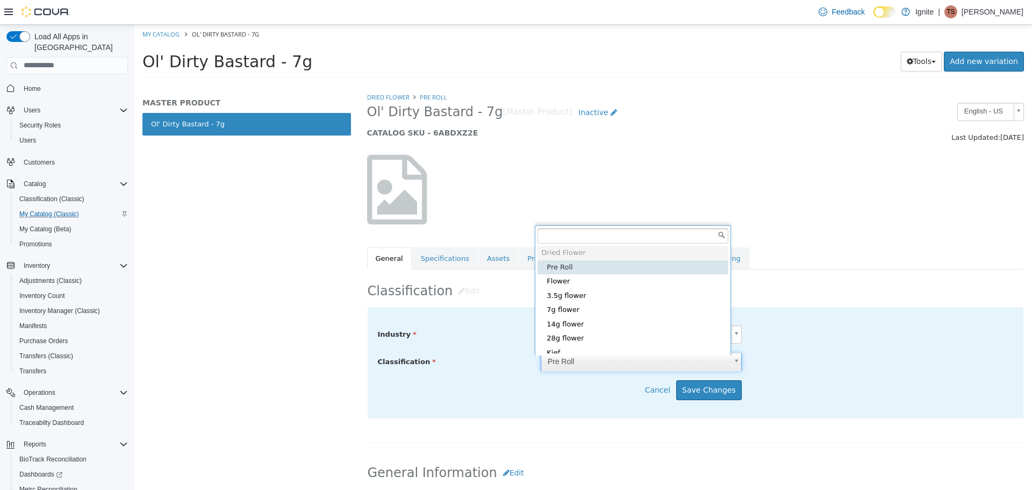
click at [580, 84] on body "Saving Bulk Changes... × Product Status updated successfully. My Catalog Ol' Di…" at bounding box center [583, 54] width 898 height 60
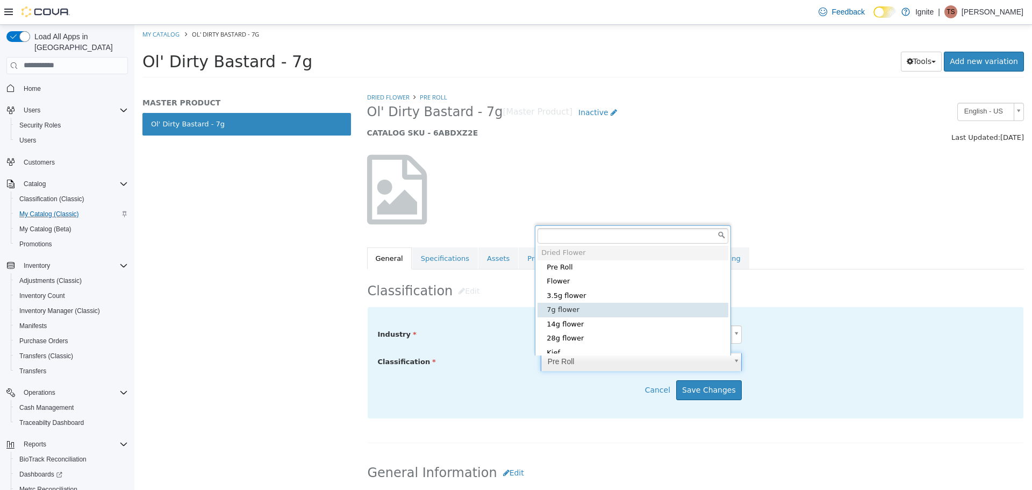
type input "*****"
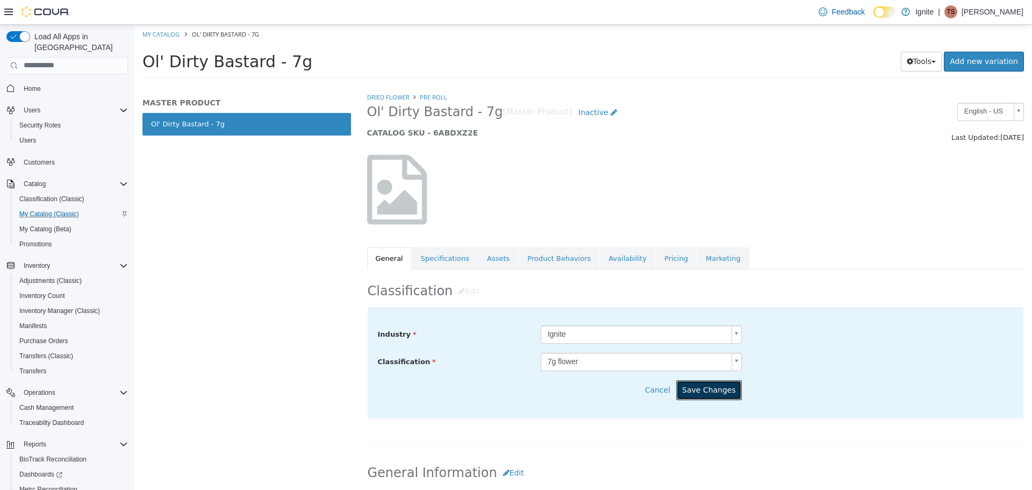
click at [703, 395] on button "Save Changes" at bounding box center [709, 390] width 66 height 20
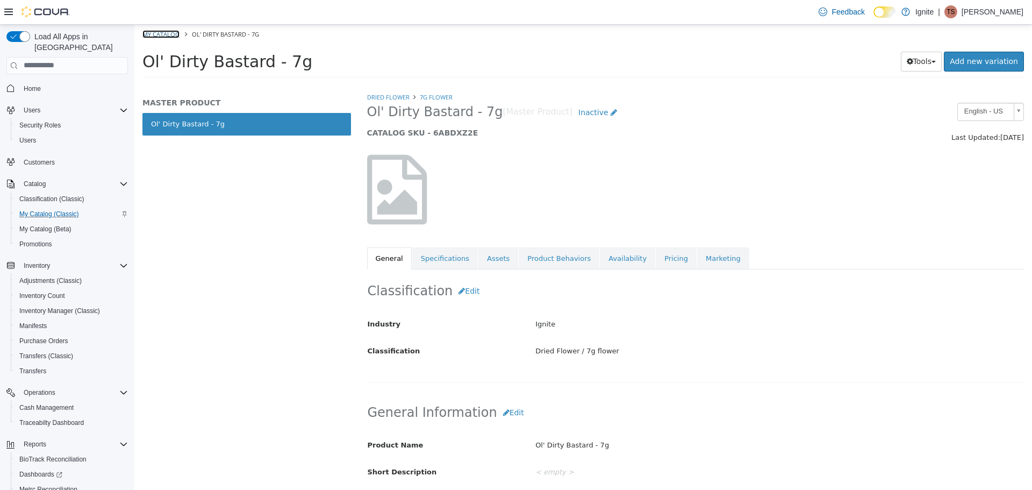
click at [155, 37] on link "My Catalog" at bounding box center [160, 34] width 37 height 8
select select "**********"
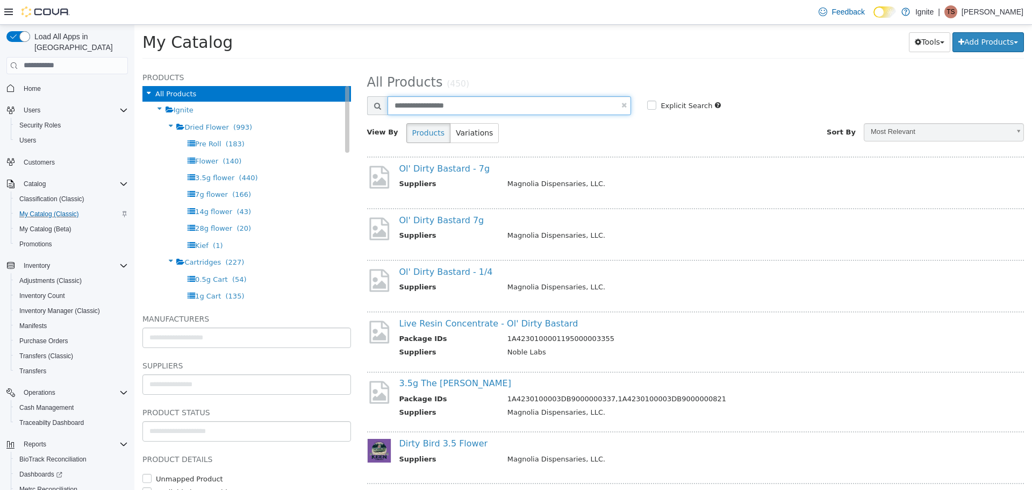
drag, startPoint x: 463, startPoint y: 110, endPoint x: 322, endPoint y: 86, distance: 143.5
click at [320, 65] on div "**********" at bounding box center [583, 65] width 898 height 0
type input "**********"
select select "**********"
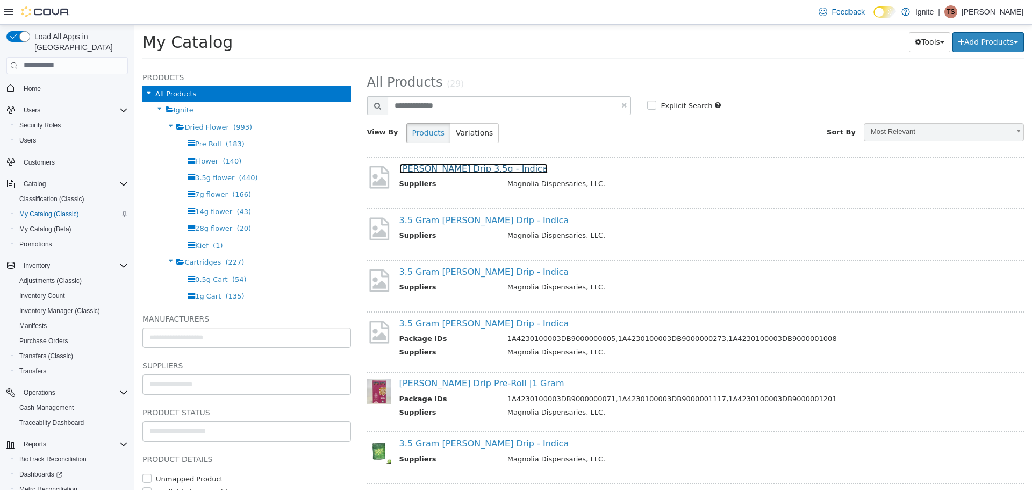
click at [463, 167] on link "[PERSON_NAME] Drip 3.5g - Indica" at bounding box center [473, 168] width 148 height 10
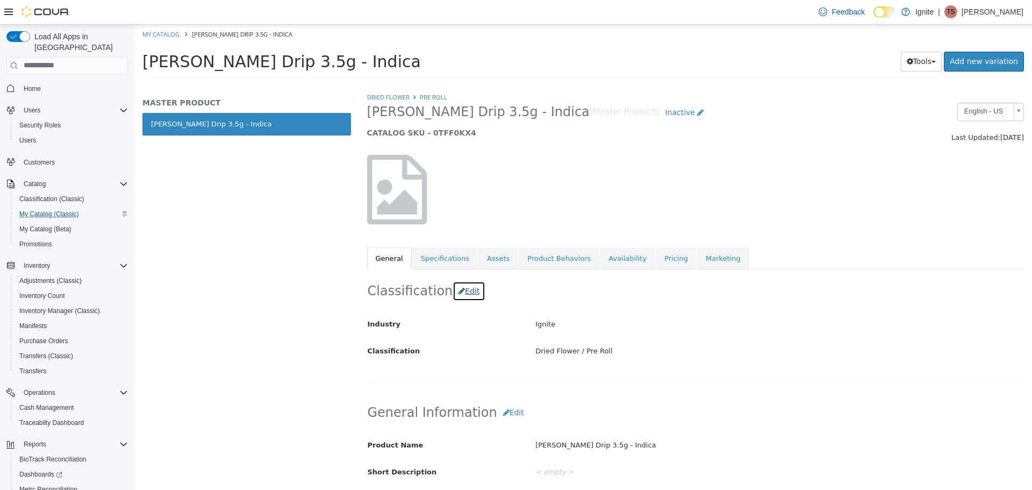
click at [459, 291] on icon "button" at bounding box center [462, 291] width 6 height 8
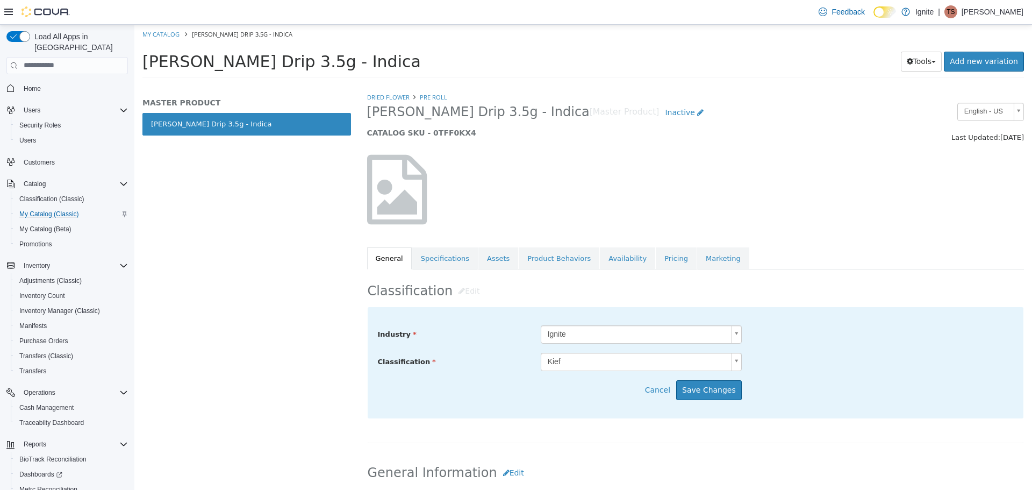
click at [566, 84] on body "Saving Bulk Changes... × Product Status updated successfully. My Catalog [PERSO…" at bounding box center [583, 54] width 898 height 60
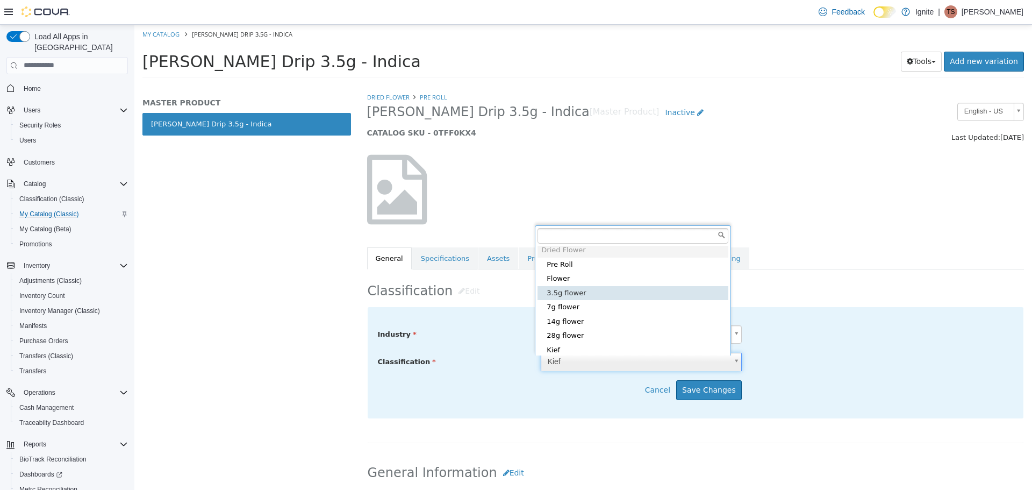
type input "*****"
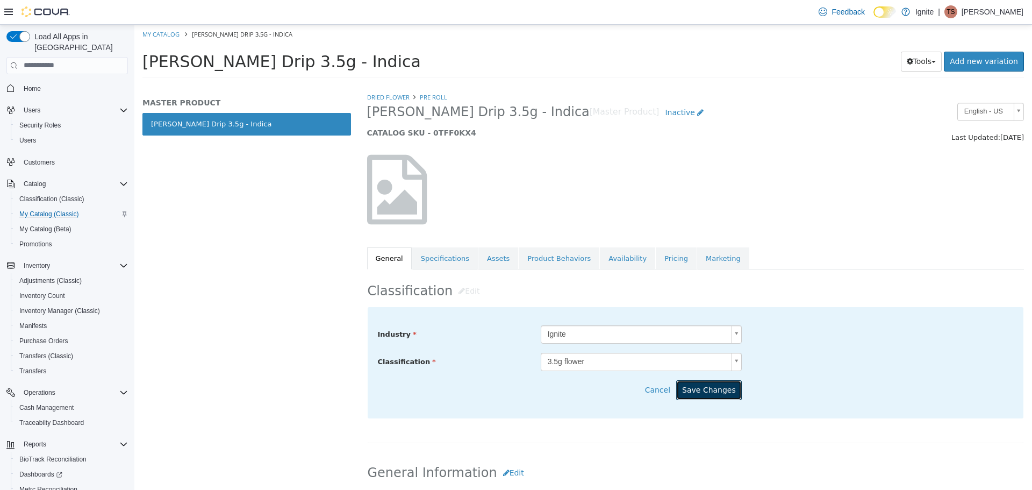
click at [725, 390] on button "Save Changes" at bounding box center [709, 390] width 66 height 20
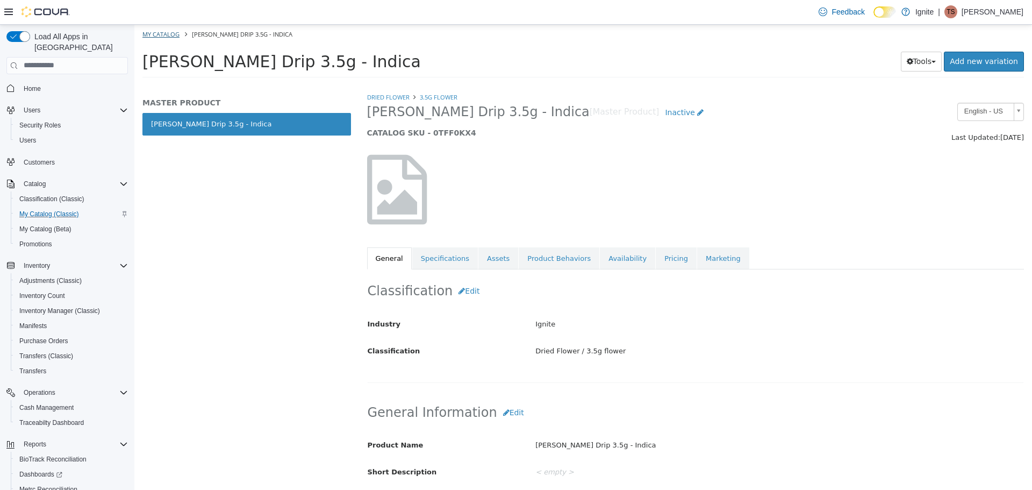
click at [154, 29] on li "My Catalog" at bounding box center [161, 33] width 39 height 10
click at [161, 38] on li "My Catalog" at bounding box center [161, 33] width 39 height 10
click at [167, 35] on link "My Catalog" at bounding box center [160, 34] width 37 height 8
select select "**********"
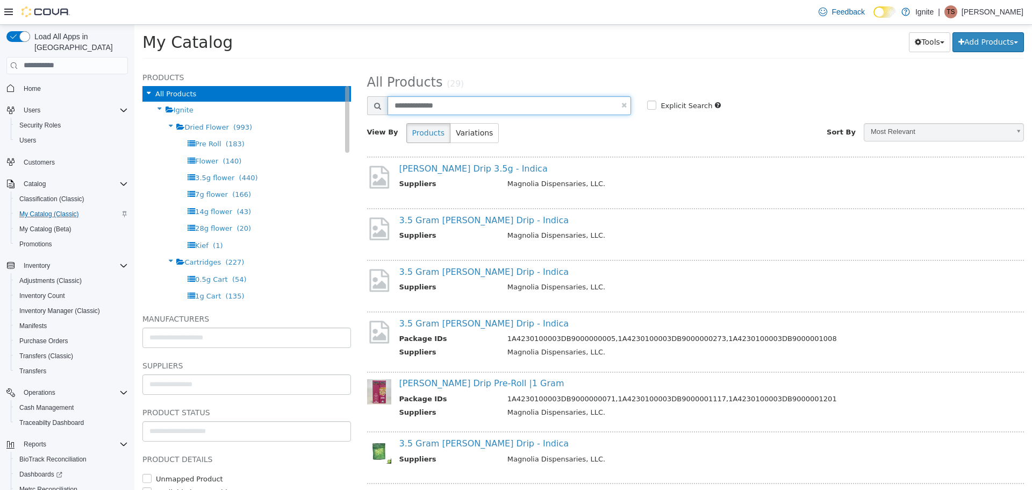
drag, startPoint x: 532, startPoint y: 99, endPoint x: 285, endPoint y: 97, distance: 246.8
click at [285, 65] on div "**********" at bounding box center [583, 65] width 898 height 0
type input "**********"
select select "**********"
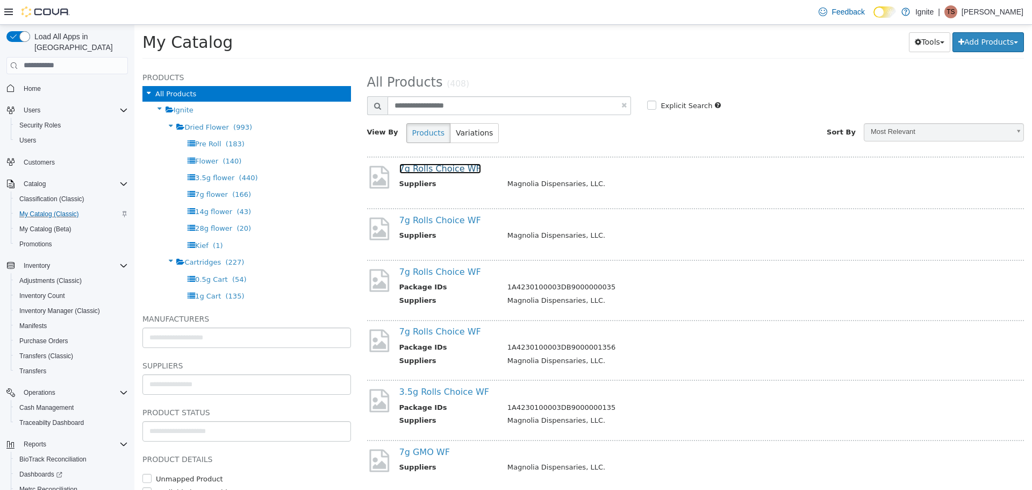
click at [464, 166] on link "7g Rolls Choice WF" at bounding box center [440, 168] width 82 height 10
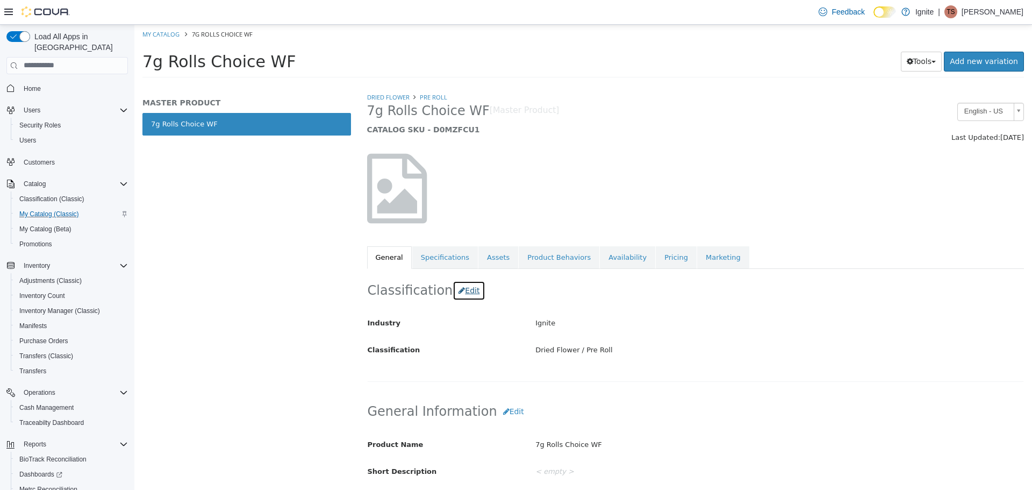
click at [465, 295] on button "Edit" at bounding box center [469, 290] width 33 height 20
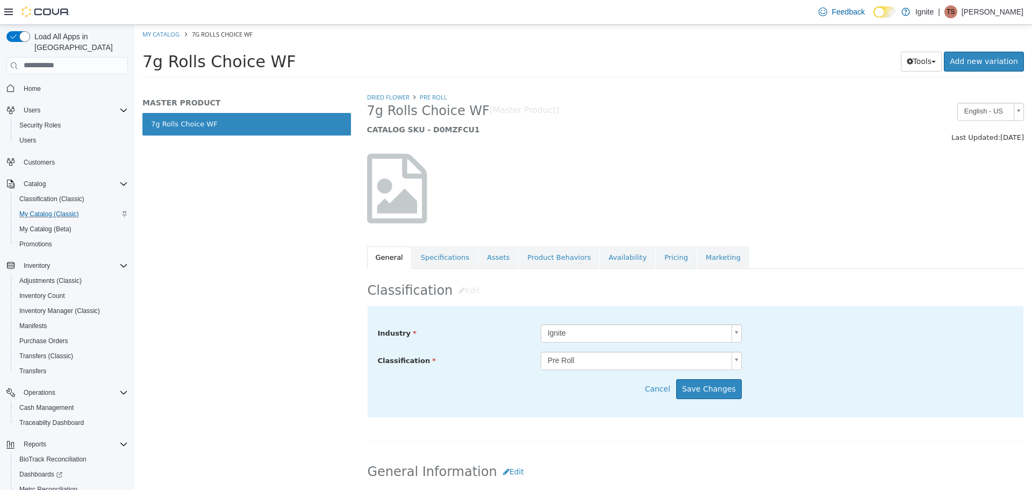
click at [577, 84] on body "Saving Bulk Changes... × Product Status updated successfully. My Catalog 7g Rol…" at bounding box center [583, 54] width 898 height 60
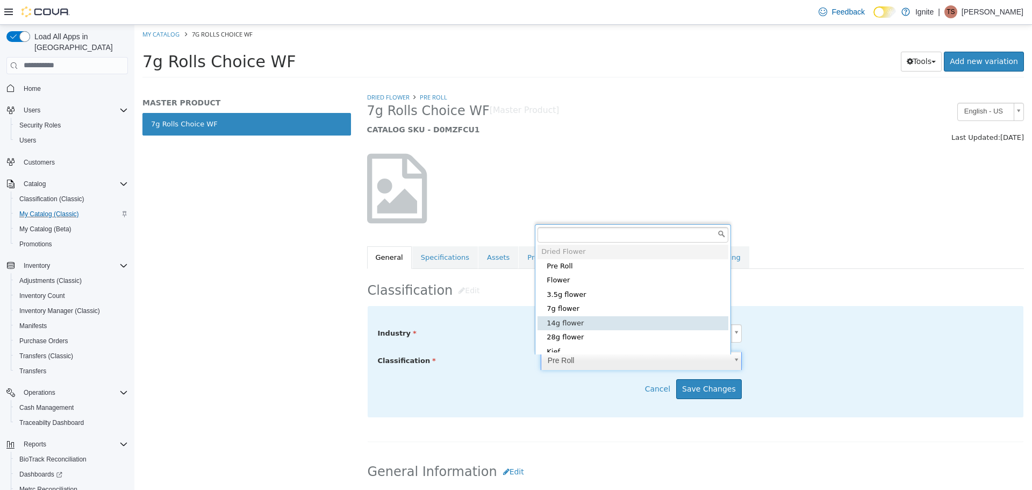
scroll to position [3, 0]
type input "*****"
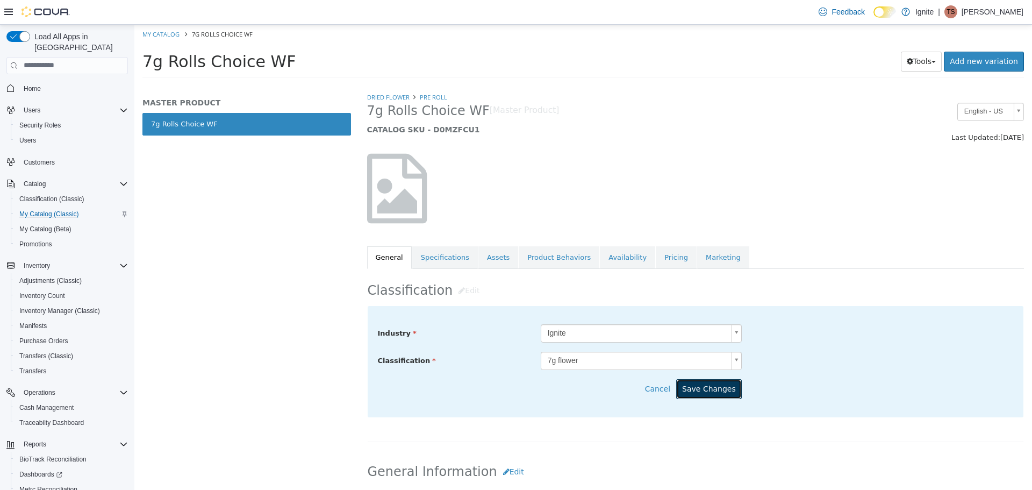
click at [689, 380] on button "Save Changes" at bounding box center [709, 388] width 66 height 20
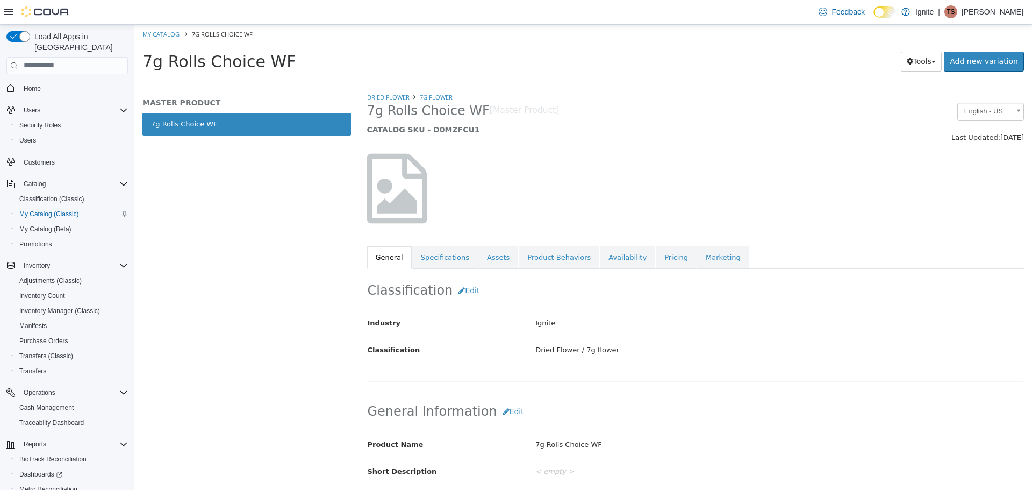
click at [605, 256] on link "Availability" at bounding box center [627, 257] width 55 height 23
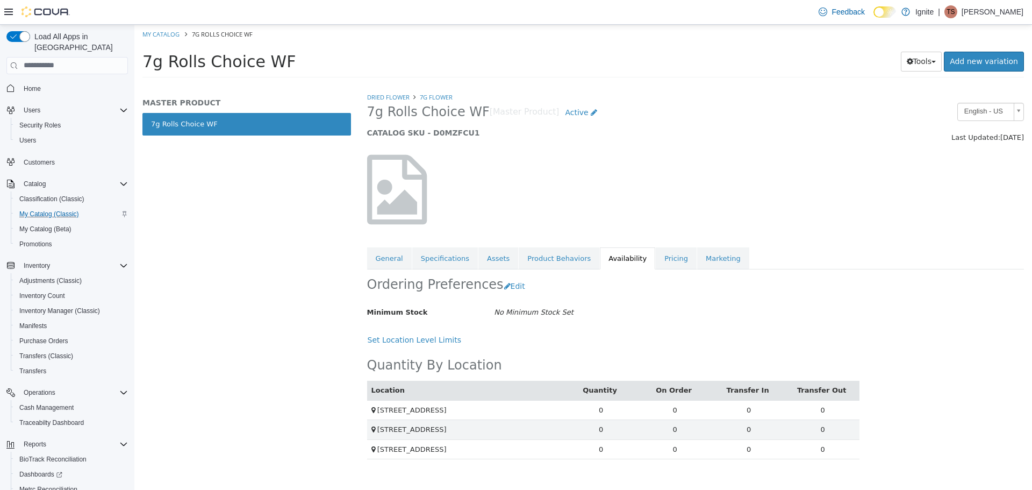
click at [174, 26] on ol "My Catalog 7g Rolls Choice WF" at bounding box center [583, 33] width 898 height 19
click at [173, 30] on link "My Catalog" at bounding box center [160, 34] width 37 height 8
select select "**********"
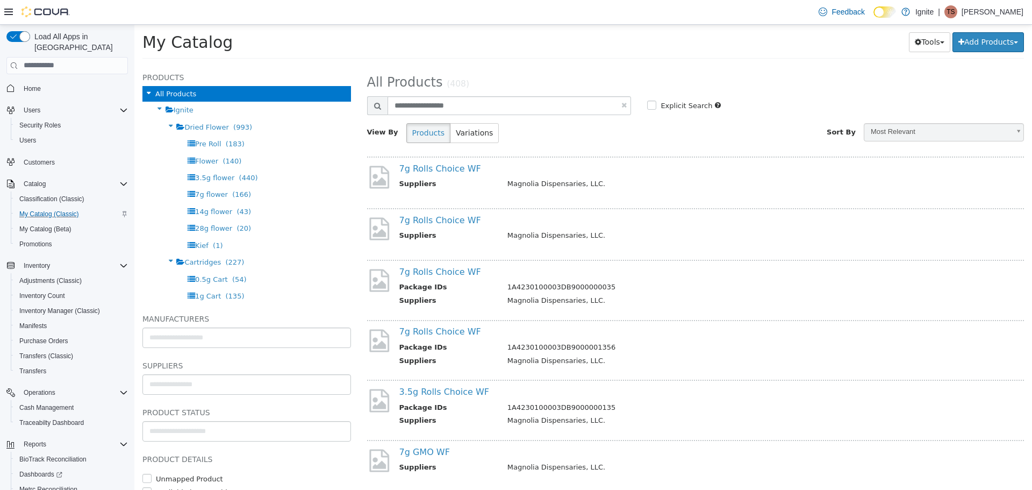
click at [501, 96] on div "**********" at bounding box center [696, 110] width 658 height 80
drag, startPoint x: 491, startPoint y: 101, endPoint x: 382, endPoint y: 116, distance: 110.2
click at [382, 116] on div "**********" at bounding box center [696, 106] width 674 height 21
click at [459, 105] on input "**********" at bounding box center [510, 105] width 244 height 19
drag, startPoint x: 461, startPoint y: 105, endPoint x: 404, endPoint y: 113, distance: 57.6
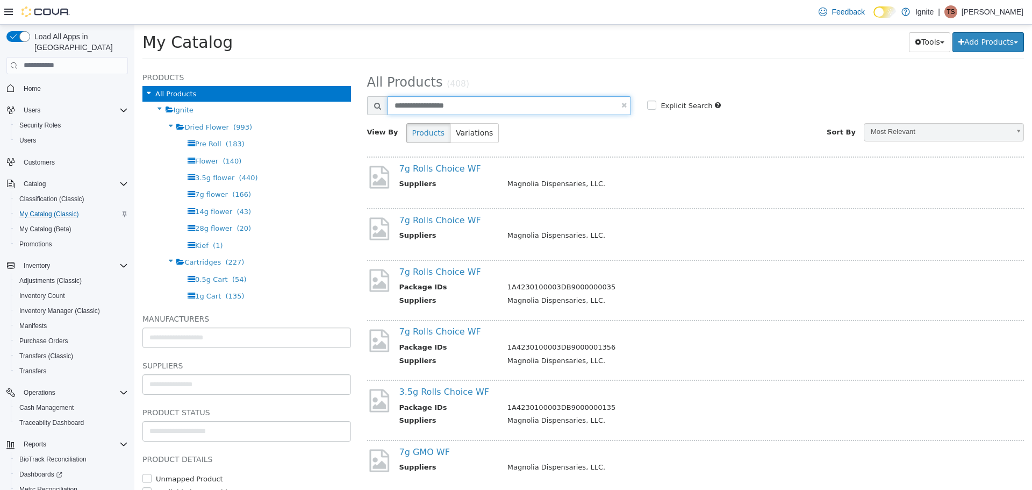
click at [404, 113] on input "**********" at bounding box center [510, 105] width 244 height 19
type input "*********"
select select "**********"
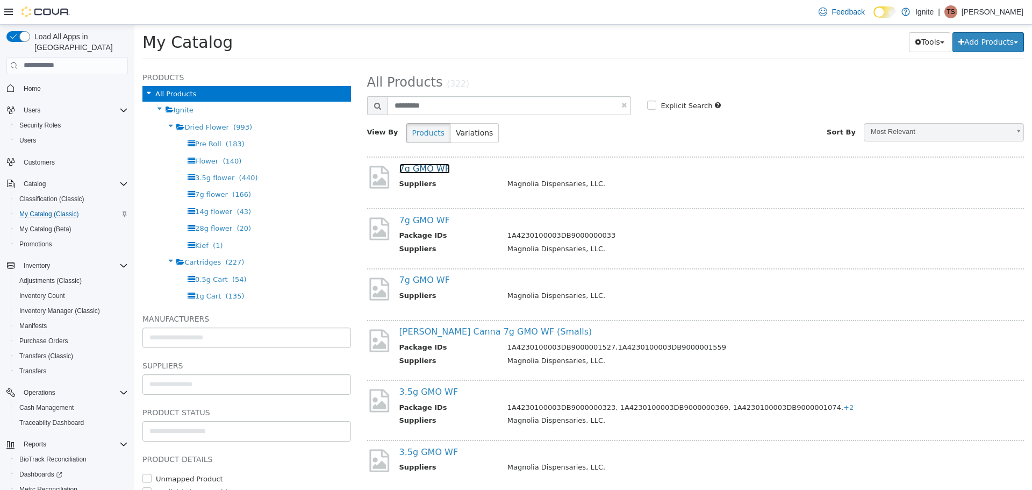
click at [430, 170] on link "7g GMO WF" at bounding box center [424, 168] width 51 height 10
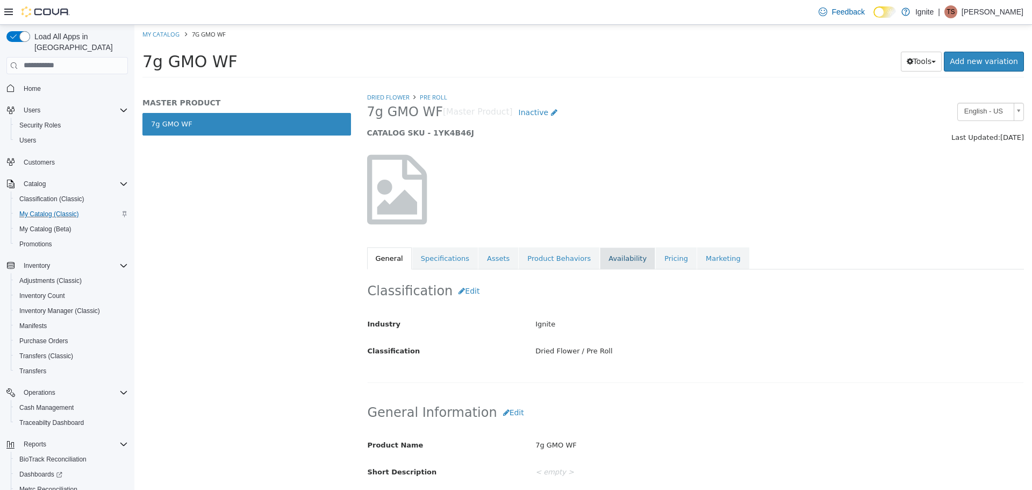
click at [601, 262] on link "Availability" at bounding box center [627, 258] width 55 height 23
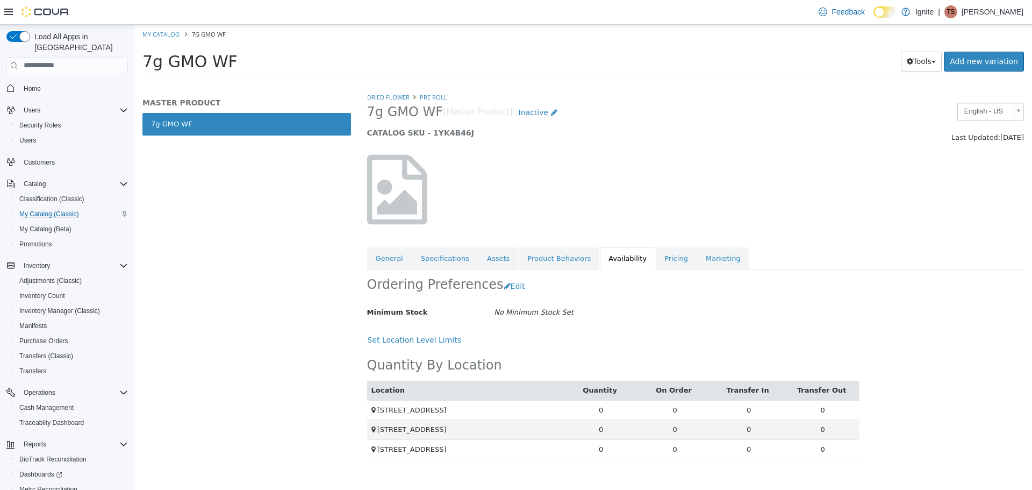
click at [620, 198] on div at bounding box center [696, 189] width 674 height 92
click at [373, 265] on link "General" at bounding box center [389, 258] width 45 height 23
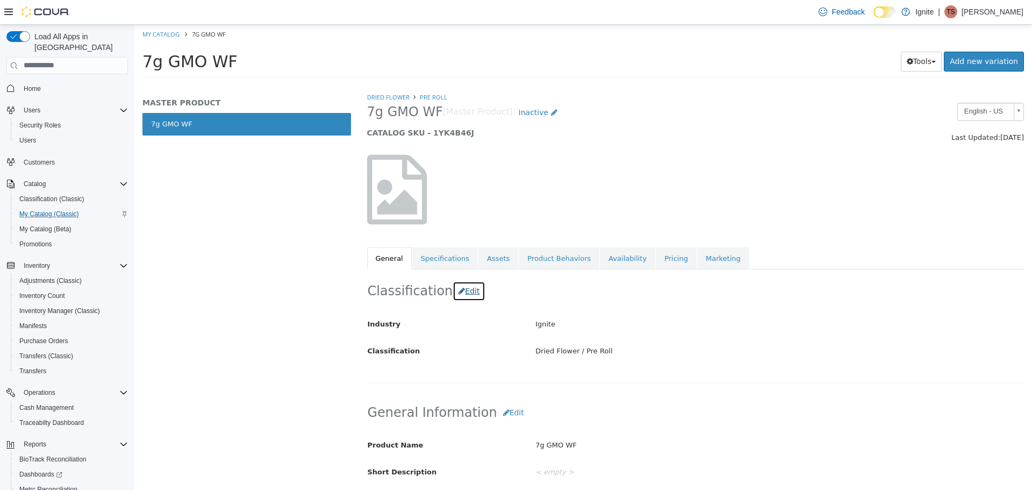
click at [469, 295] on button "Edit" at bounding box center [469, 291] width 33 height 20
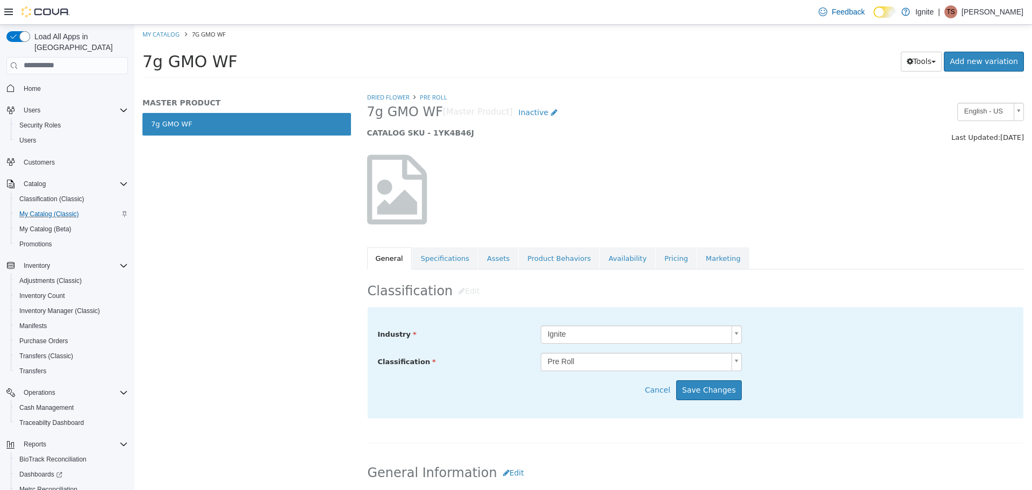
click at [571, 357] on div "Industry Ignite ***** Classification Pre Roll *****" at bounding box center [696, 348] width 636 height 47
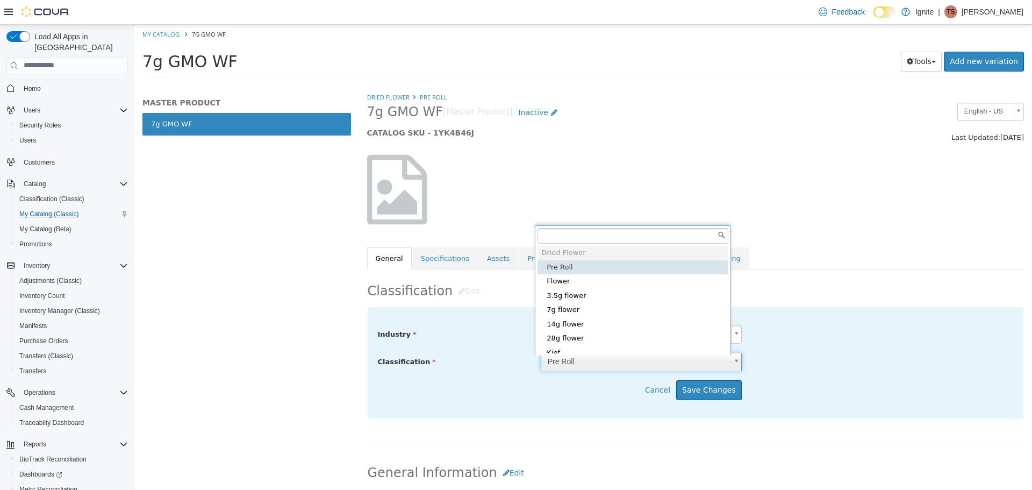
click at [584, 84] on body "Saving Bulk Changes... × Product Status updated successfully. My Catalog 7g GMO…" at bounding box center [583, 54] width 898 height 60
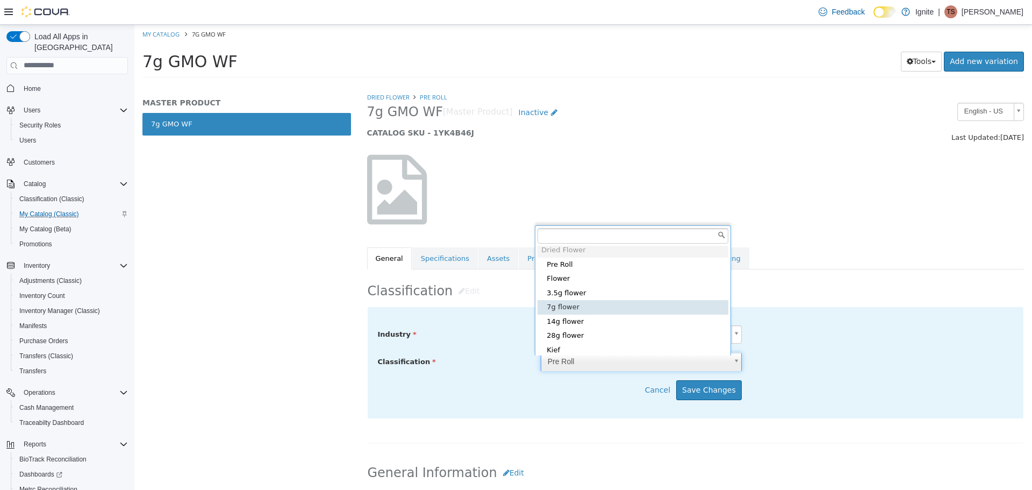
type input "*****"
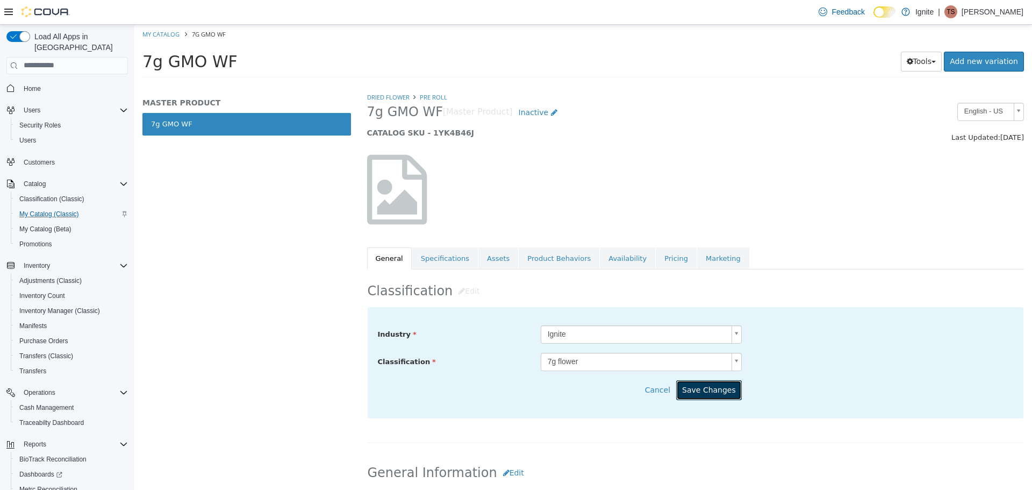
click at [718, 392] on button "Save Changes" at bounding box center [709, 390] width 66 height 20
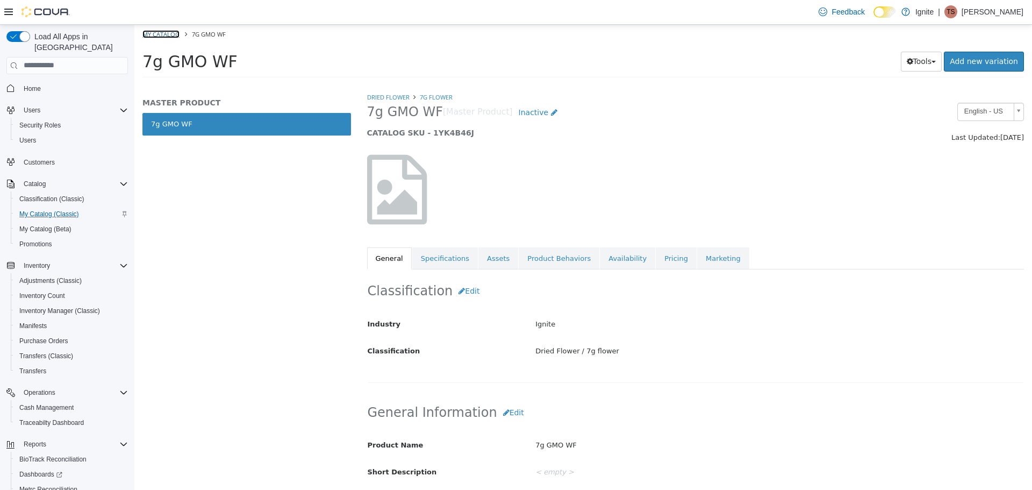
click at [172, 31] on link "My Catalog" at bounding box center [160, 34] width 37 height 8
select select "**********"
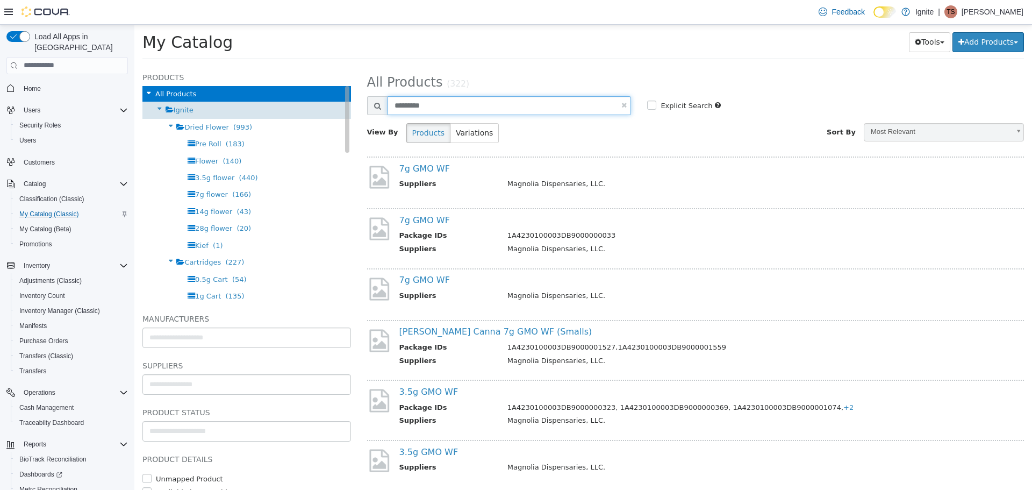
drag, startPoint x: 492, startPoint y: 109, endPoint x: 310, endPoint y: 107, distance: 181.7
click at [310, 65] on div "**********" at bounding box center [583, 65] width 898 height 0
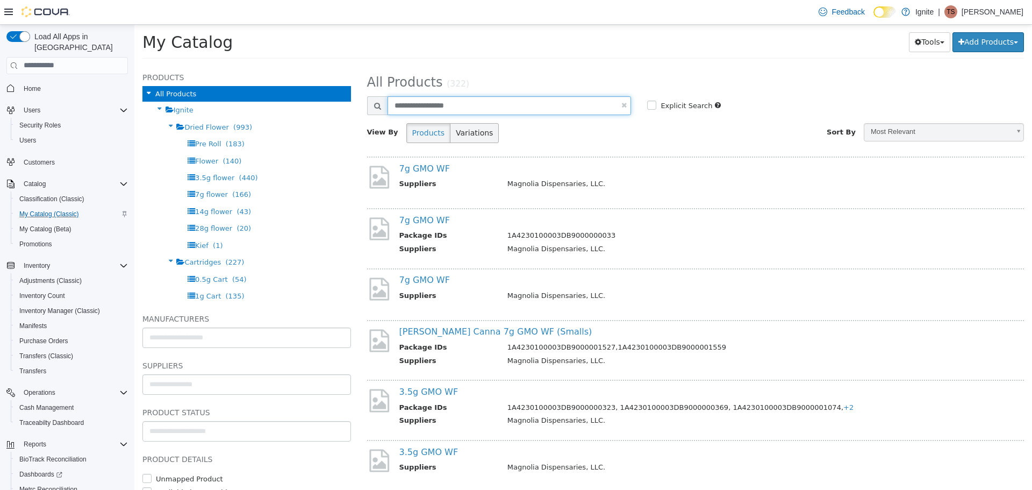
type input "**********"
select select "**********"
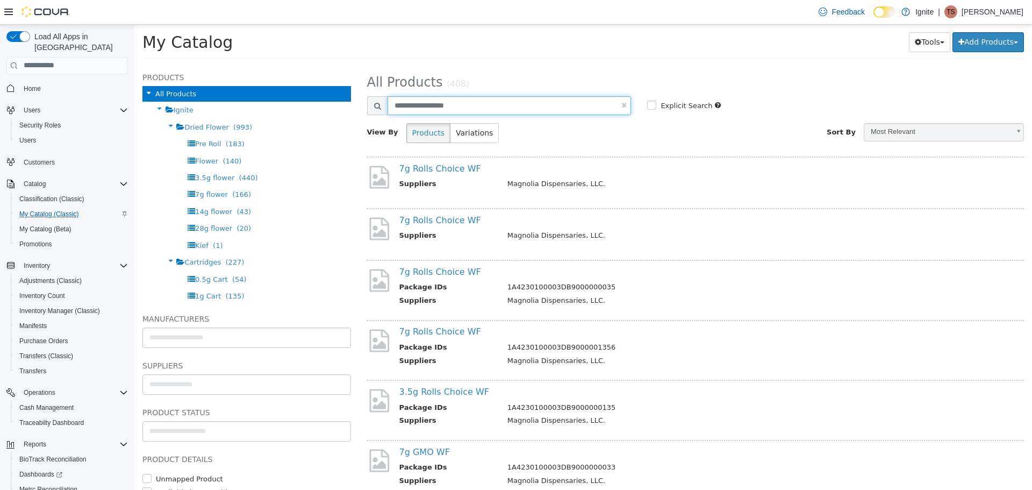
click at [534, 101] on input "**********" at bounding box center [510, 105] width 244 height 19
select select "**********"
click at [442, 225] on link "7g Rolls Choice WF" at bounding box center [440, 220] width 82 height 10
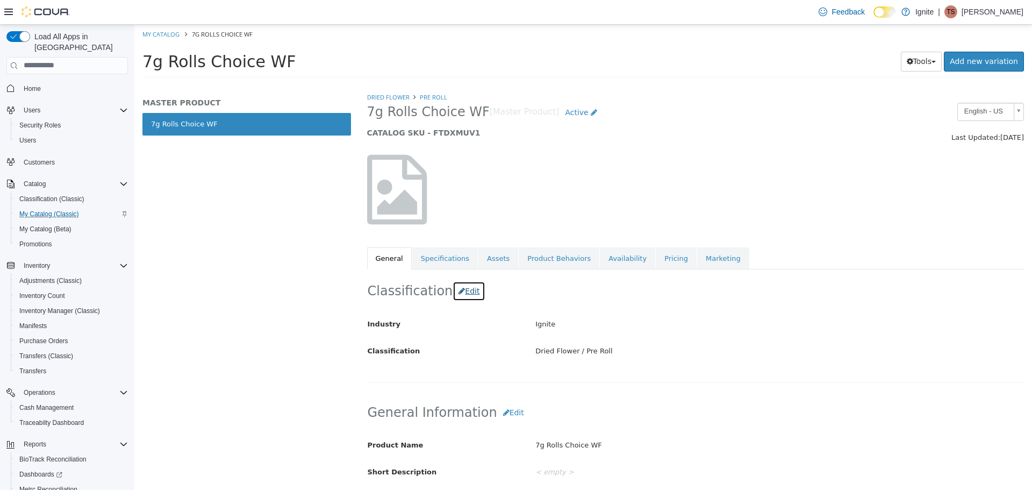
click at [453, 286] on button "Edit" at bounding box center [469, 291] width 33 height 20
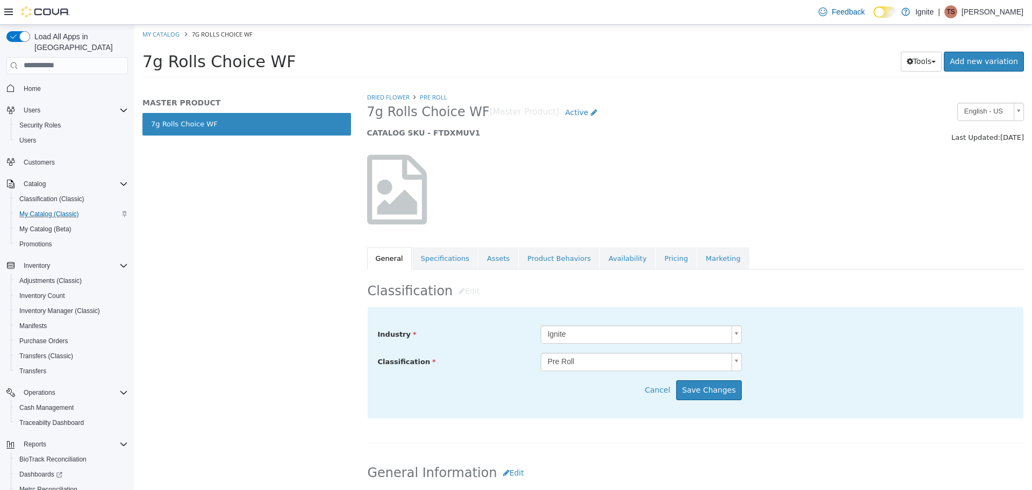
click at [548, 84] on body "Saving Bulk Changes... × Product Status updated successfully. My Catalog 7g Rol…" at bounding box center [583, 54] width 898 height 60
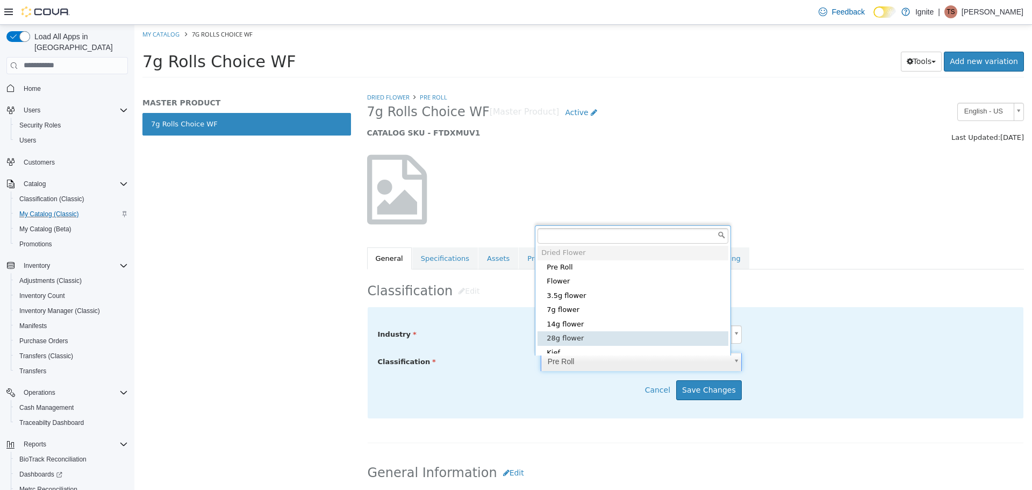
scroll to position [3, 0]
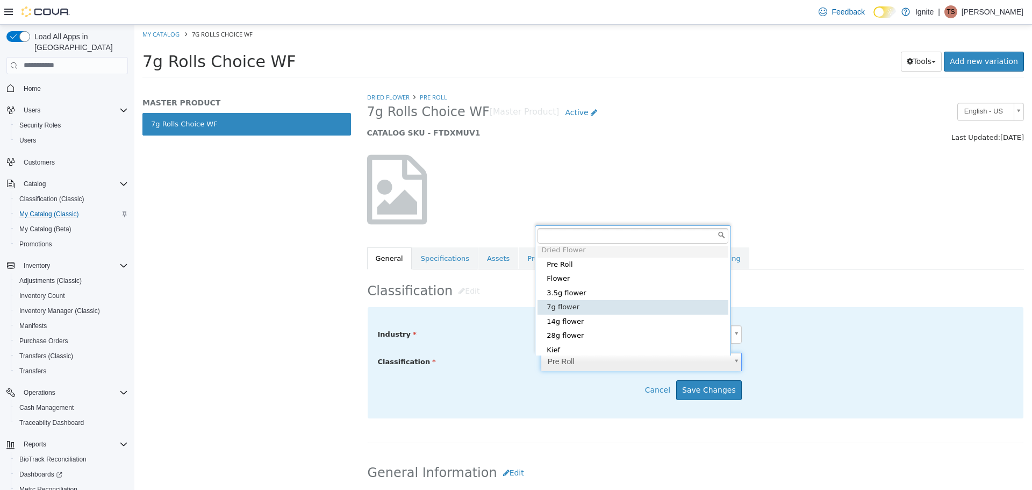
type input "*****"
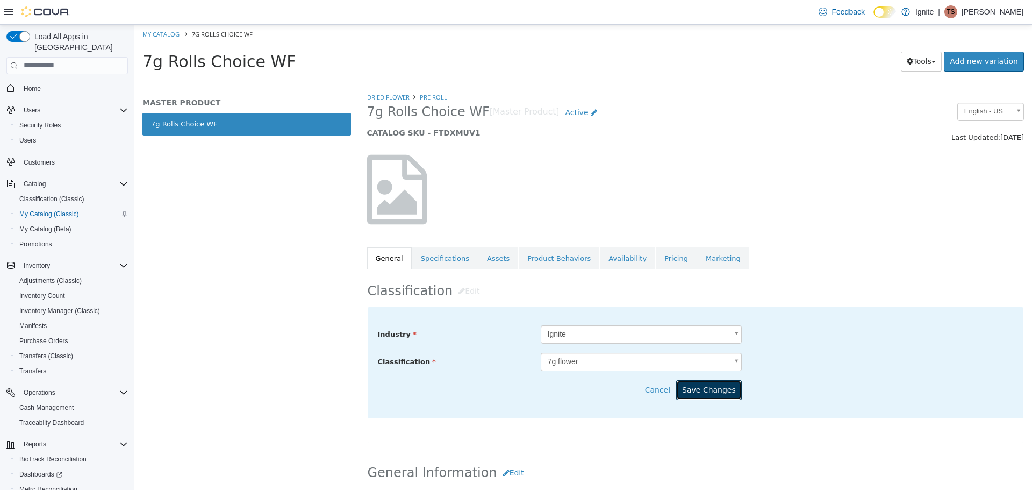
click at [683, 388] on button "Save Changes" at bounding box center [709, 390] width 66 height 20
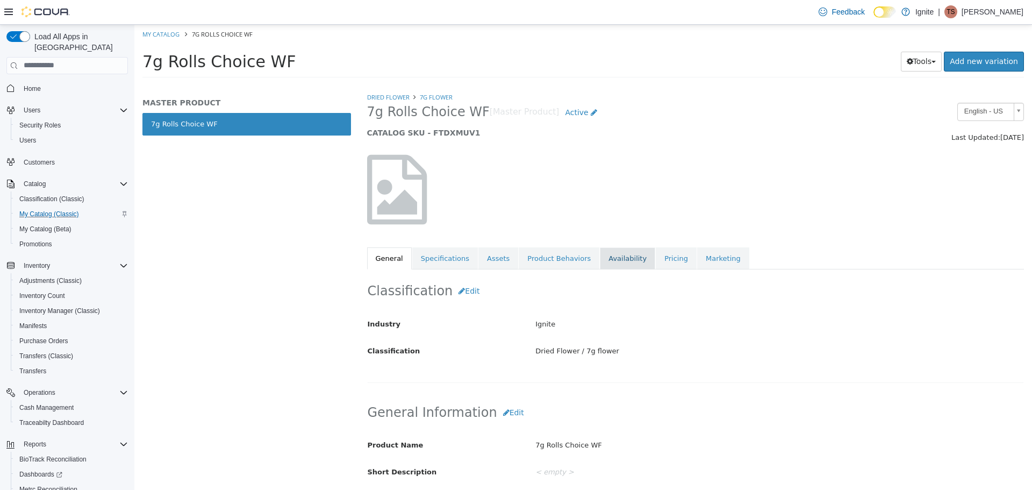
click at [611, 259] on link "Availability" at bounding box center [627, 258] width 55 height 23
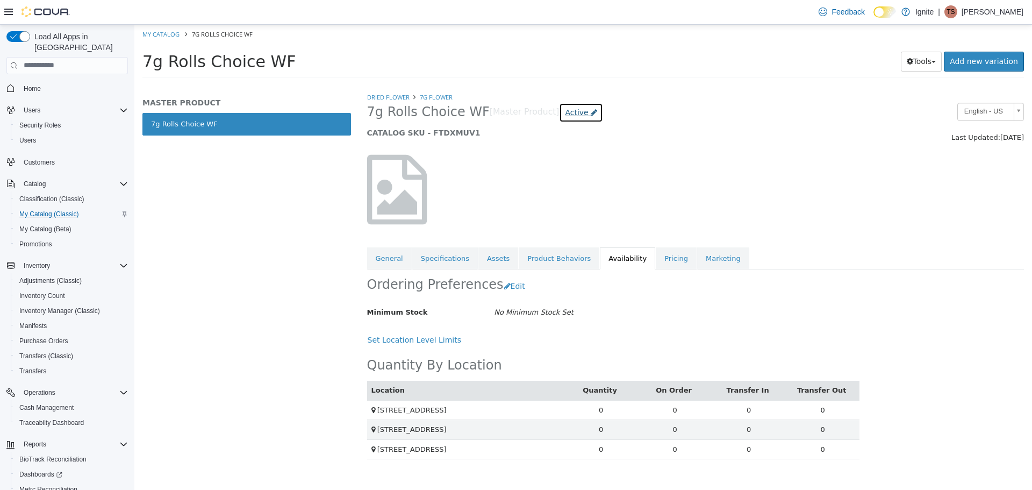
click at [565, 114] on span "Active" at bounding box center [576, 112] width 23 height 9
